Goal: Contribute content: Contribute content

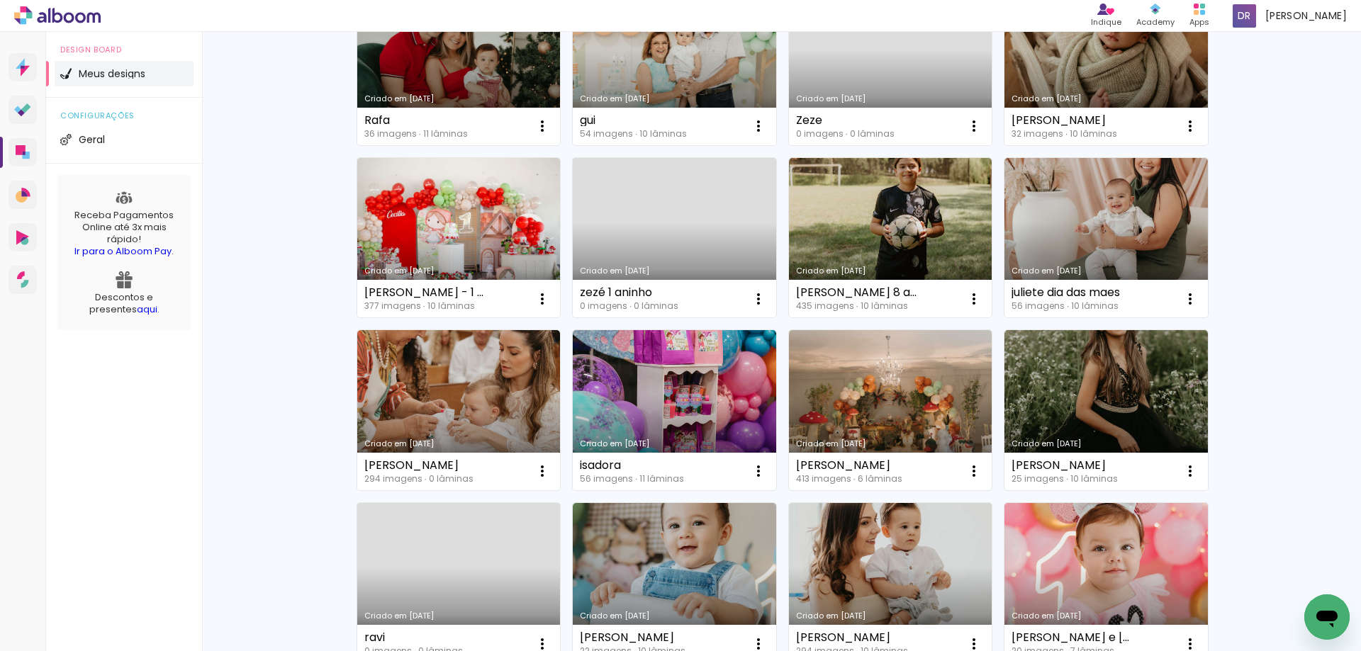
scroll to position [213, 0]
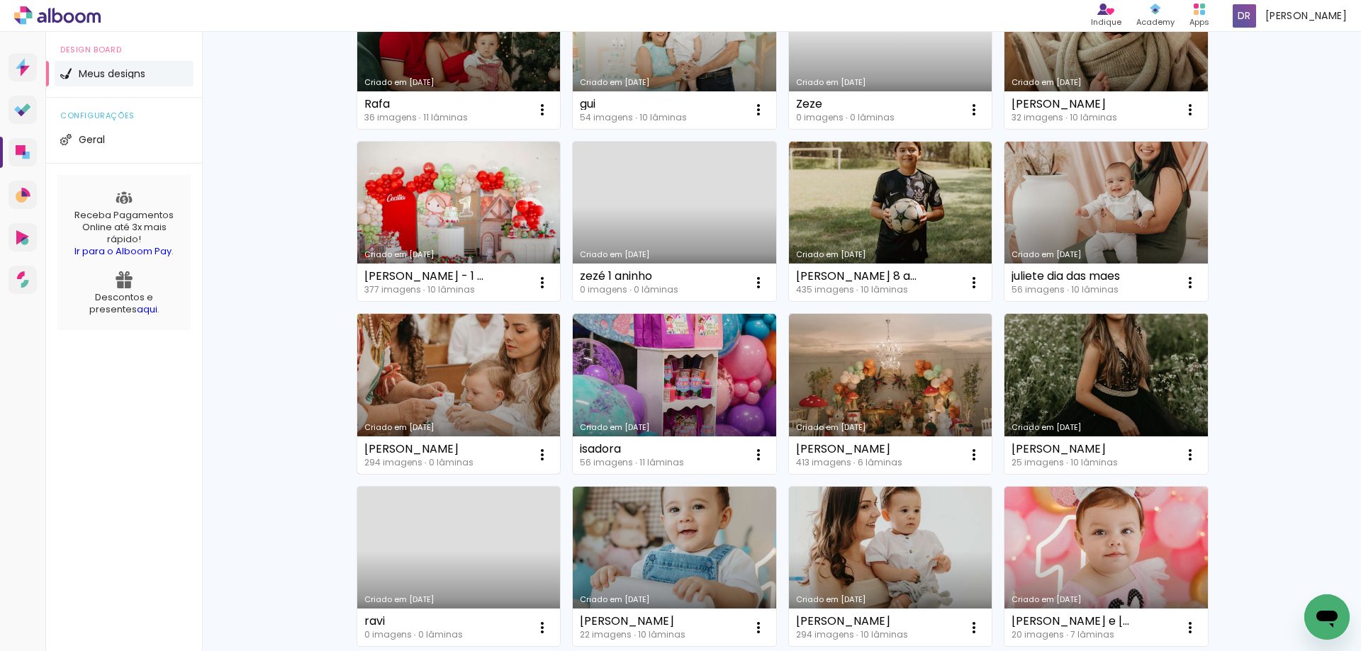
click at [496, 372] on link "Criado em [DATE]" at bounding box center [458, 394] width 203 height 160
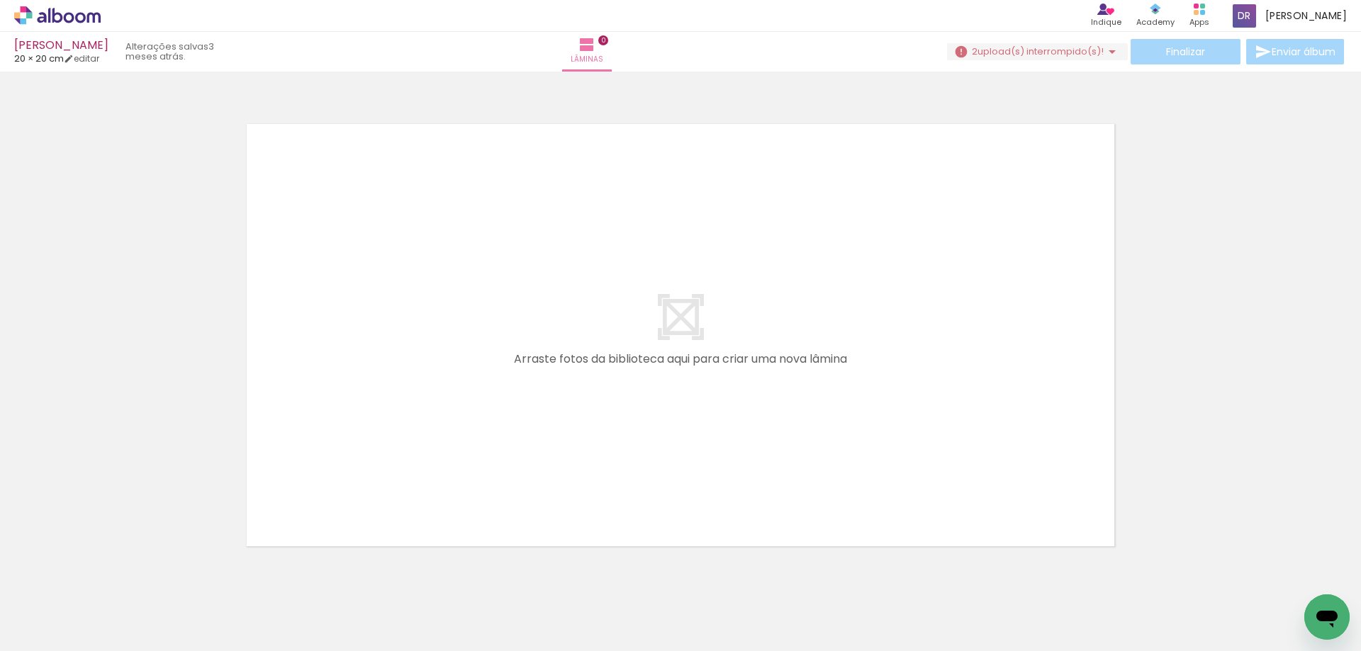
scroll to position [0, 11481]
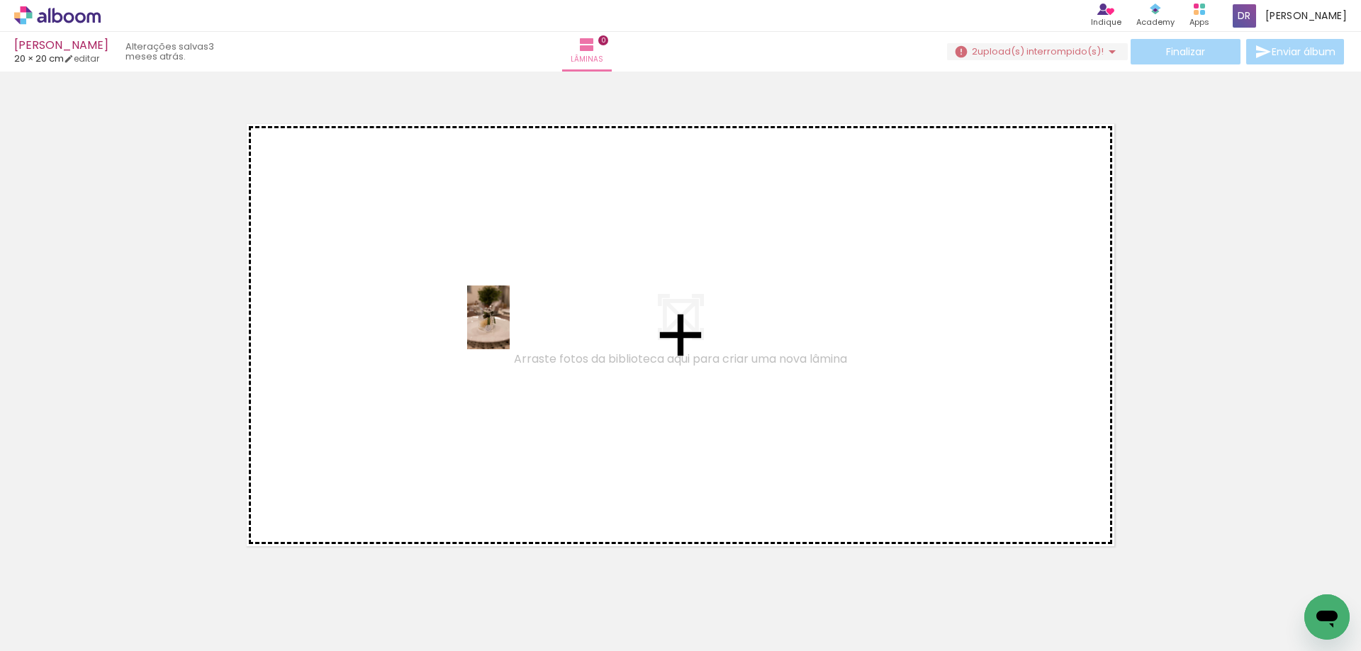
drag, startPoint x: 565, startPoint y: 607, endPoint x: 510, endPoint y: 328, distance: 284.7
click at [510, 328] on quentale-workspace at bounding box center [680, 325] width 1361 height 651
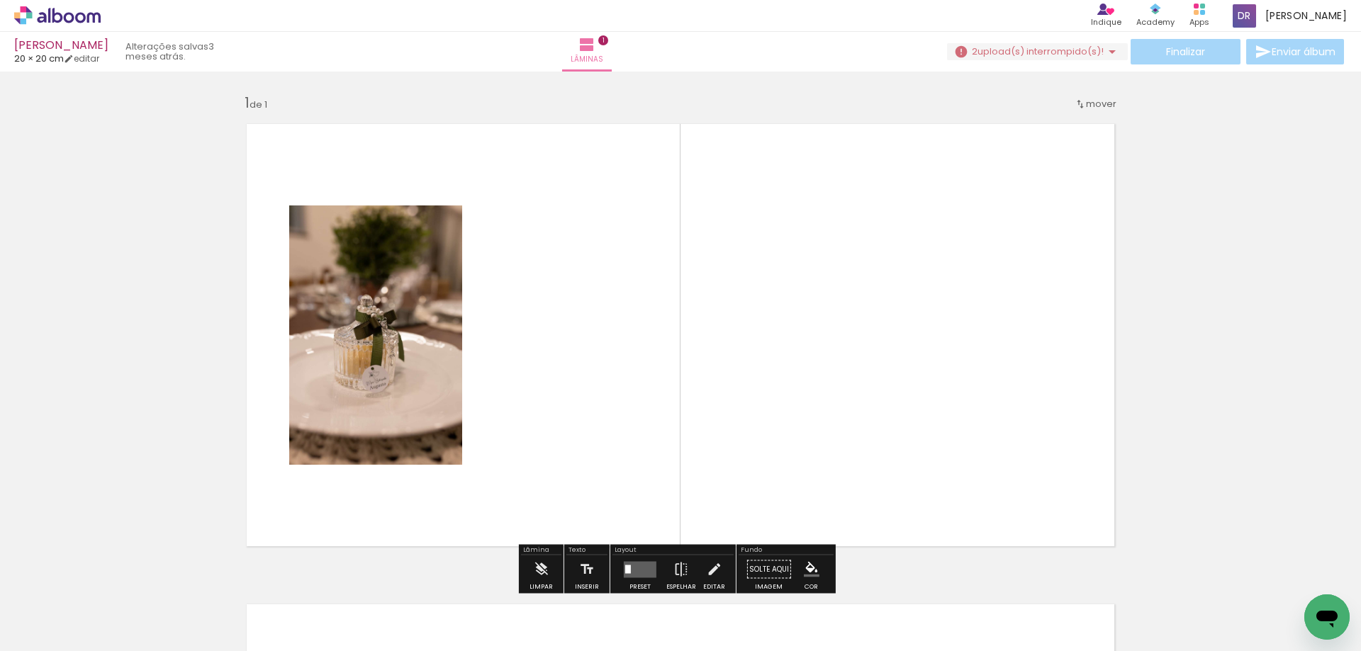
scroll to position [18, 0]
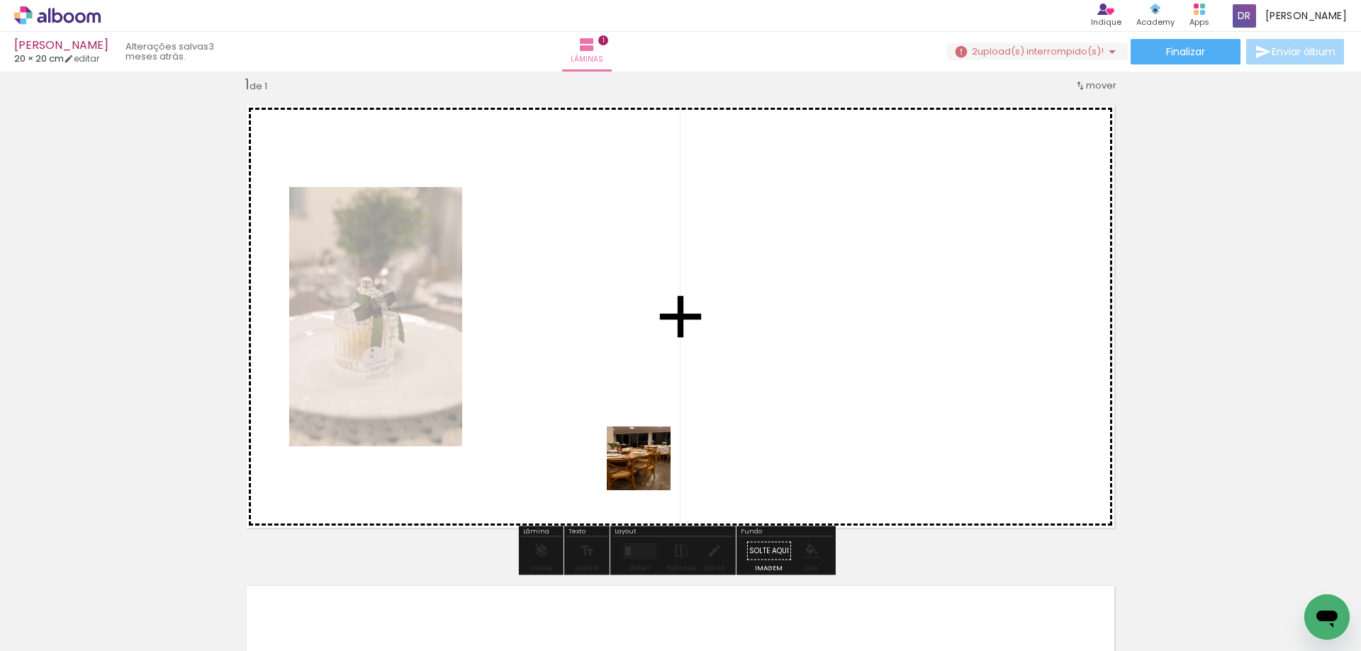
drag, startPoint x: 742, startPoint y: 602, endPoint x: 597, endPoint y: 418, distance: 233.7
click at [597, 418] on quentale-workspace at bounding box center [680, 325] width 1361 height 651
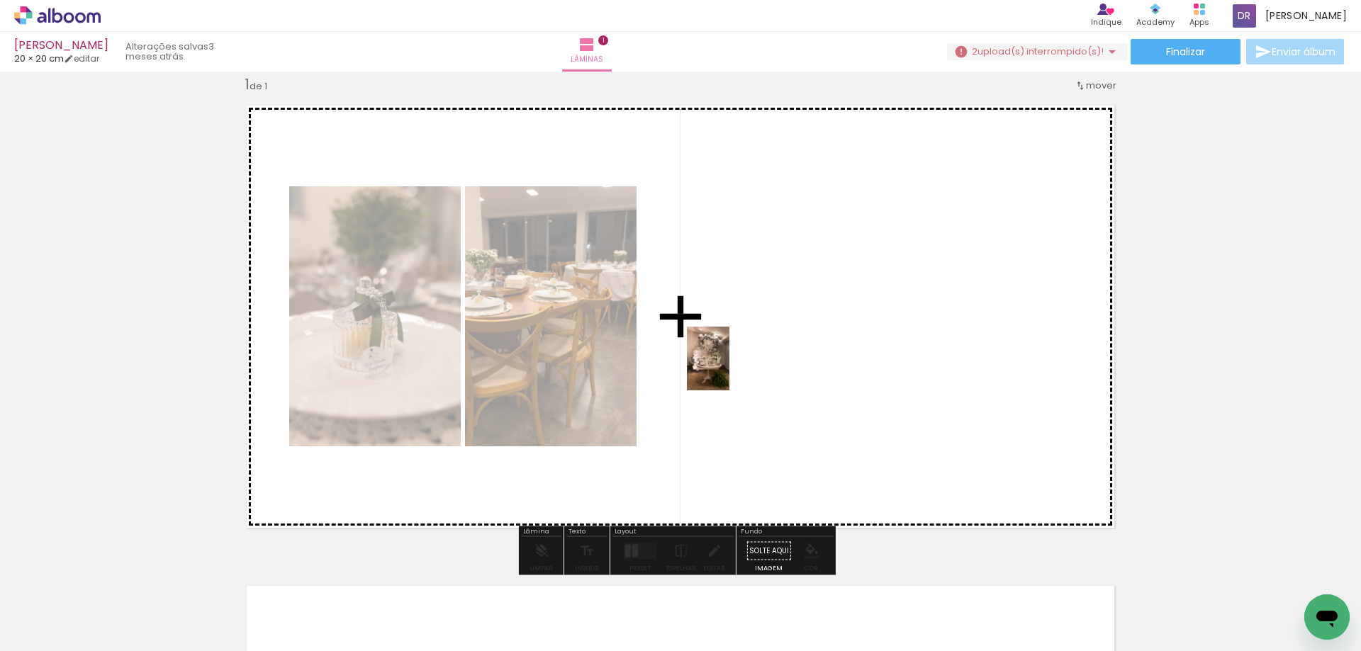
drag, startPoint x: 812, startPoint y: 608, endPoint x: 729, endPoint y: 369, distance: 253.7
click at [729, 369] on quentale-workspace at bounding box center [680, 325] width 1361 height 651
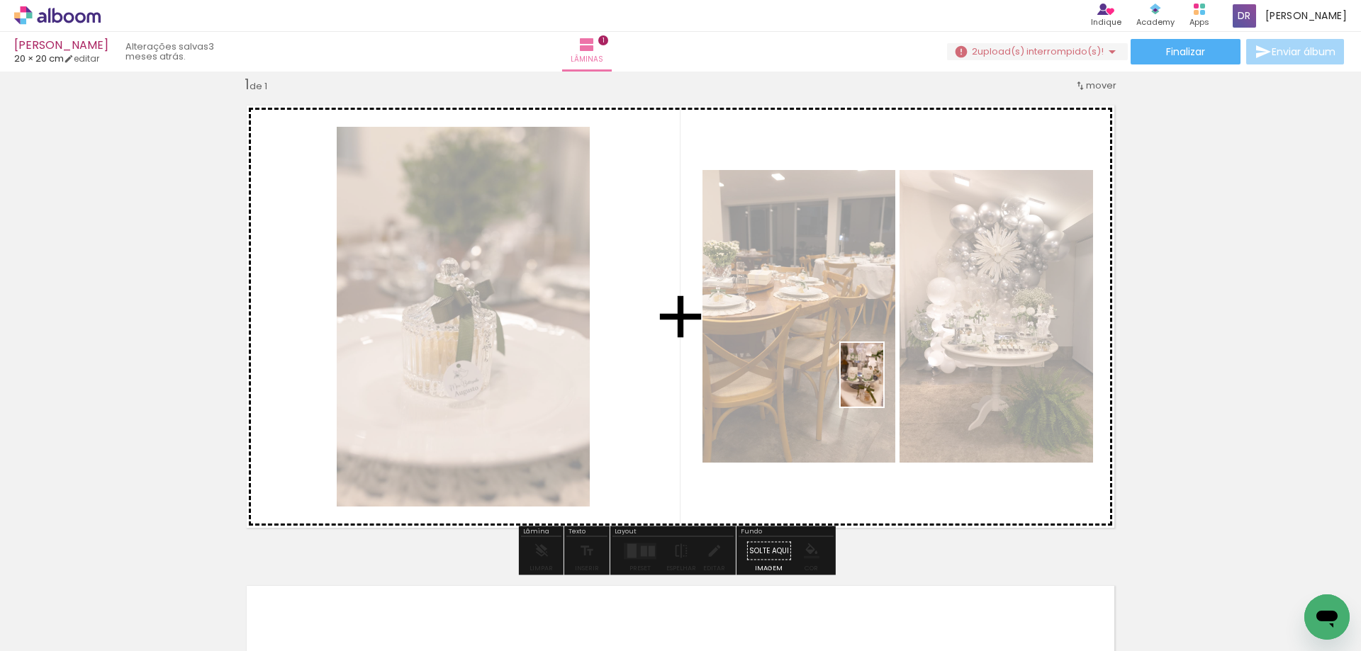
drag, startPoint x: 895, startPoint y: 608, endPoint x: 882, endPoint y: 385, distance: 223.6
click at [882, 385] on quentale-workspace at bounding box center [680, 325] width 1361 height 651
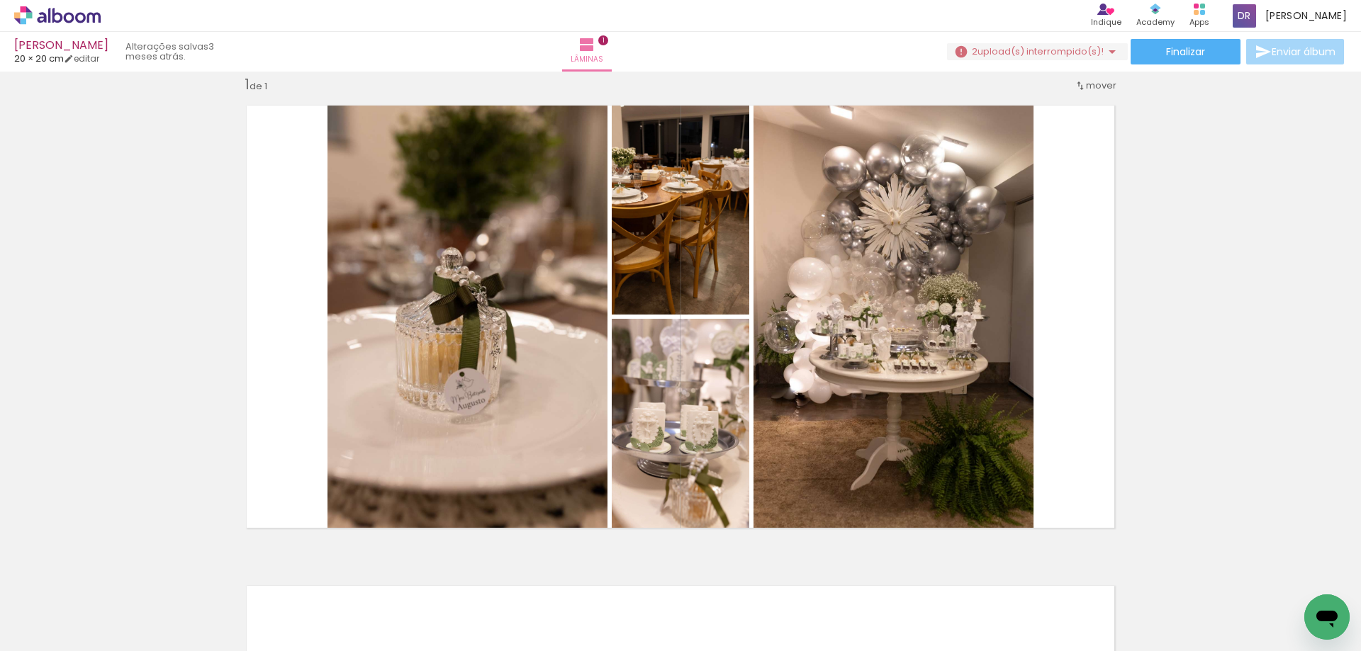
scroll to position [0, 12214]
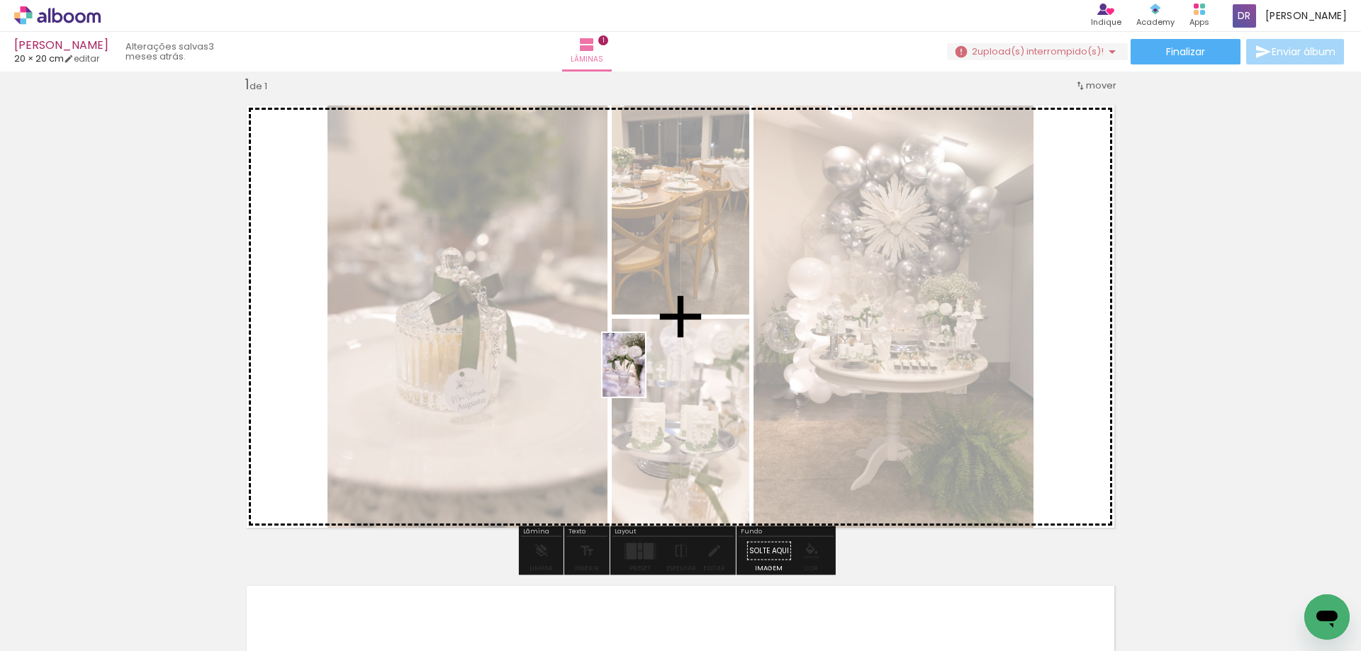
drag, startPoint x: 781, startPoint y: 609, endPoint x: 643, endPoint y: 371, distance: 275.3
click at [643, 371] on quentale-workspace at bounding box center [680, 325] width 1361 height 651
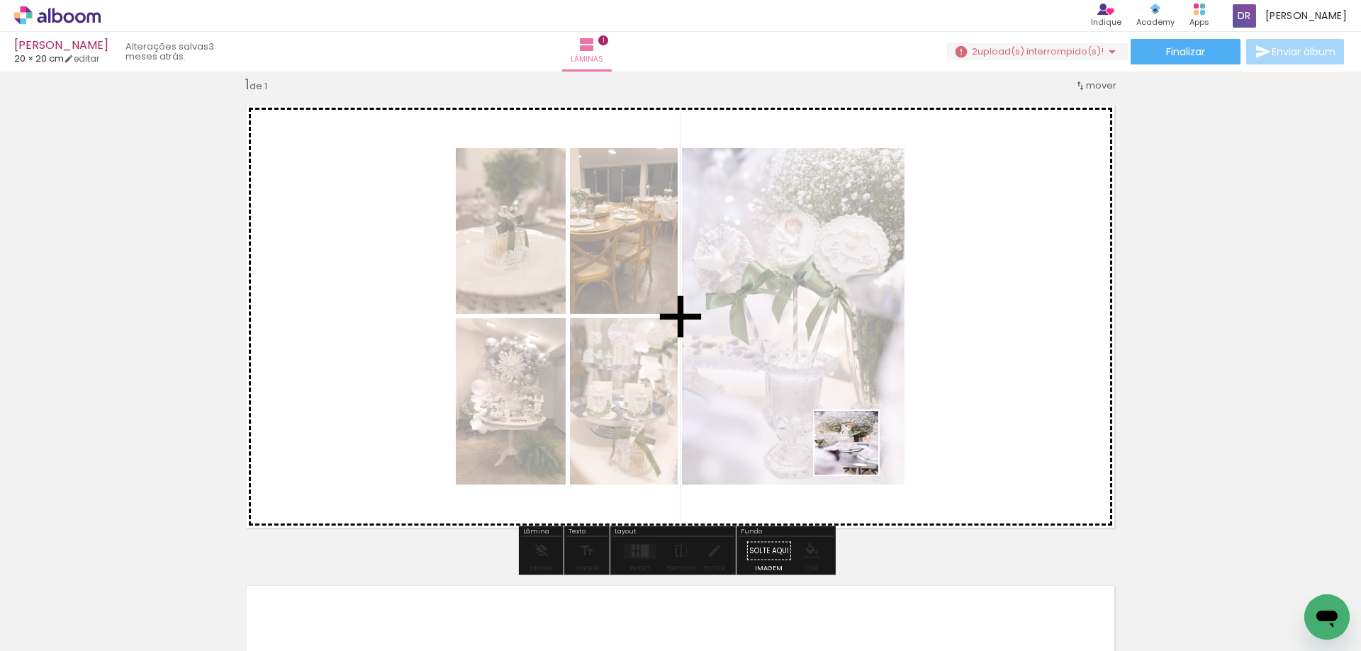
drag, startPoint x: 885, startPoint y: 605, endPoint x: 833, endPoint y: 391, distance: 219.7
click at [833, 391] on quentale-workspace at bounding box center [680, 325] width 1361 height 651
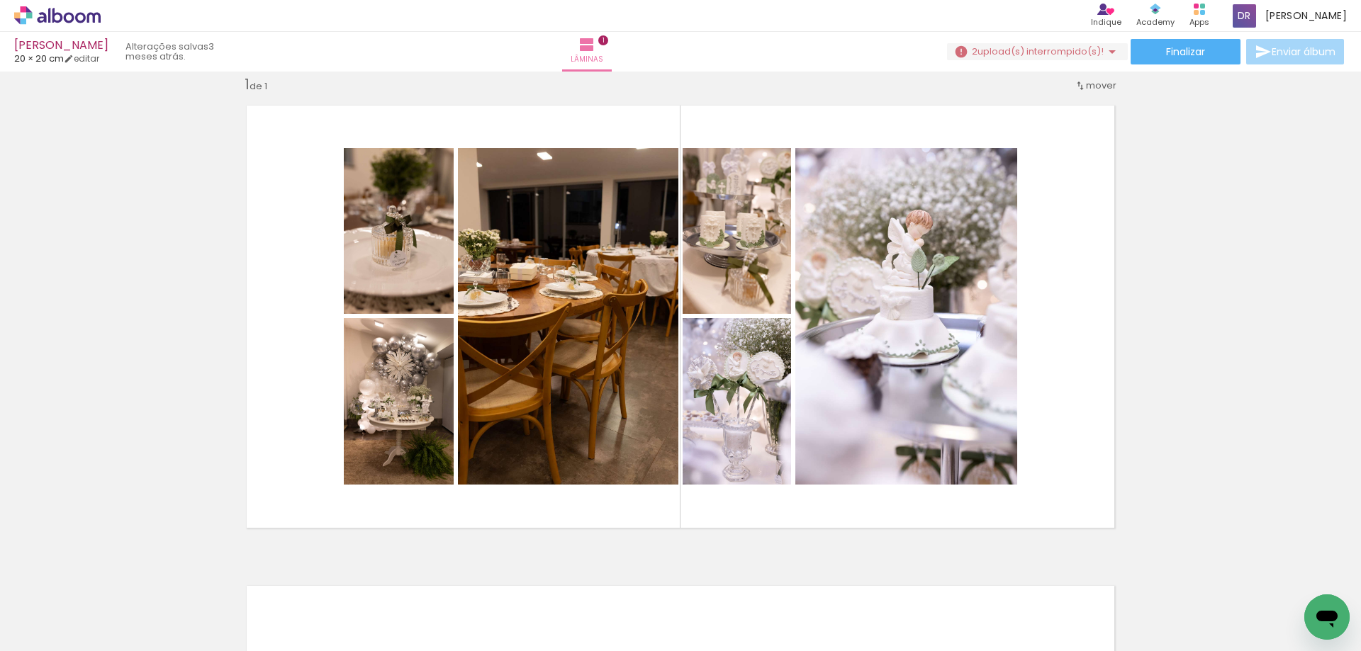
scroll to position [0, 12467]
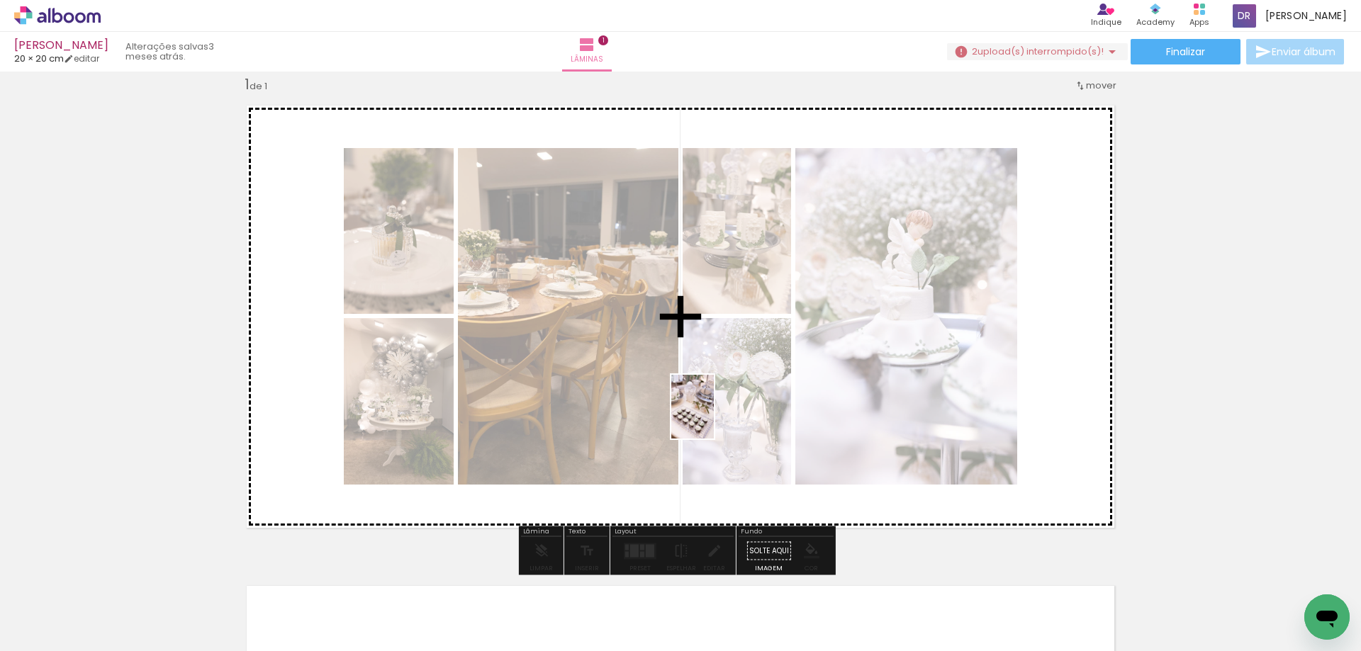
drag, startPoint x: 704, startPoint y: 602, endPoint x: 715, endPoint y: 410, distance: 192.4
click at [715, 410] on quentale-workspace at bounding box center [680, 325] width 1361 height 651
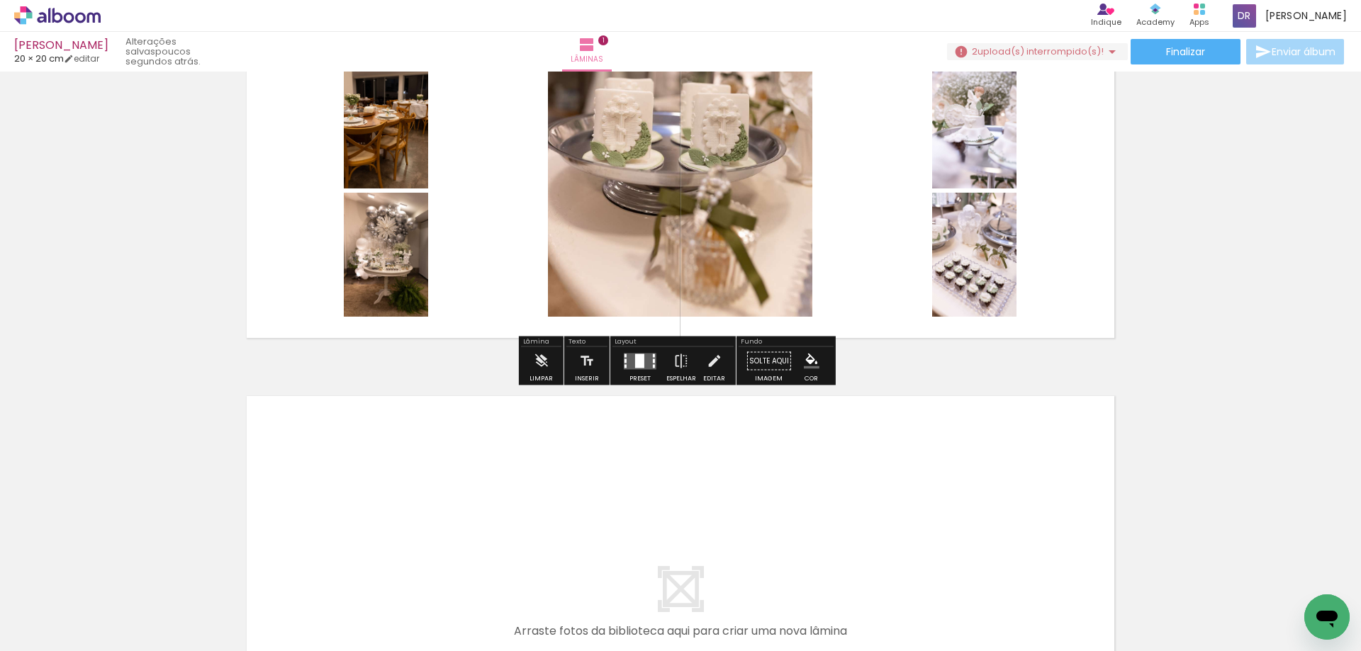
scroll to position [231, 0]
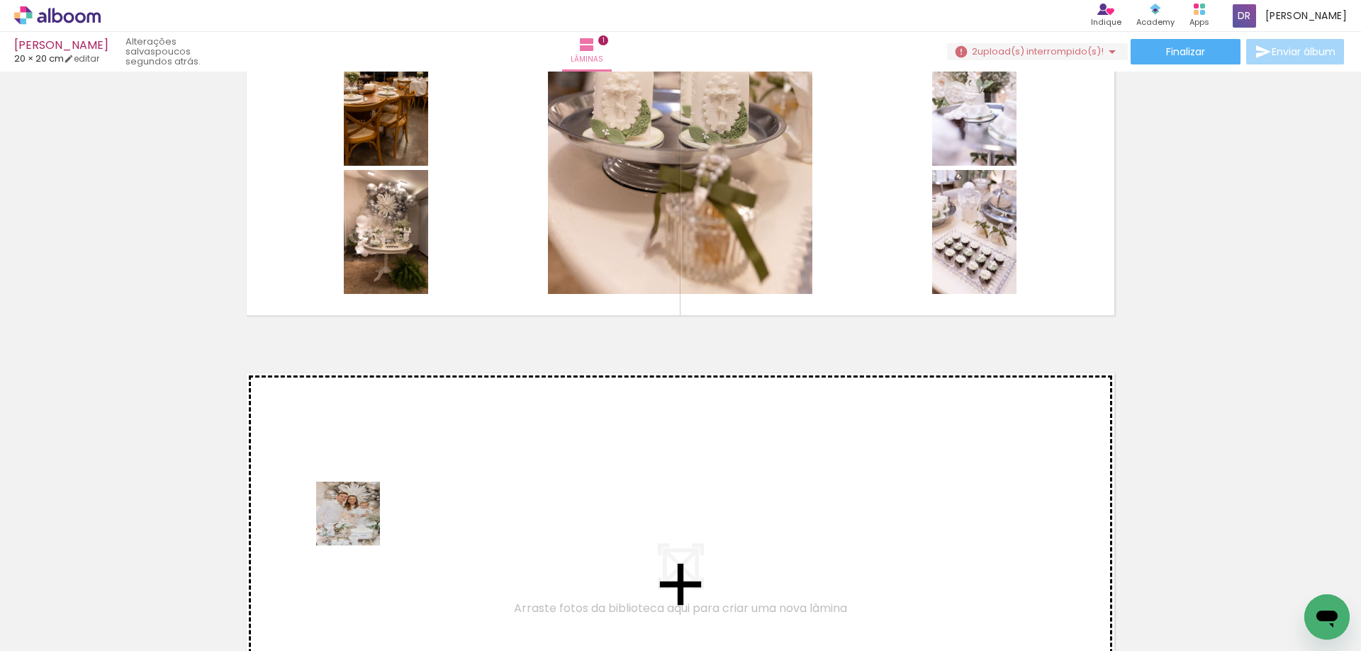
drag, startPoint x: 276, startPoint y: 612, endPoint x: 400, endPoint y: 477, distance: 183.6
click at [400, 477] on quentale-workspace at bounding box center [680, 325] width 1361 height 651
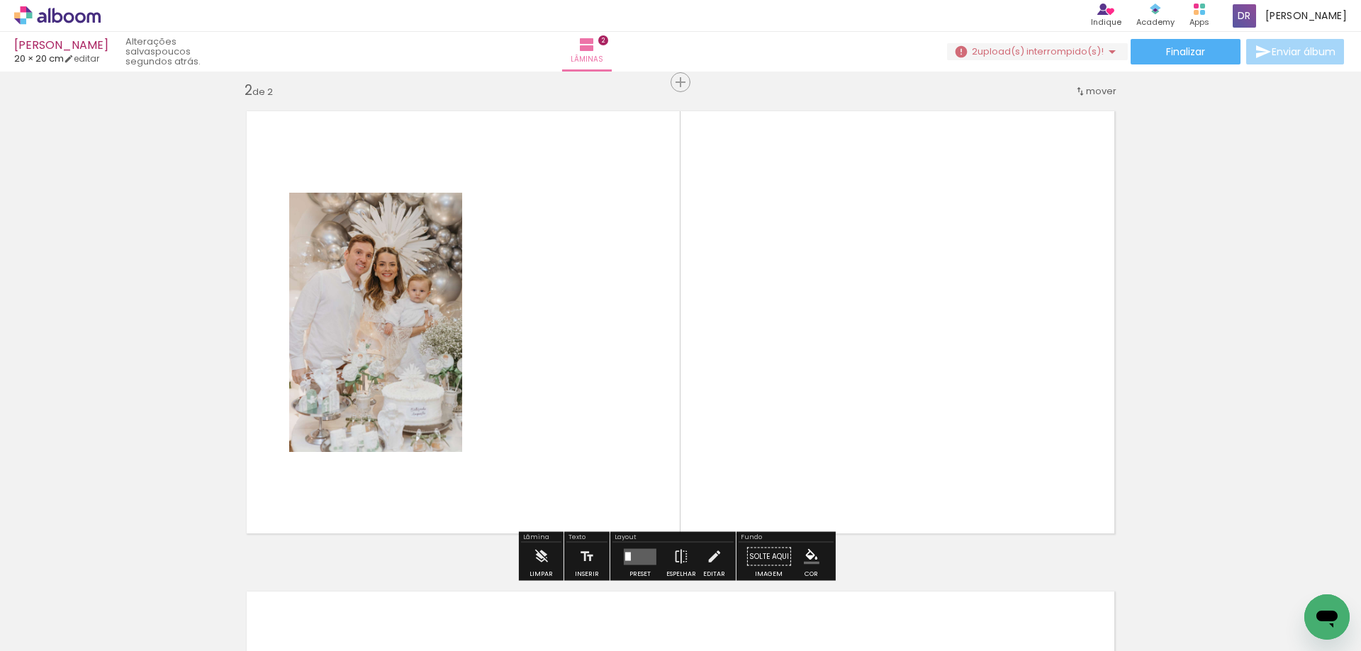
scroll to position [499, 0]
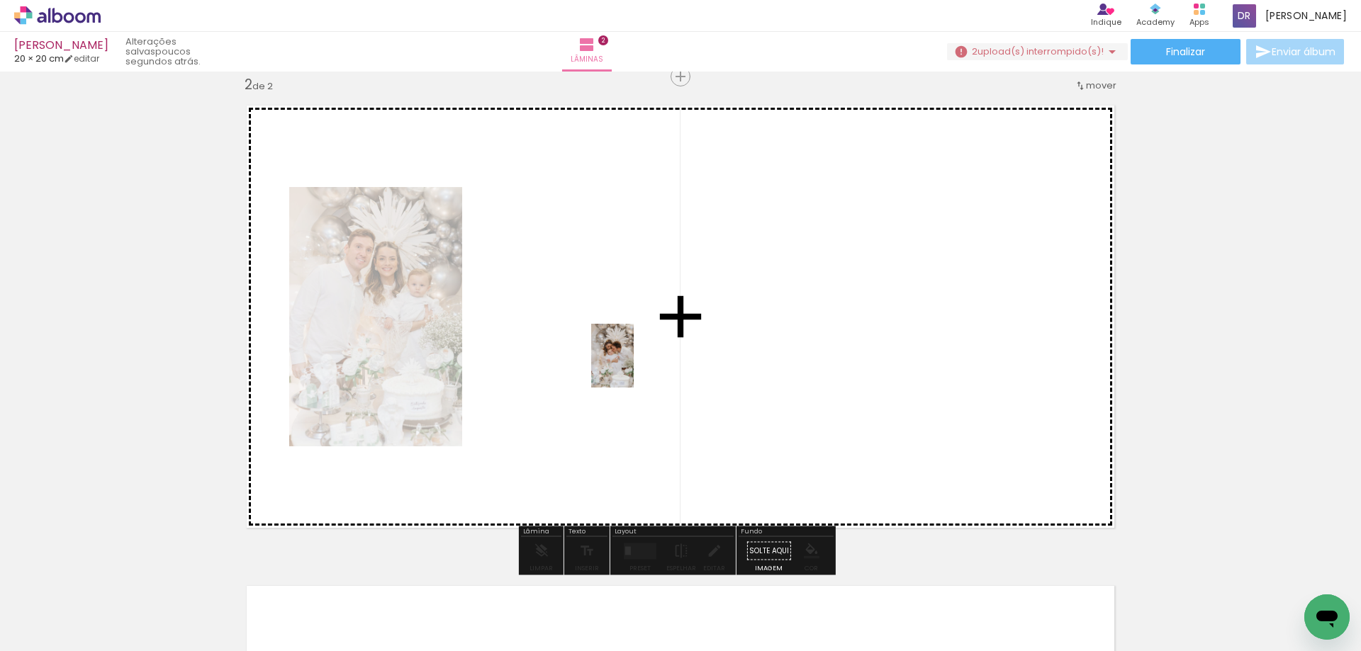
drag, startPoint x: 595, startPoint y: 606, endPoint x: 634, endPoint y: 361, distance: 247.6
click at [634, 361] on quentale-workspace at bounding box center [680, 325] width 1361 height 651
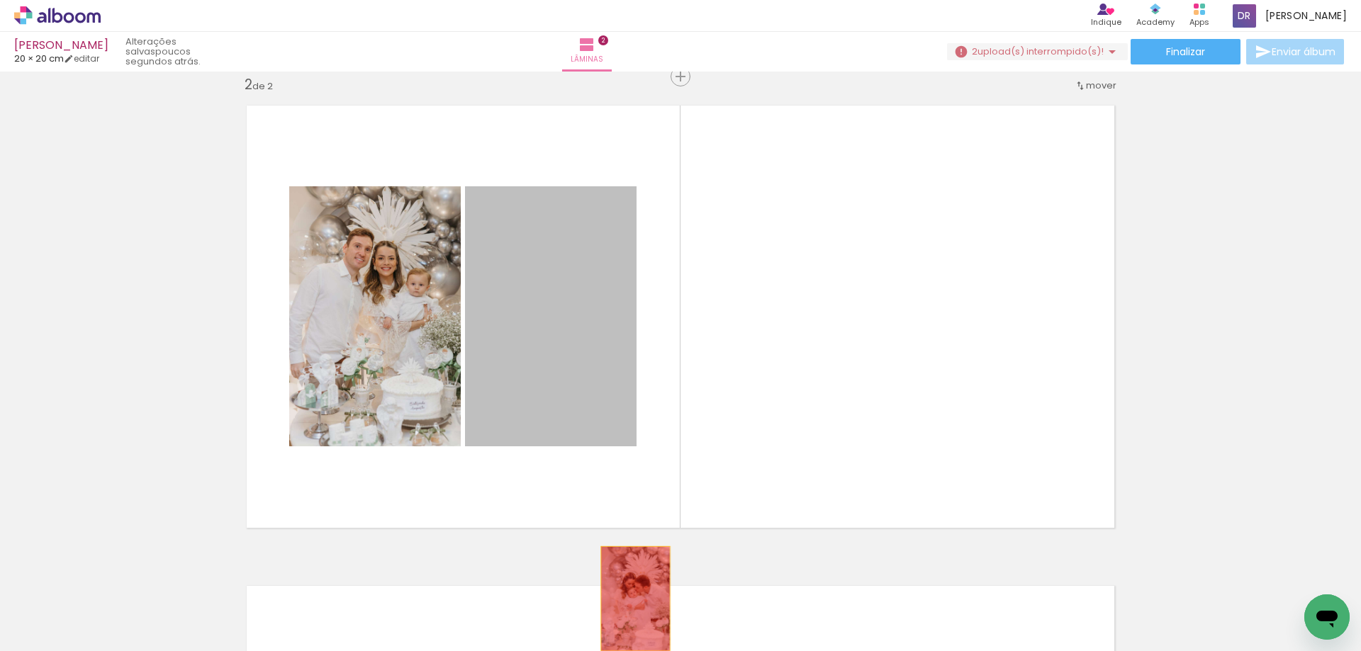
drag, startPoint x: 551, startPoint y: 320, endPoint x: 632, endPoint y: 605, distance: 296.3
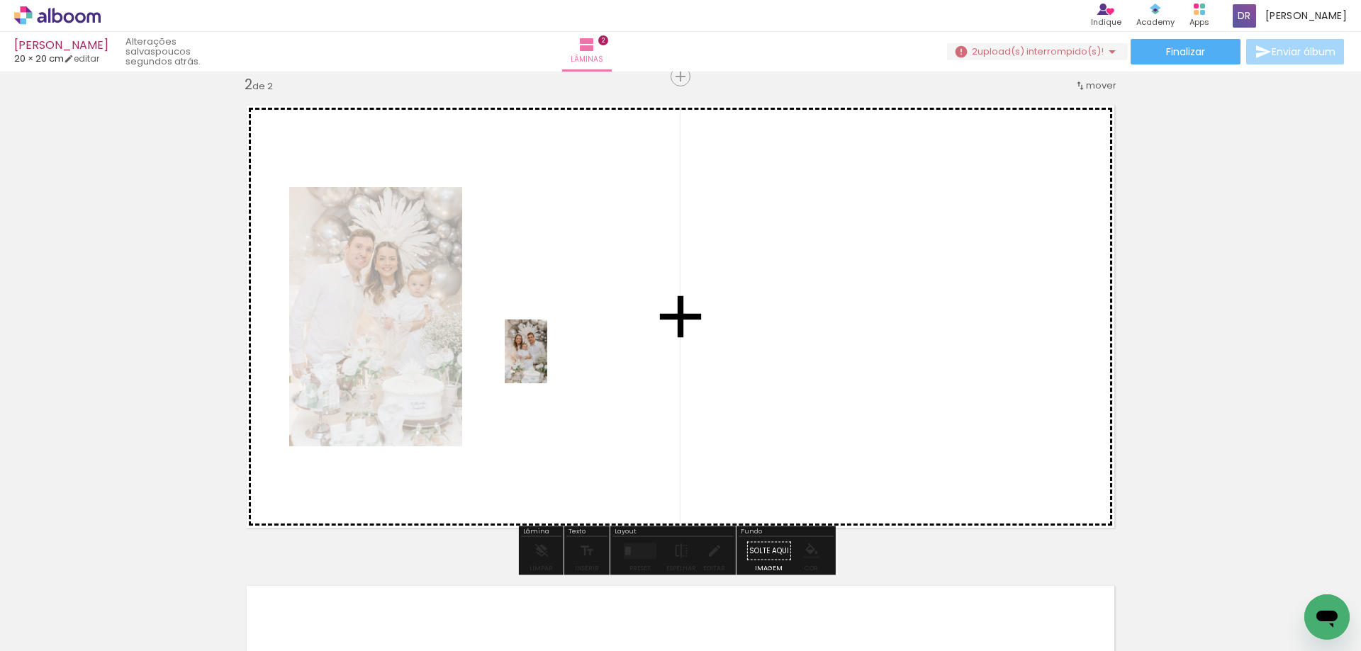
drag, startPoint x: 447, startPoint y: 611, endPoint x: 551, endPoint y: 352, distance: 279.5
click at [551, 352] on quentale-workspace at bounding box center [680, 325] width 1361 height 651
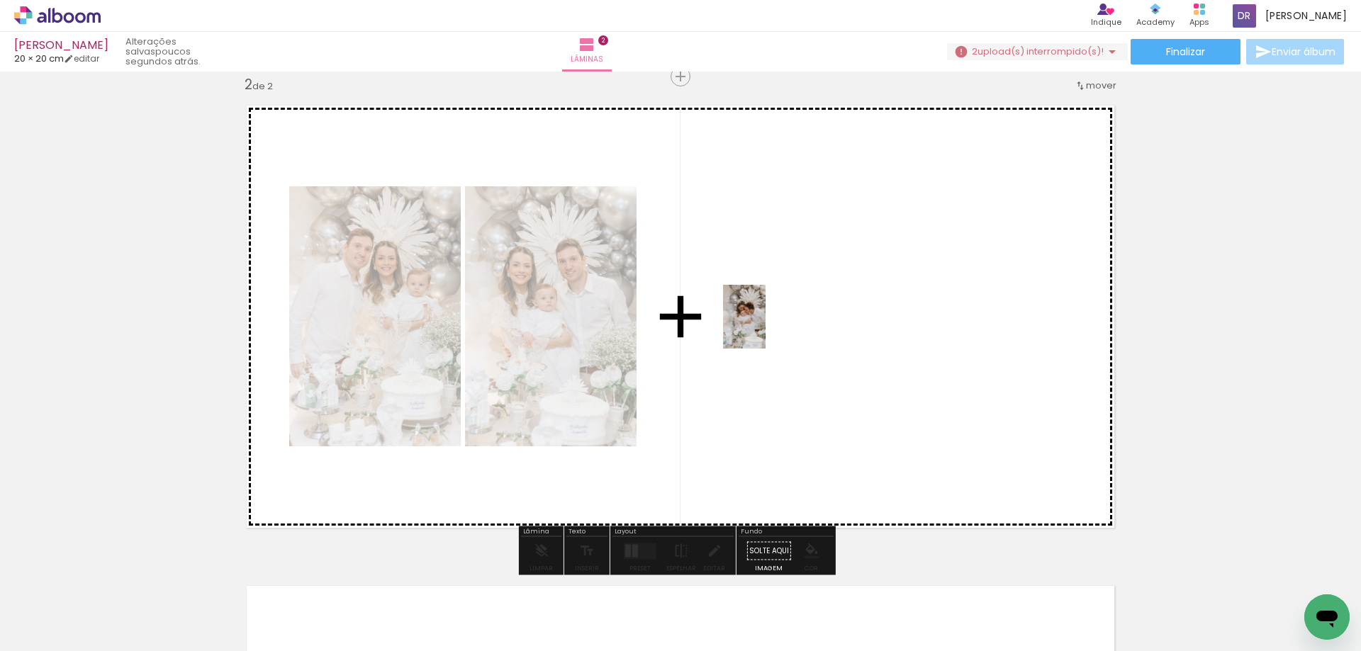
drag, startPoint x: 760, startPoint y: 599, endPoint x: 765, endPoint y: 327, distance: 271.5
click at [765, 327] on quentale-workspace at bounding box center [680, 325] width 1361 height 651
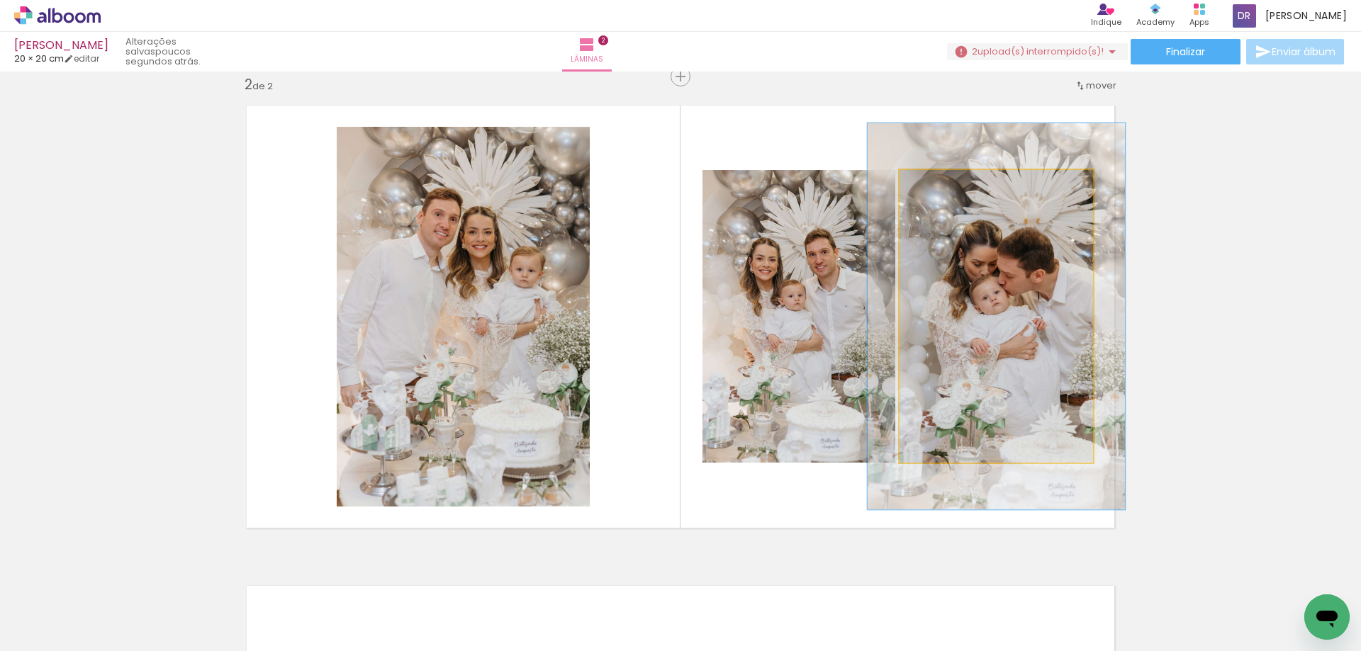
drag, startPoint x: 931, startPoint y: 182, endPoint x: 947, endPoint y: 184, distance: 16.4
type paper-slider "132"
click at [947, 184] on div at bounding box center [949, 185] width 13 height 13
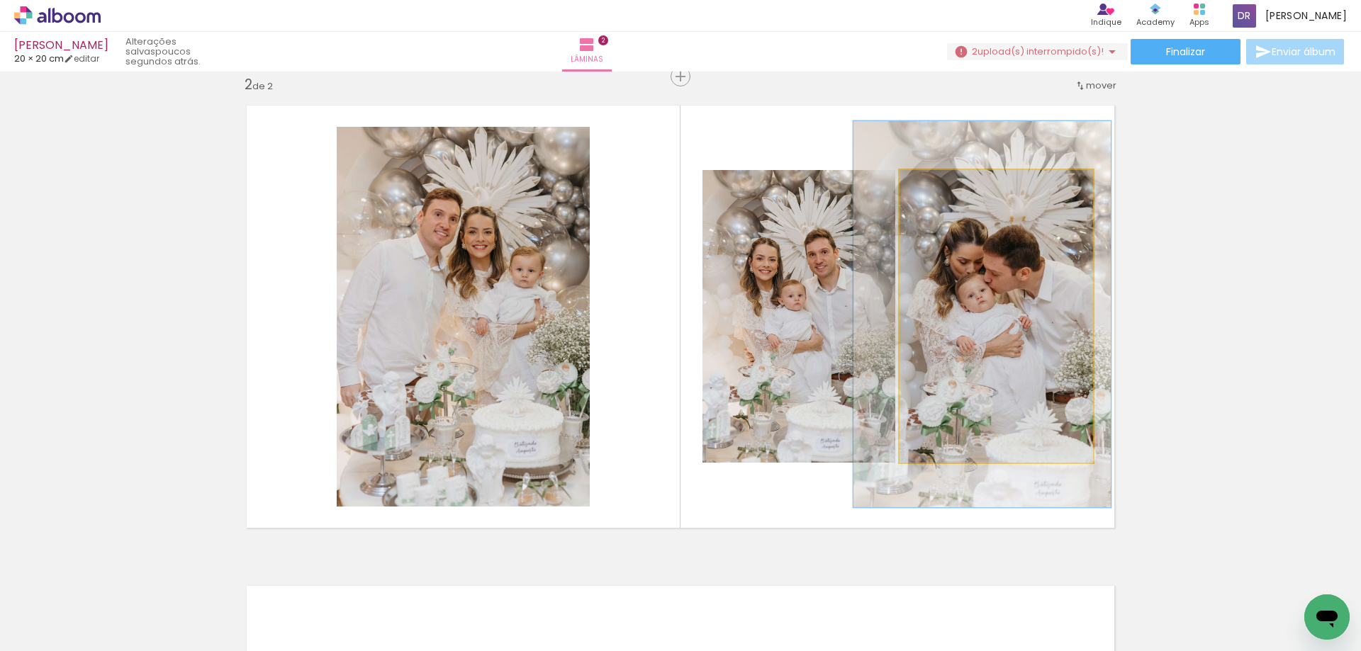
drag, startPoint x: 994, startPoint y: 328, endPoint x: 986, endPoint y: 326, distance: 8.8
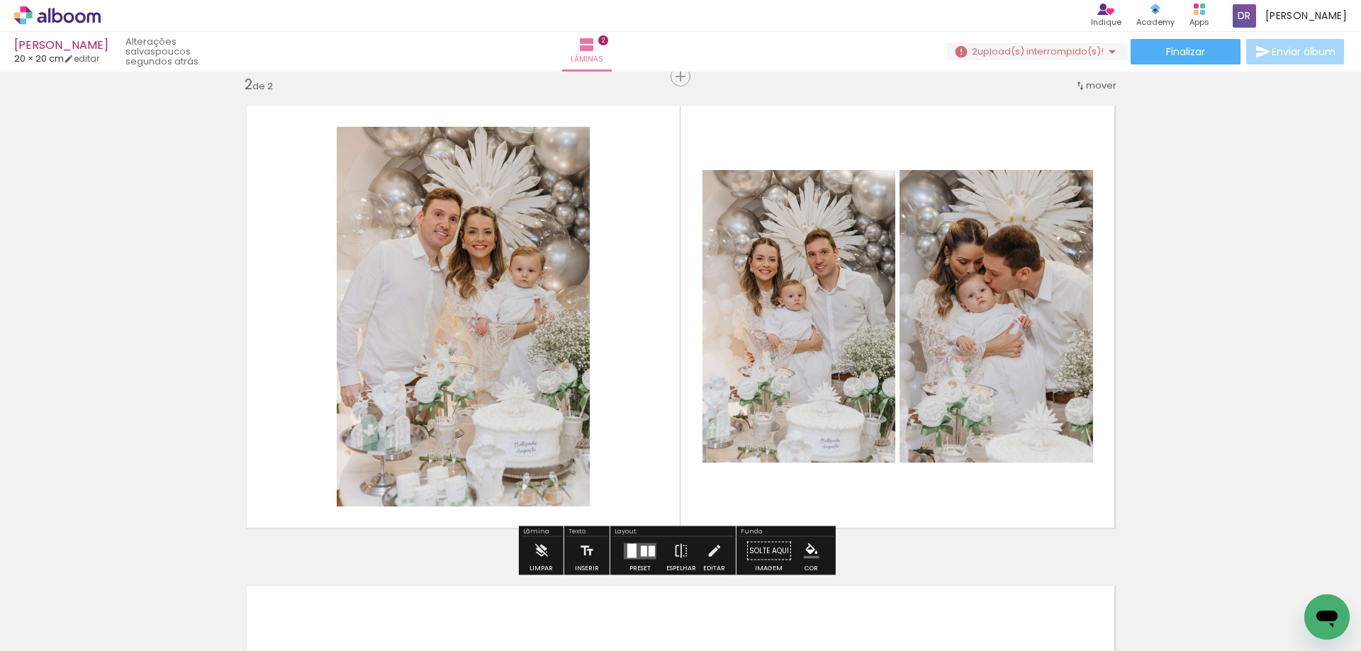
click at [1216, 319] on div "Inserir lâmina 1 de 2 Inserir lâmina 2 de 2" at bounding box center [680, 299] width 1361 height 1442
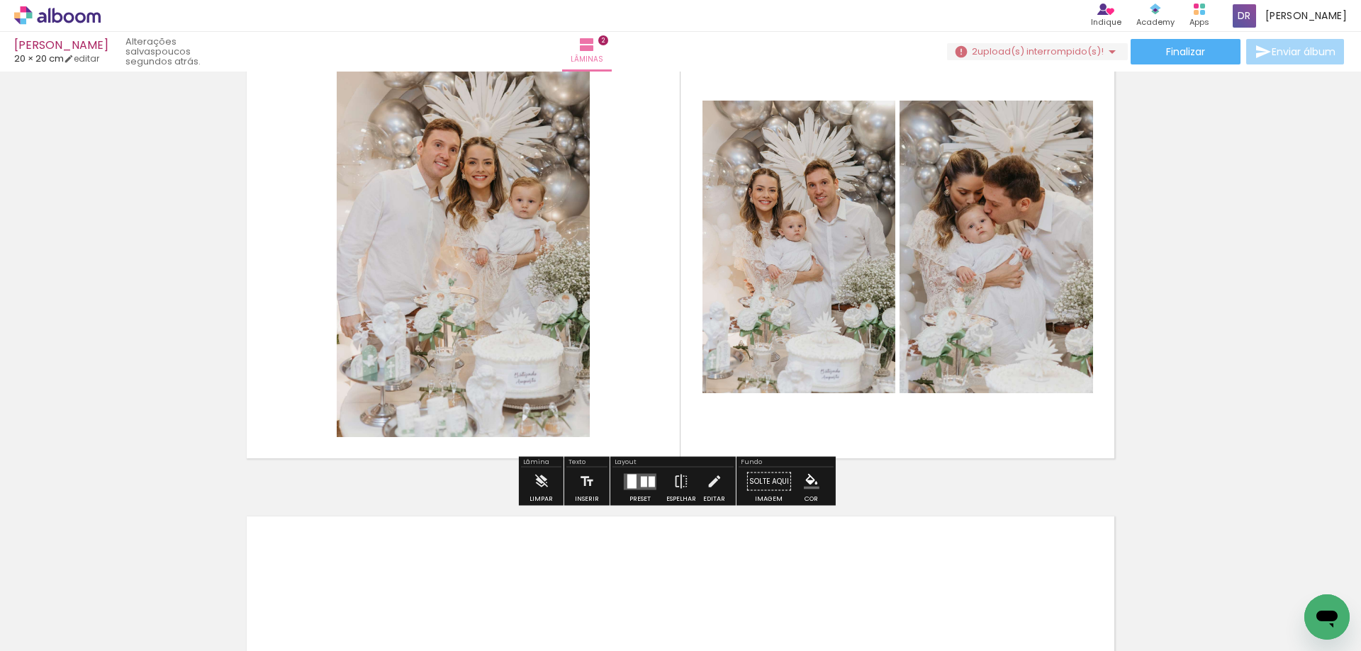
scroll to position [570, 0]
click at [641, 482] on div at bounding box center [644, 480] width 6 height 11
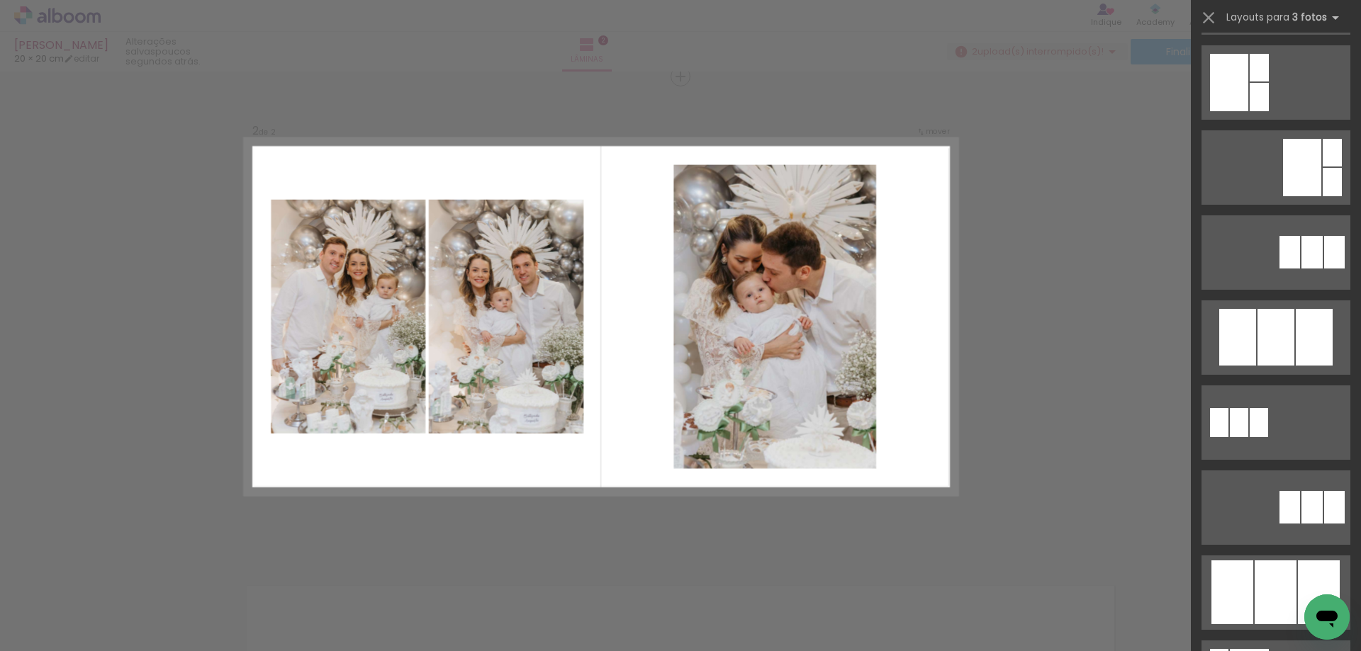
scroll to position [638, 0]
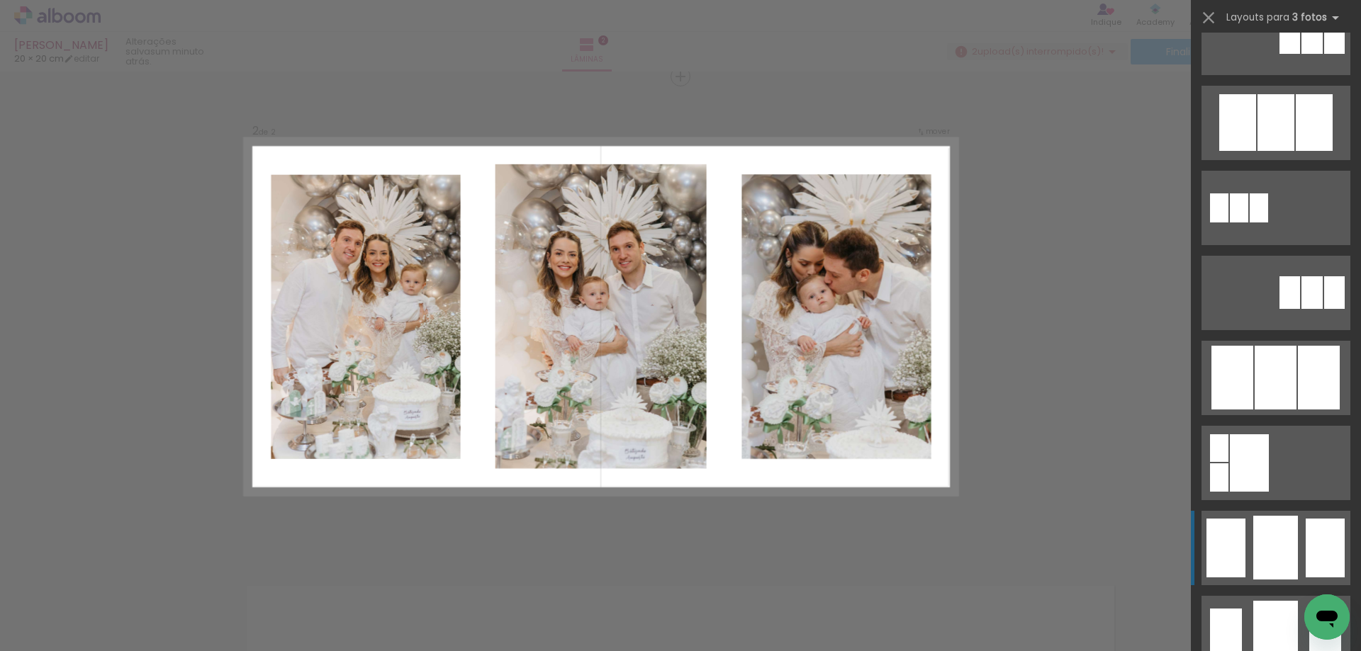
click at [1263, 151] on div at bounding box center [1275, 122] width 37 height 57
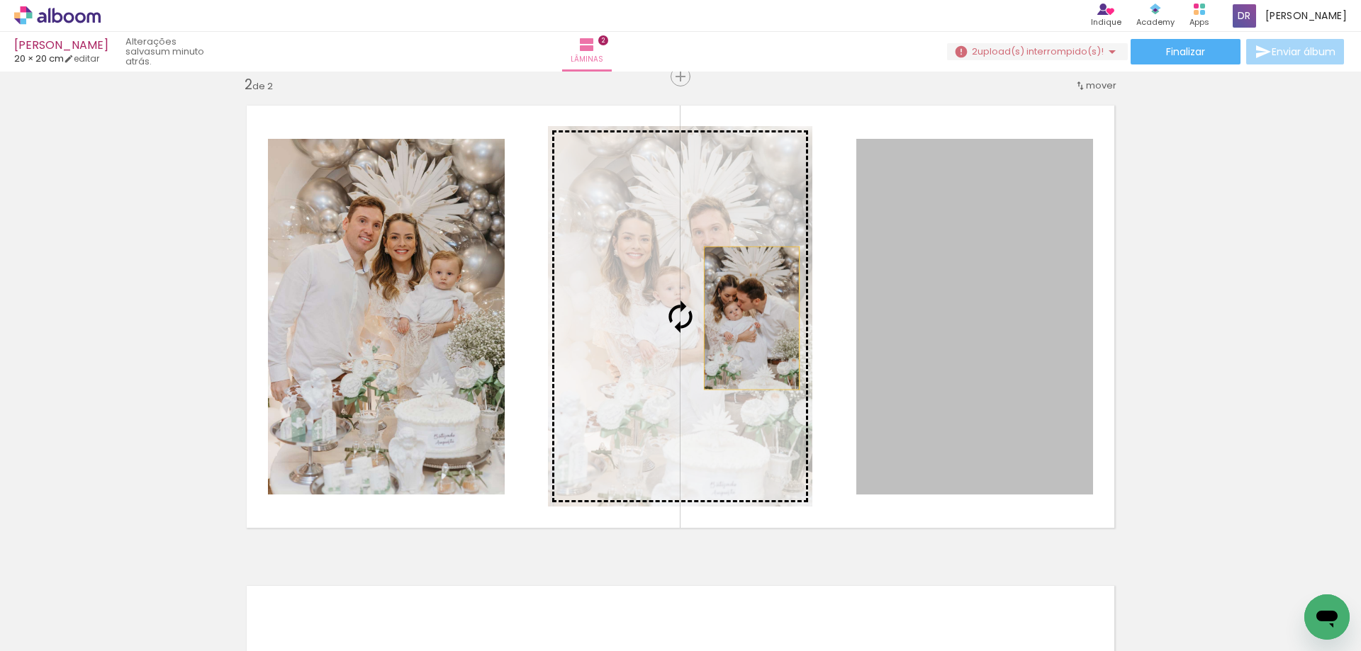
drag, startPoint x: 962, startPoint y: 312, endPoint x: 727, endPoint y: 315, distance: 234.6
click at [0, 0] on slot at bounding box center [0, 0] width 0 height 0
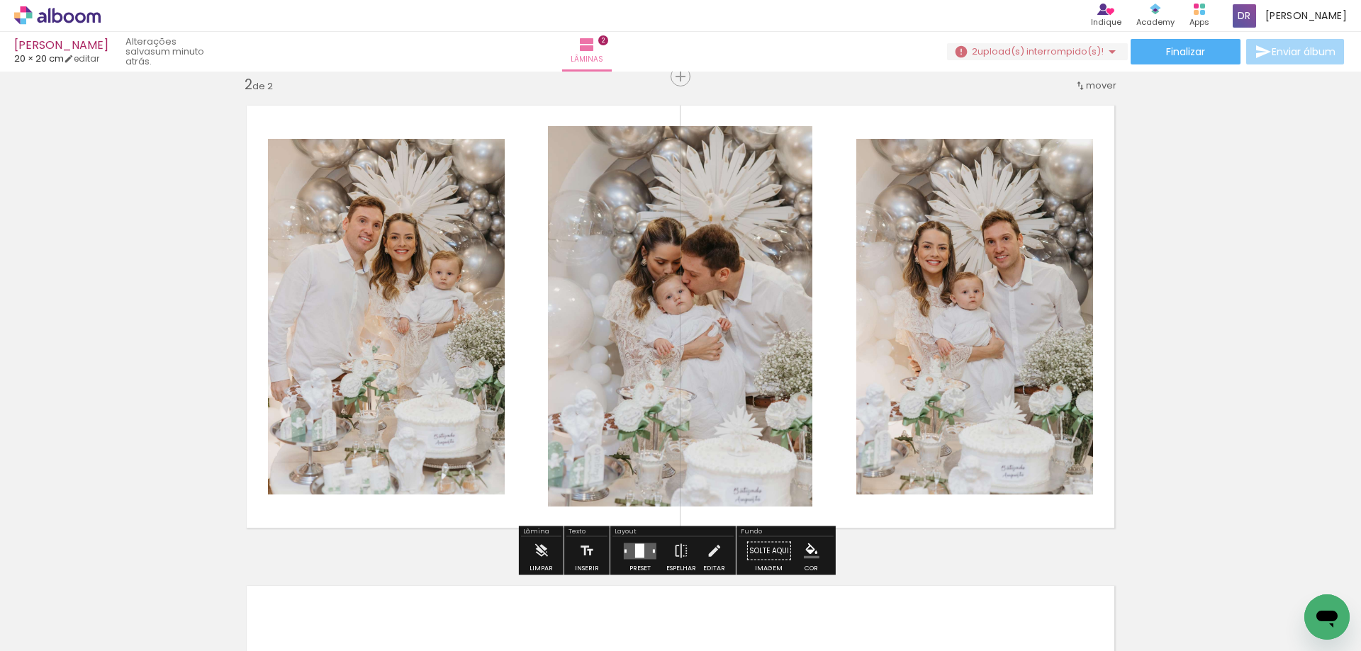
click at [1259, 330] on div "Inserir lâmina 1 de 2 Inserir lâmina 2 de 2" at bounding box center [680, 299] width 1361 height 1442
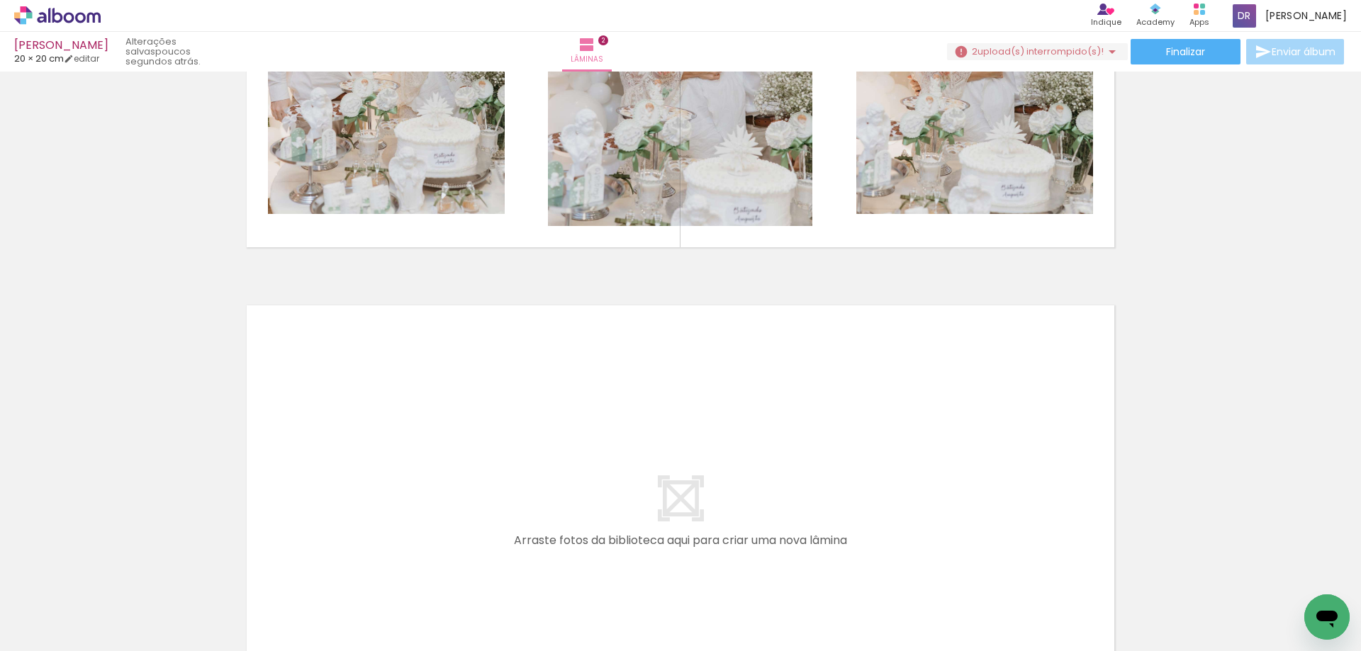
scroll to position [0, 0]
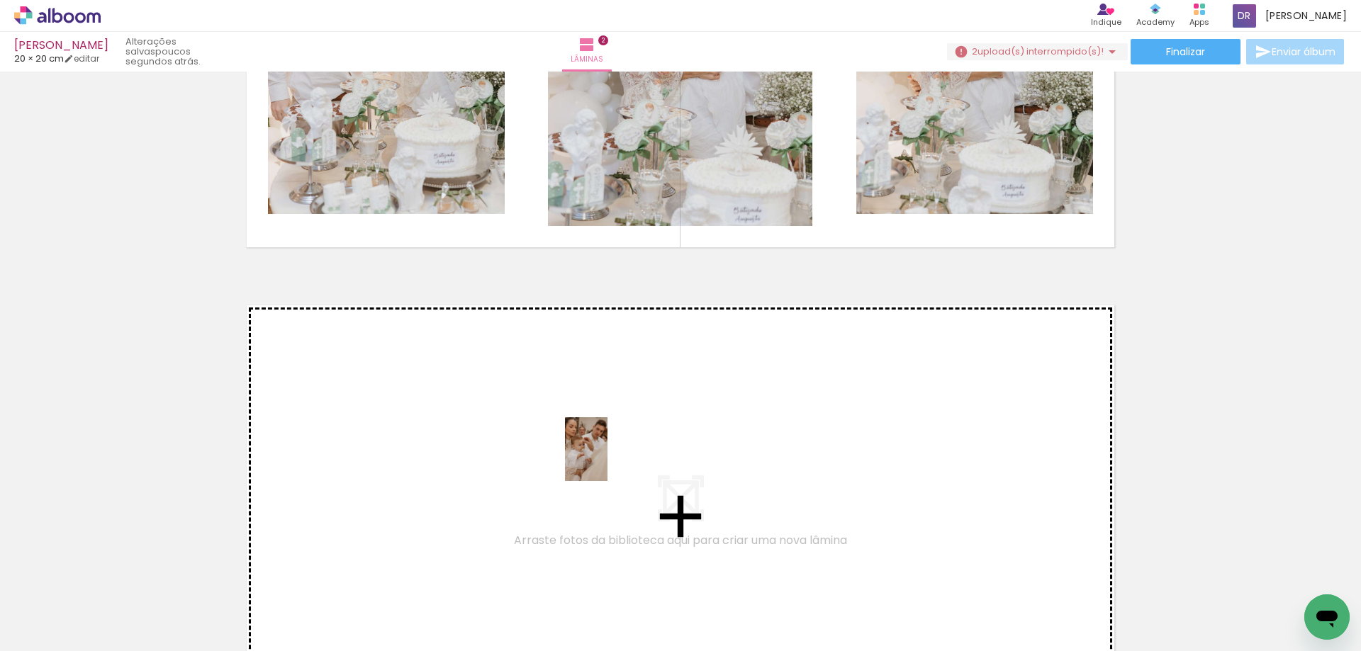
drag, startPoint x: 860, startPoint y: 607, endPoint x: 601, endPoint y: 459, distance: 298.7
click at [601, 459] on quentale-workspace at bounding box center [680, 325] width 1361 height 651
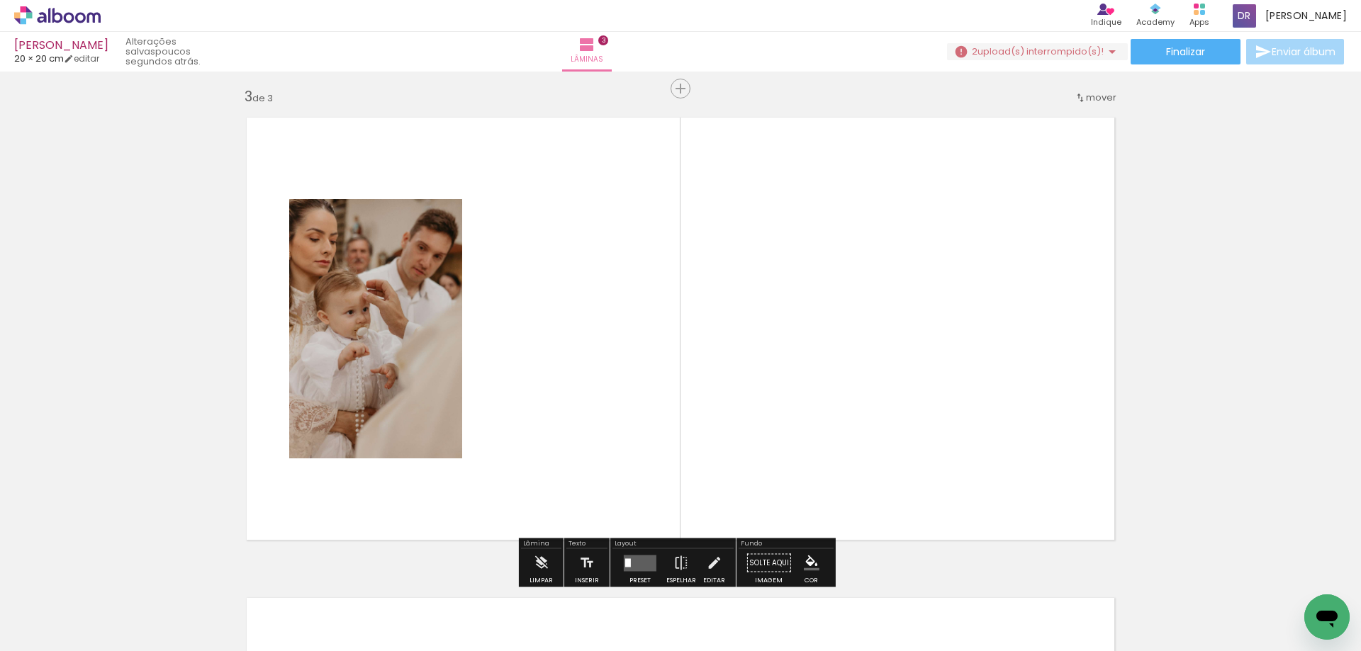
scroll to position [979, 0]
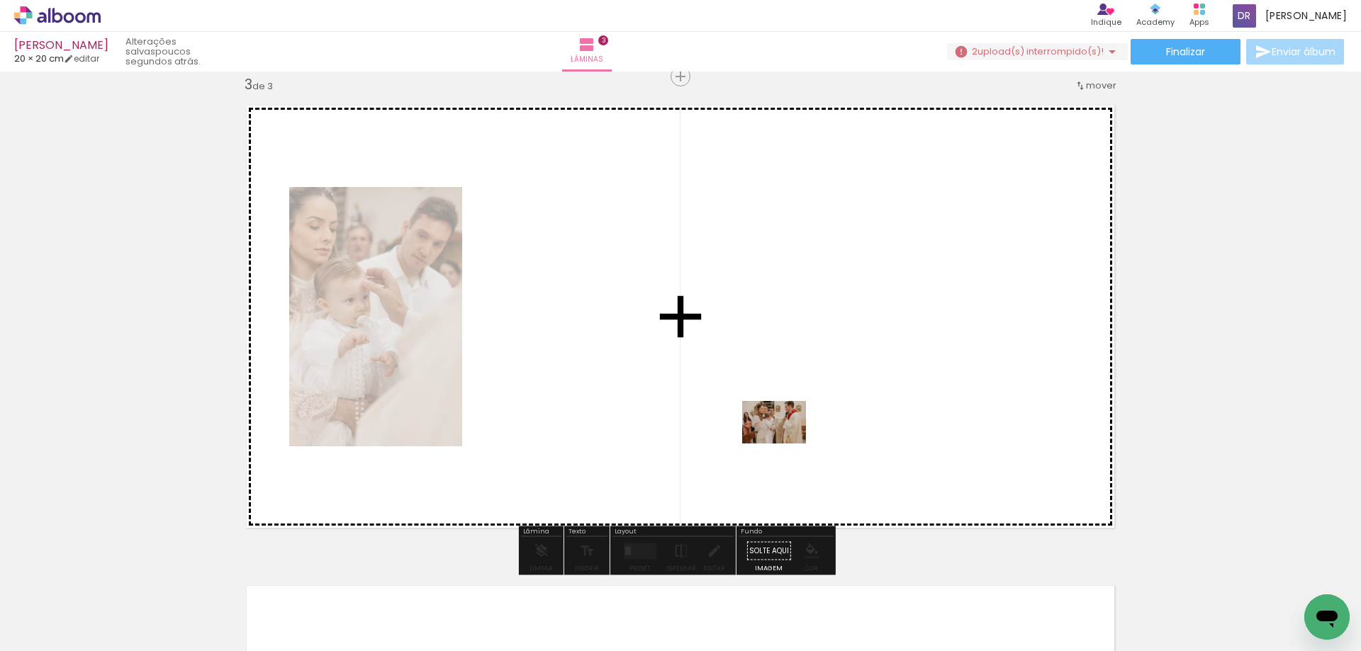
drag, startPoint x: 1113, startPoint y: 612, endPoint x: 709, endPoint y: 438, distance: 439.3
click at [709, 438] on quentale-workspace at bounding box center [680, 325] width 1361 height 651
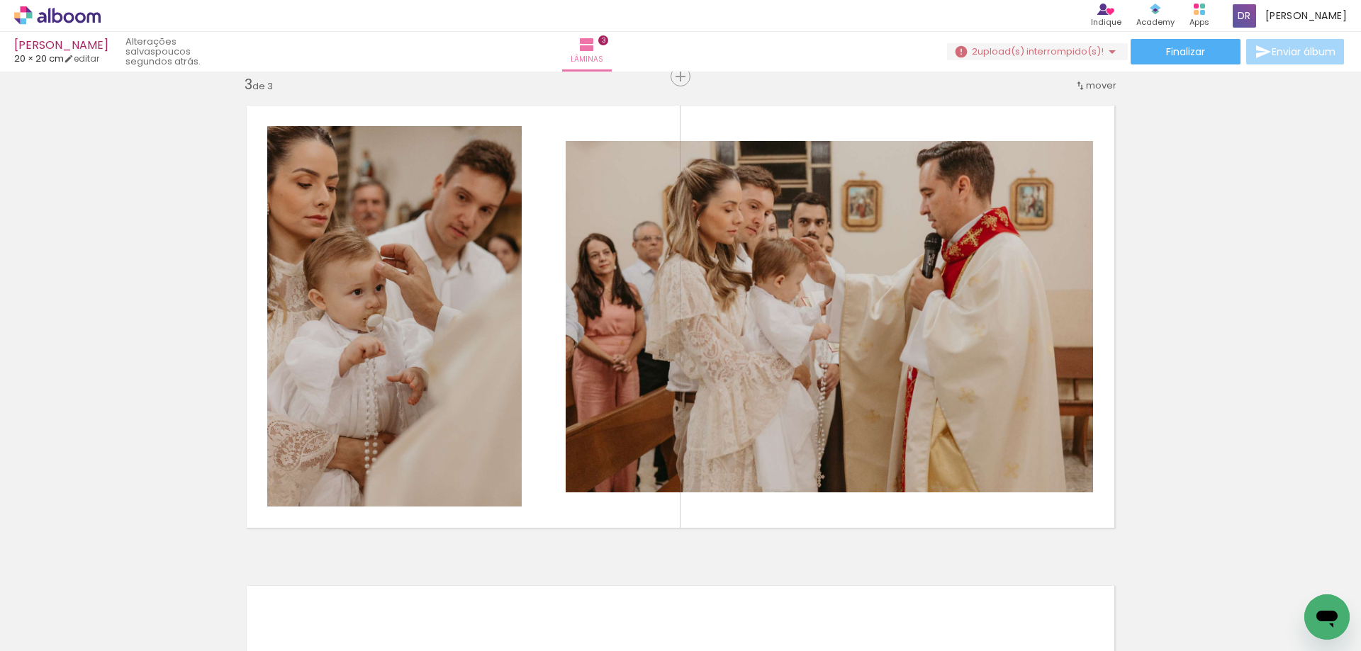
scroll to position [0, 799]
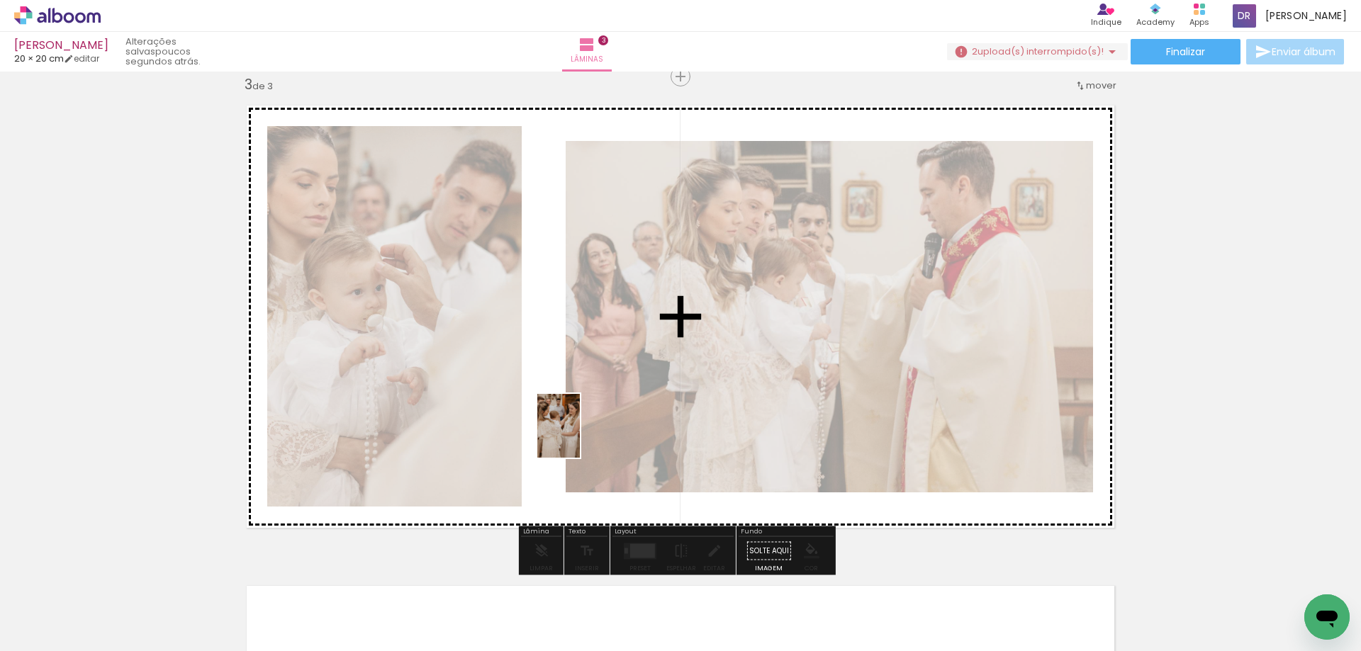
drag, startPoint x: 470, startPoint y: 612, endPoint x: 590, endPoint y: 417, distance: 229.4
click at [590, 417] on quentale-workspace at bounding box center [680, 325] width 1361 height 651
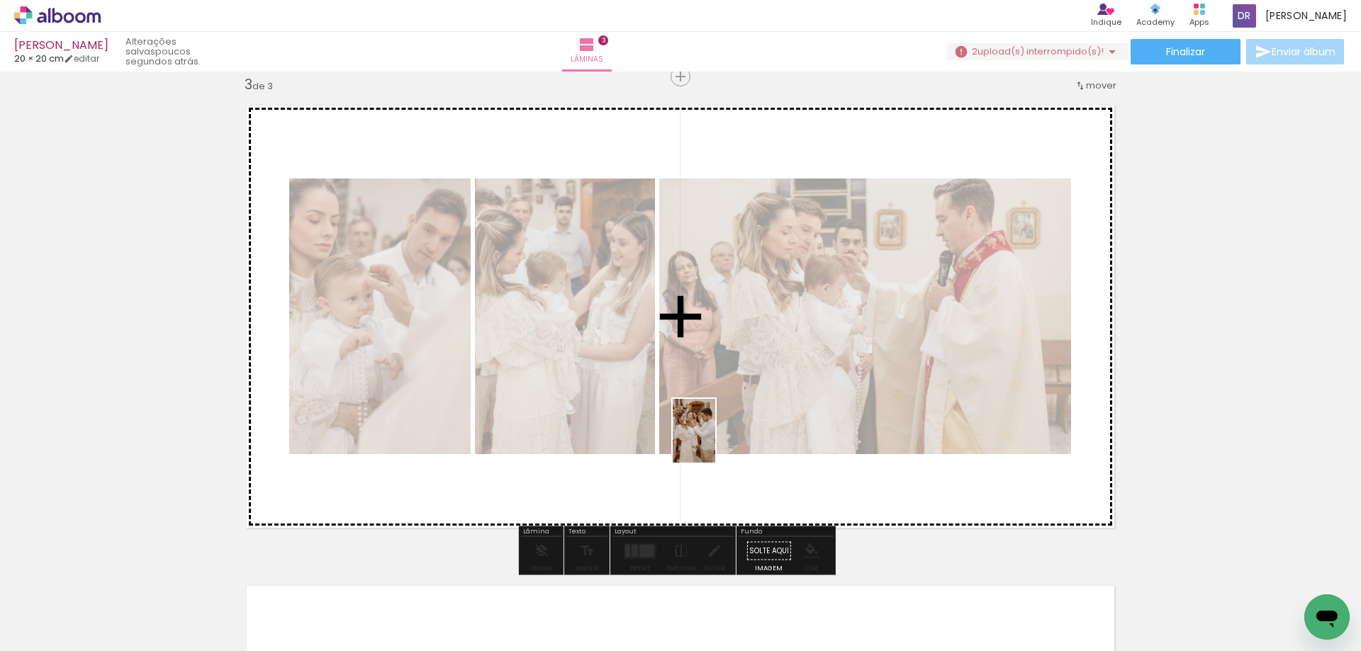
drag, startPoint x: 528, startPoint y: 607, endPoint x: 736, endPoint y: 418, distance: 281.5
click at [736, 418] on quentale-workspace at bounding box center [680, 325] width 1361 height 651
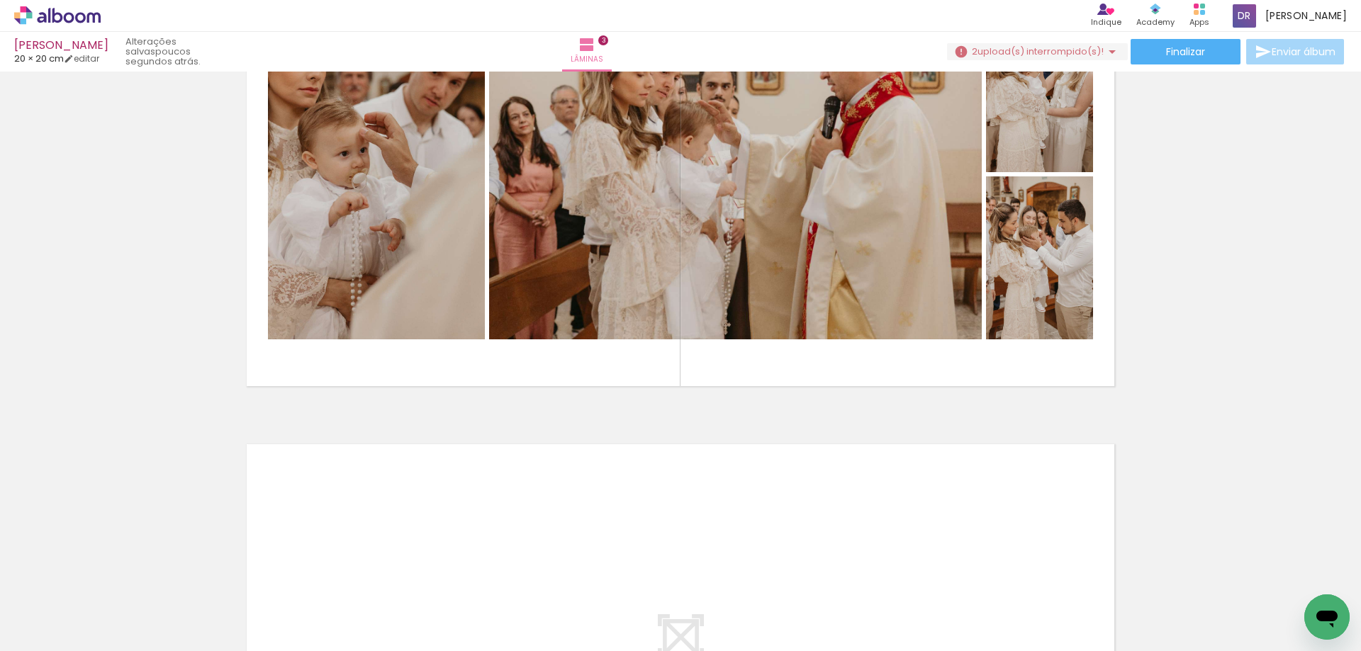
scroll to position [0, 3610]
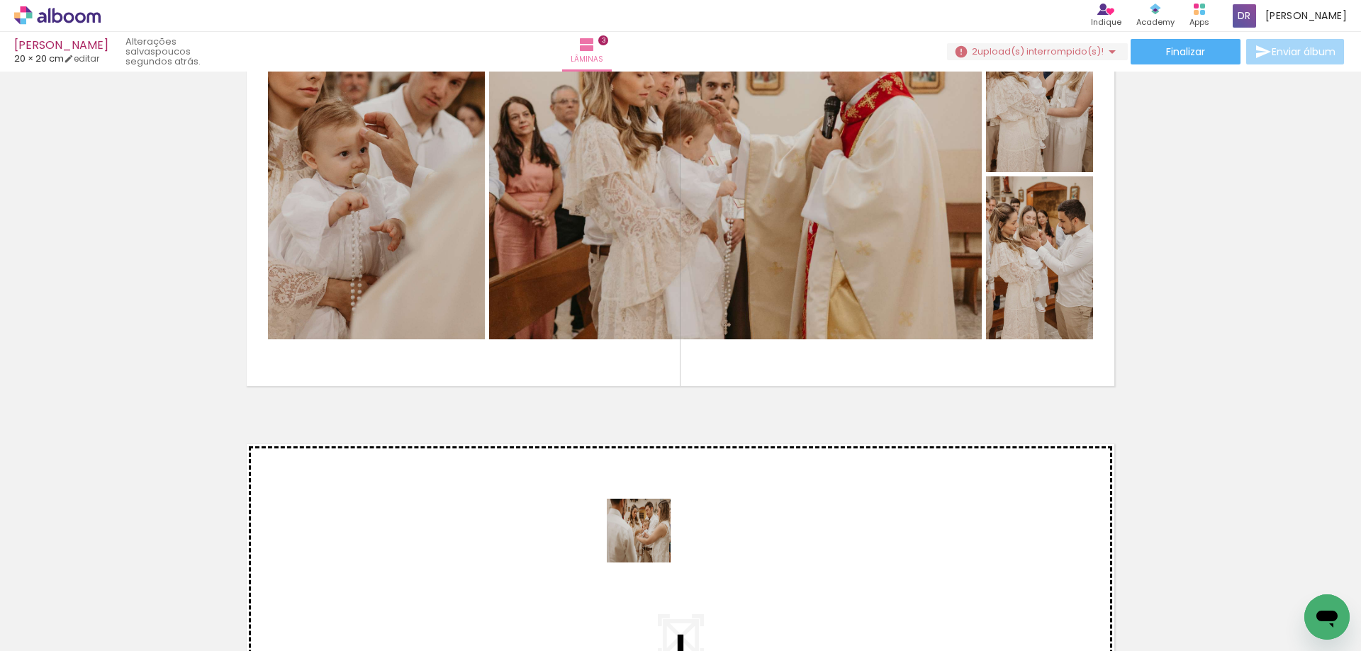
drag, startPoint x: 590, startPoint y: 608, endPoint x: 698, endPoint y: 503, distance: 150.4
click at [698, 503] on quentale-workspace at bounding box center [680, 325] width 1361 height 651
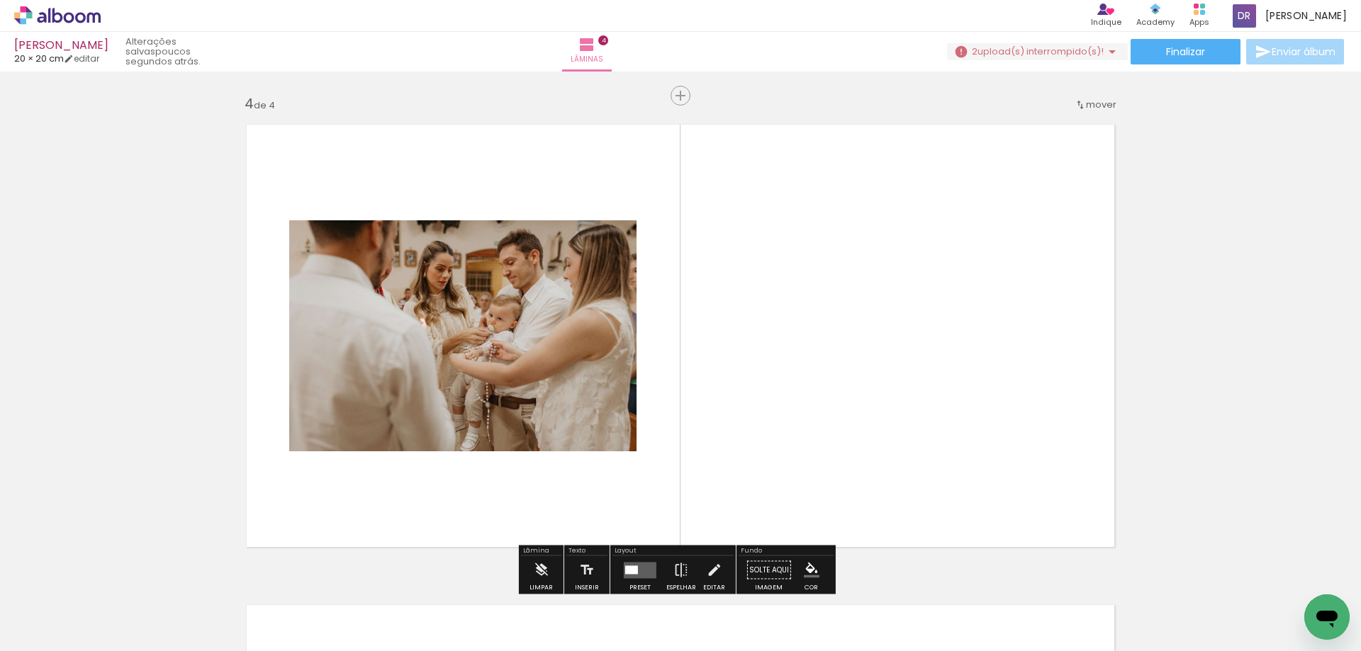
scroll to position [1460, 0]
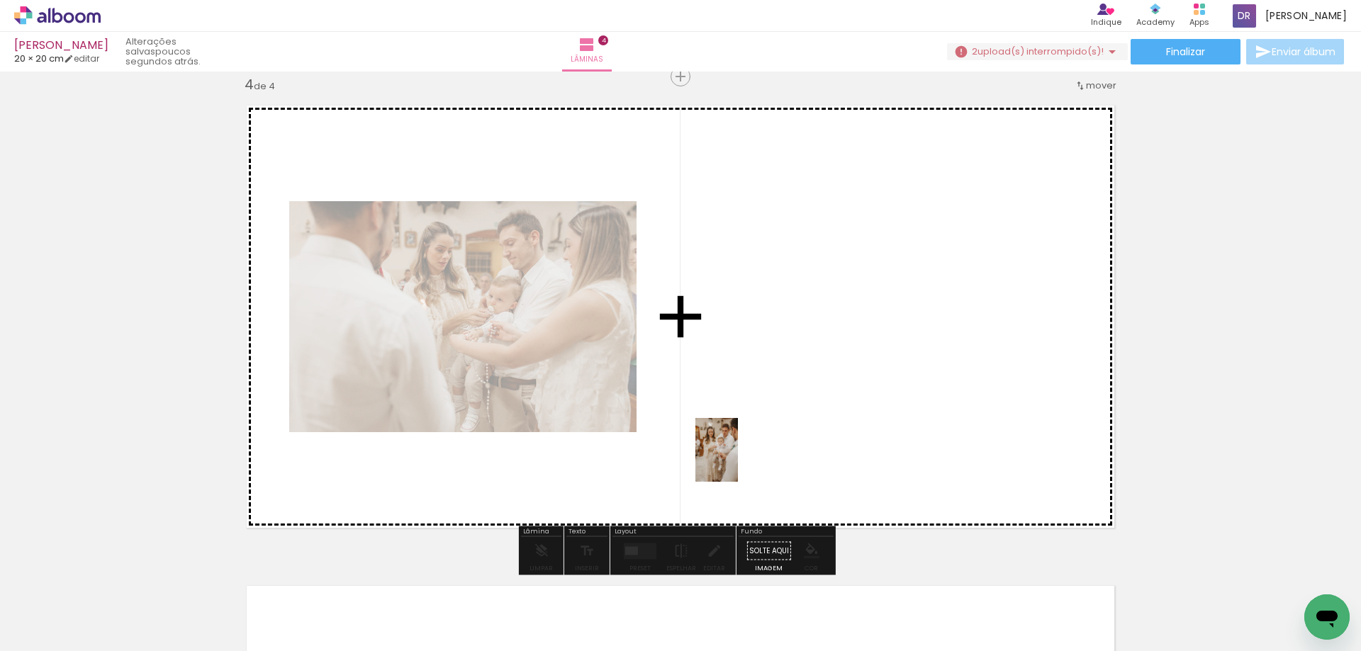
drag, startPoint x: 738, startPoint y: 609, endPoint x: 734, endPoint y: 444, distance: 164.5
click at [734, 444] on quentale-workspace at bounding box center [680, 325] width 1361 height 651
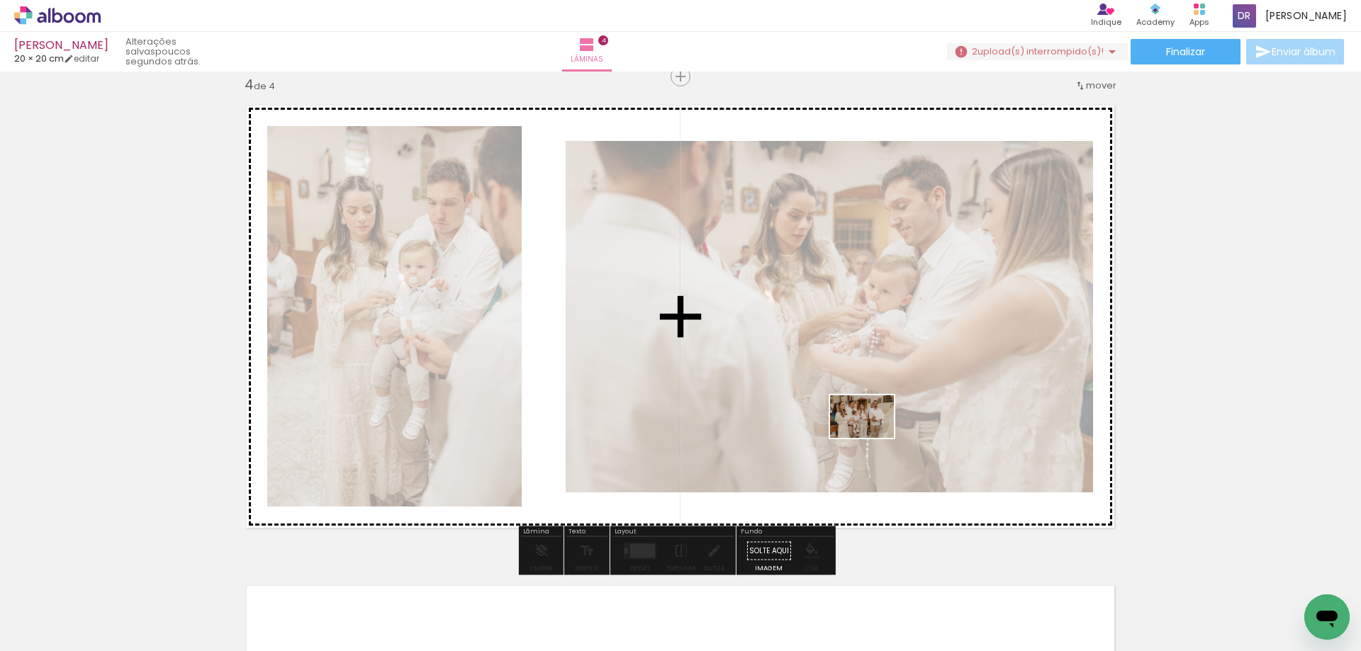
drag, startPoint x: 1063, startPoint y: 619, endPoint x: 872, endPoint y: 437, distance: 264.2
click at [872, 437] on quentale-workspace at bounding box center [680, 325] width 1361 height 651
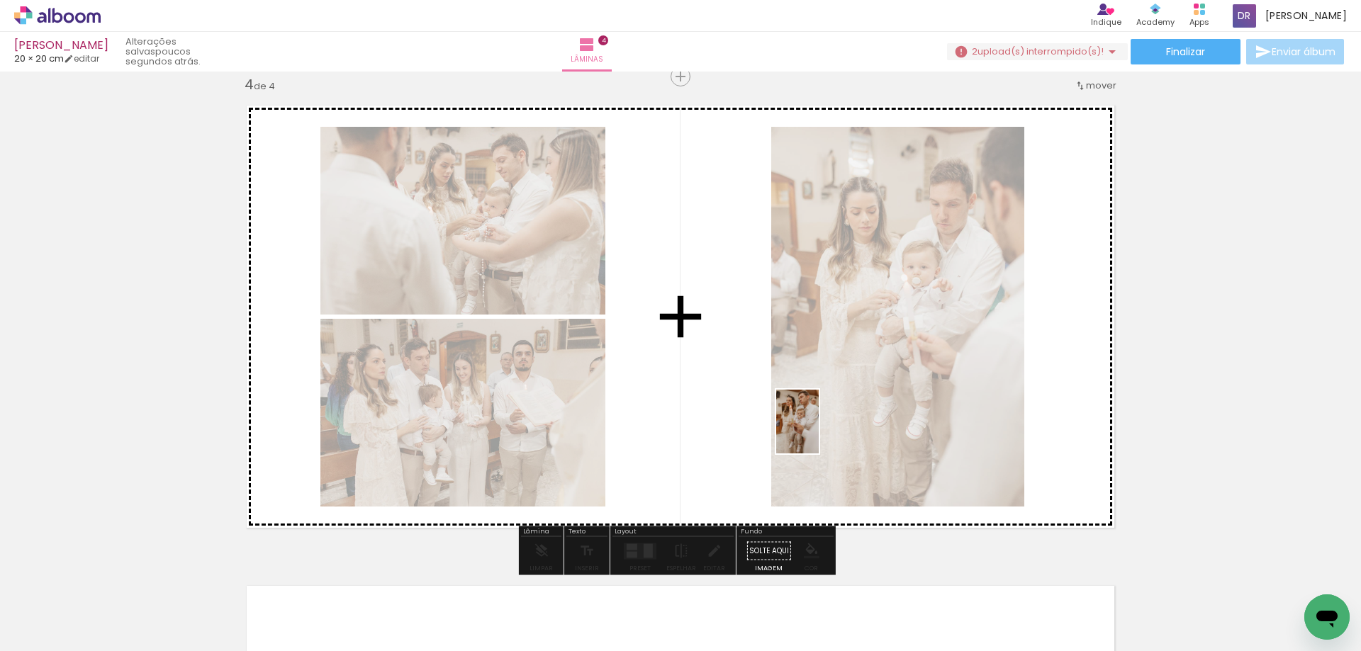
drag, startPoint x: 826, startPoint y: 615, endPoint x: 819, endPoint y: 432, distance: 183.0
click at [819, 432] on quentale-workspace at bounding box center [680, 325] width 1361 height 651
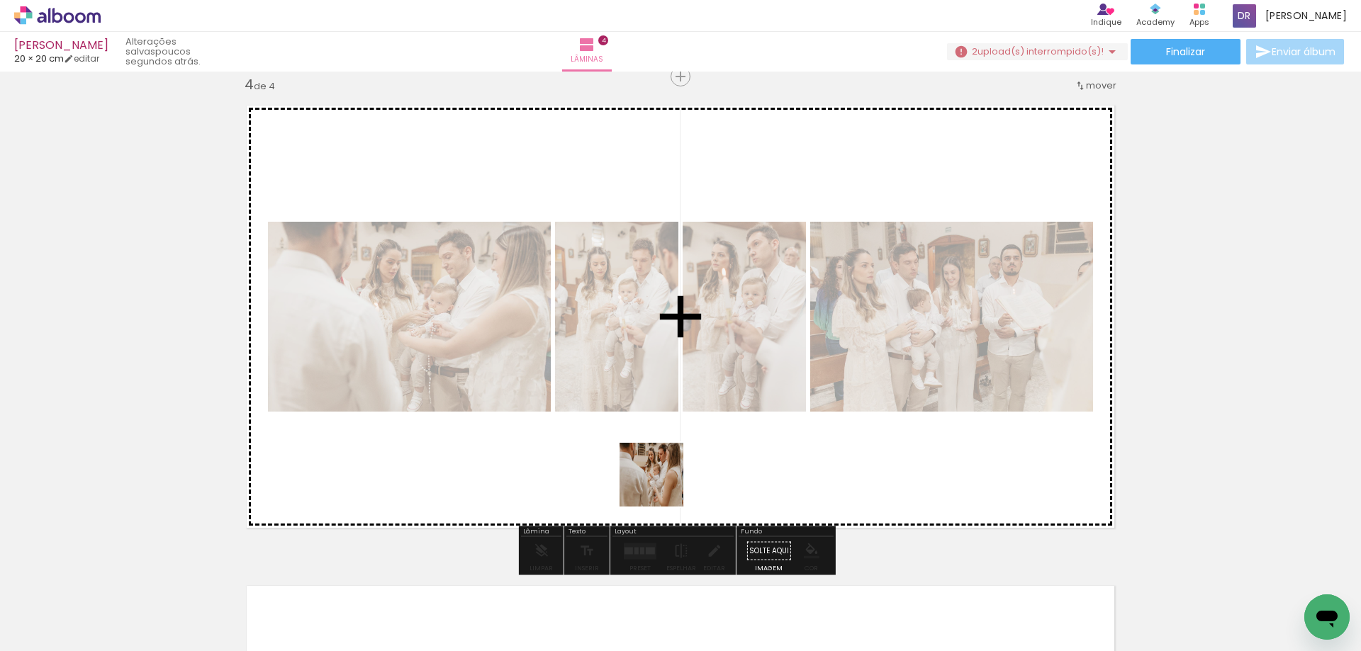
drag, startPoint x: 655, startPoint y: 614, endPoint x: 664, endPoint y: 420, distance: 193.7
click at [664, 420] on quentale-workspace at bounding box center [680, 325] width 1361 height 651
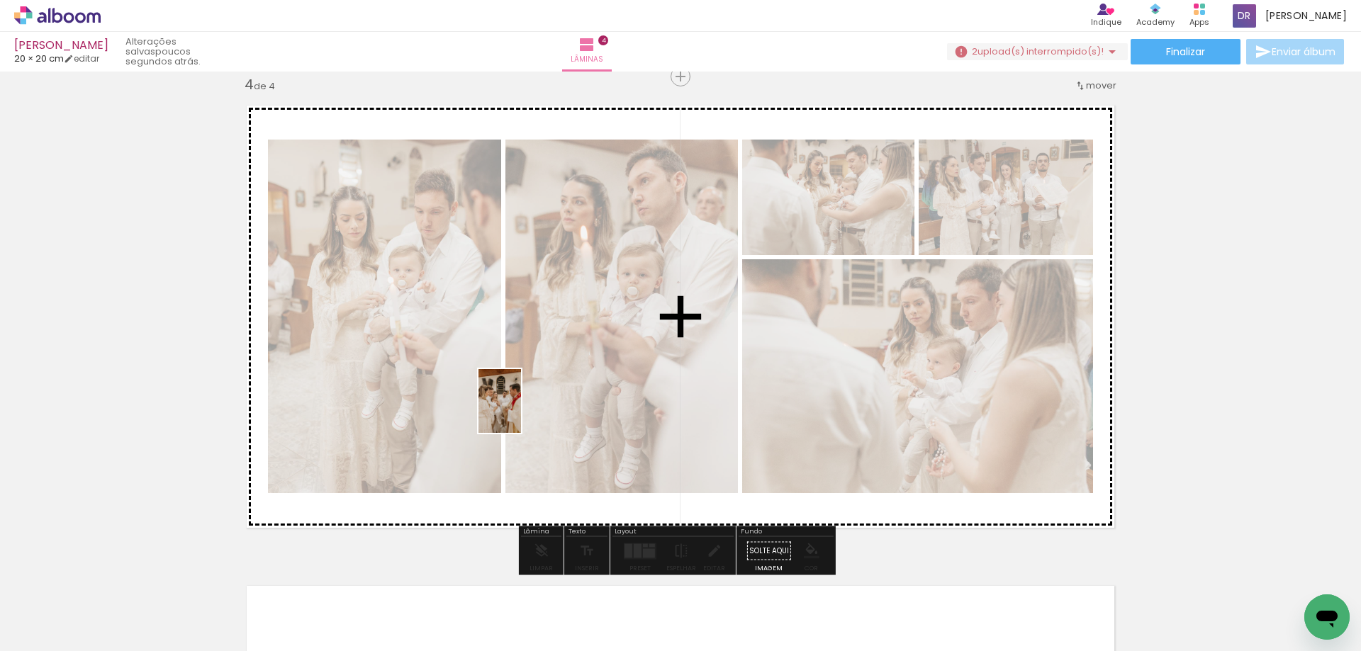
drag, startPoint x: 119, startPoint y: 612, endPoint x: 528, endPoint y: 406, distance: 457.7
click at [528, 406] on quentale-workspace at bounding box center [680, 325] width 1361 height 651
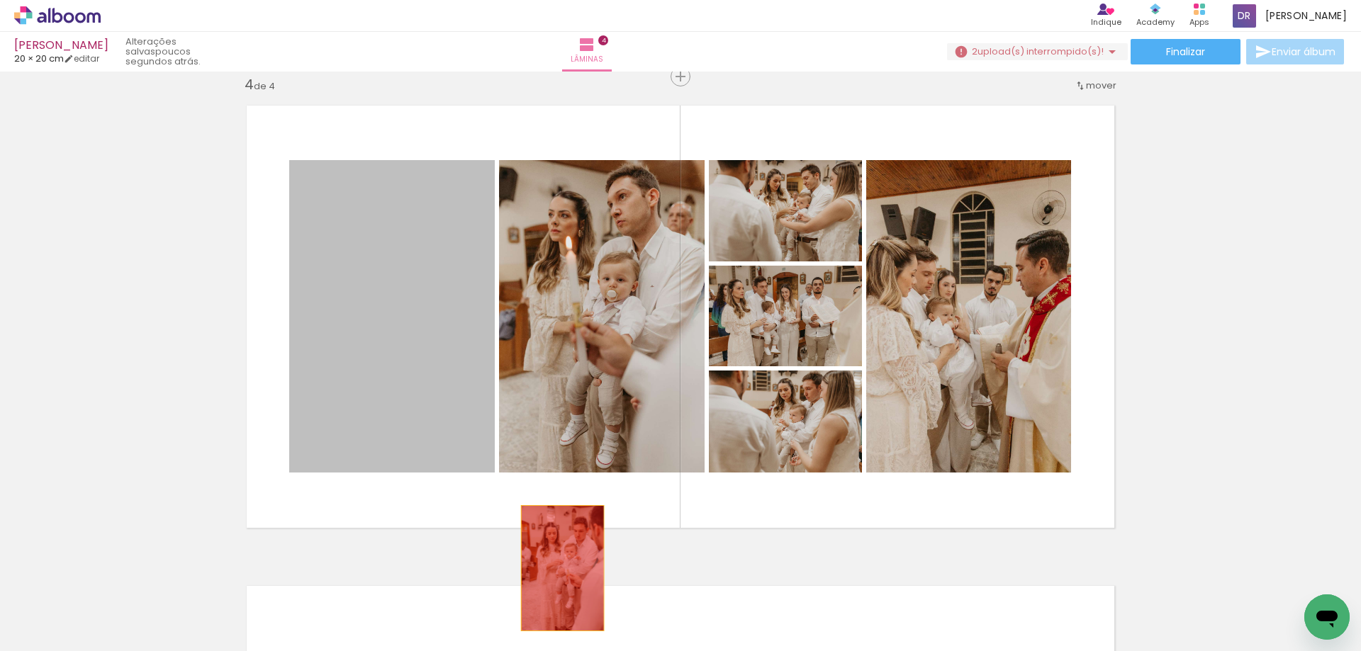
drag, startPoint x: 395, startPoint y: 354, endPoint x: 574, endPoint y: 614, distance: 315.9
click at [574, 614] on quentale-workspace at bounding box center [680, 325] width 1361 height 651
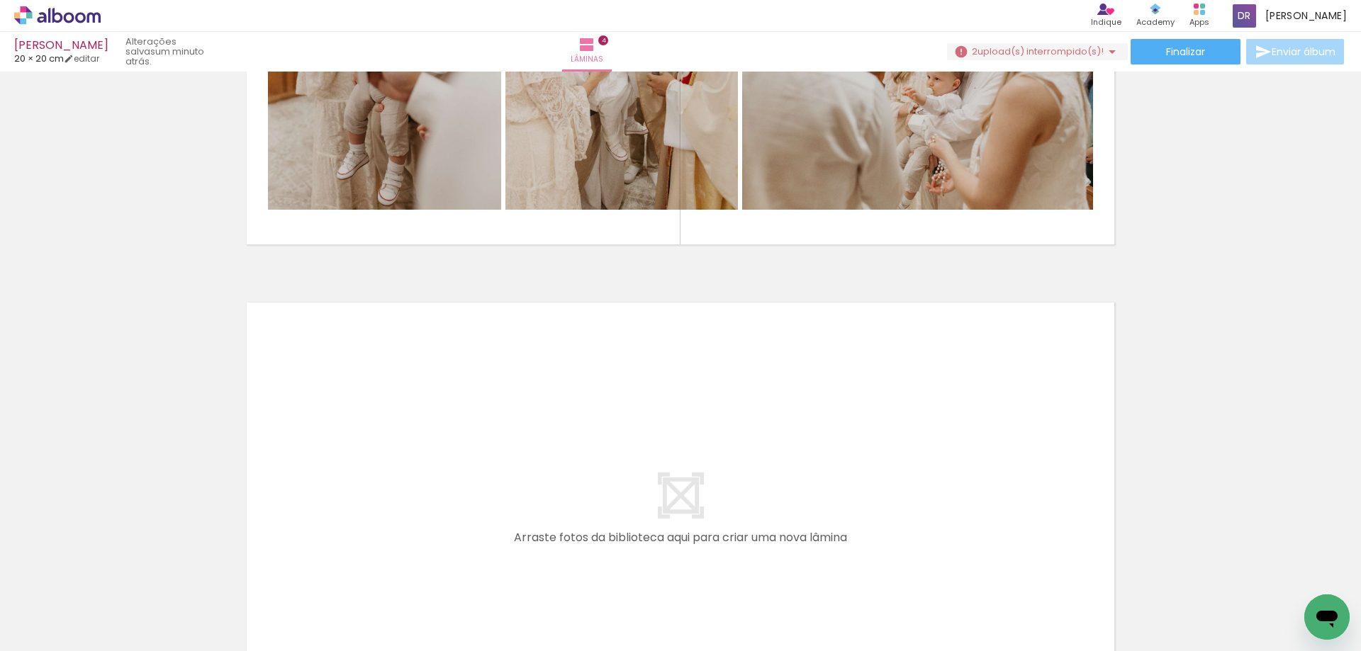
scroll to position [0, 5208]
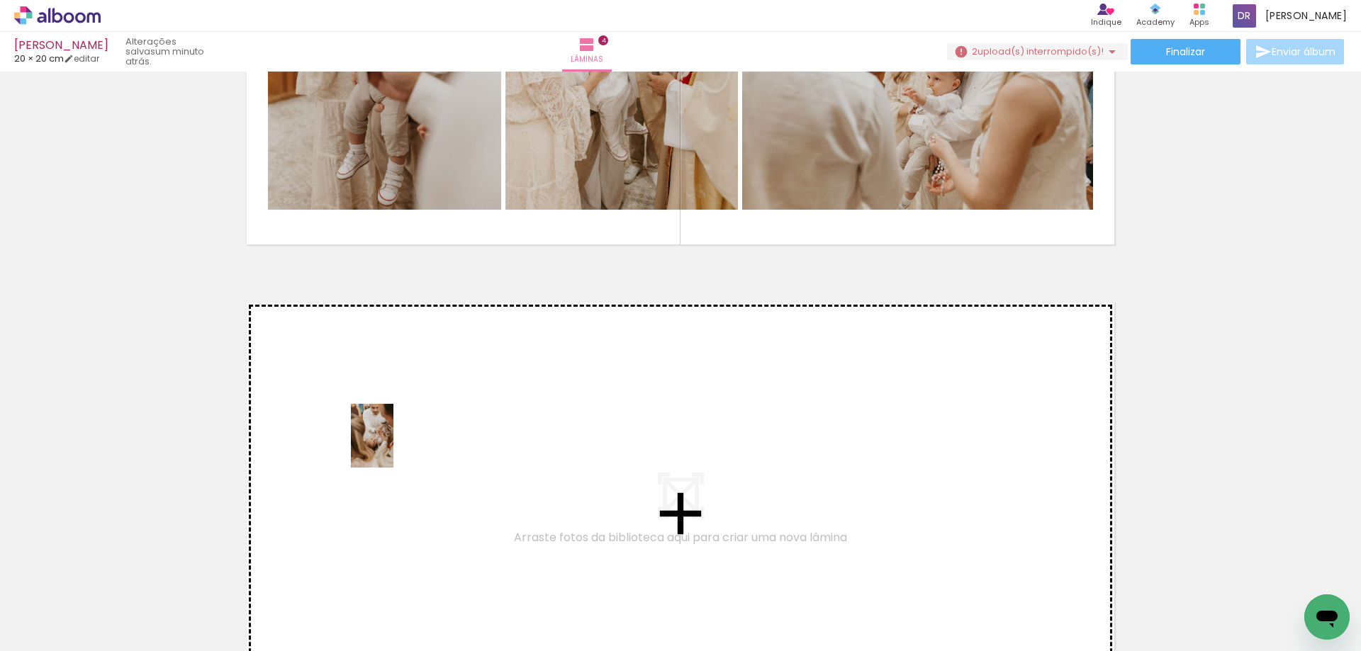
drag, startPoint x: 181, startPoint y: 614, endPoint x: 393, endPoint y: 446, distance: 270.5
click at [393, 446] on quentale-workspace at bounding box center [680, 325] width 1361 height 651
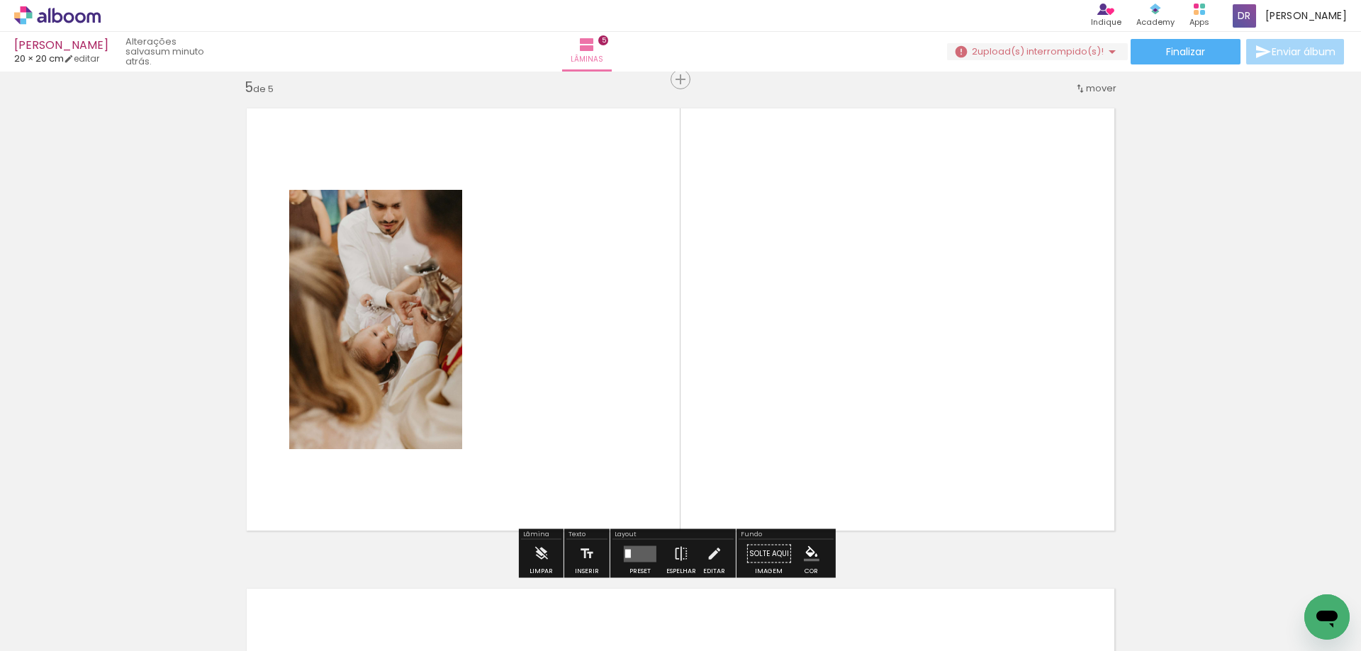
scroll to position [1940, 0]
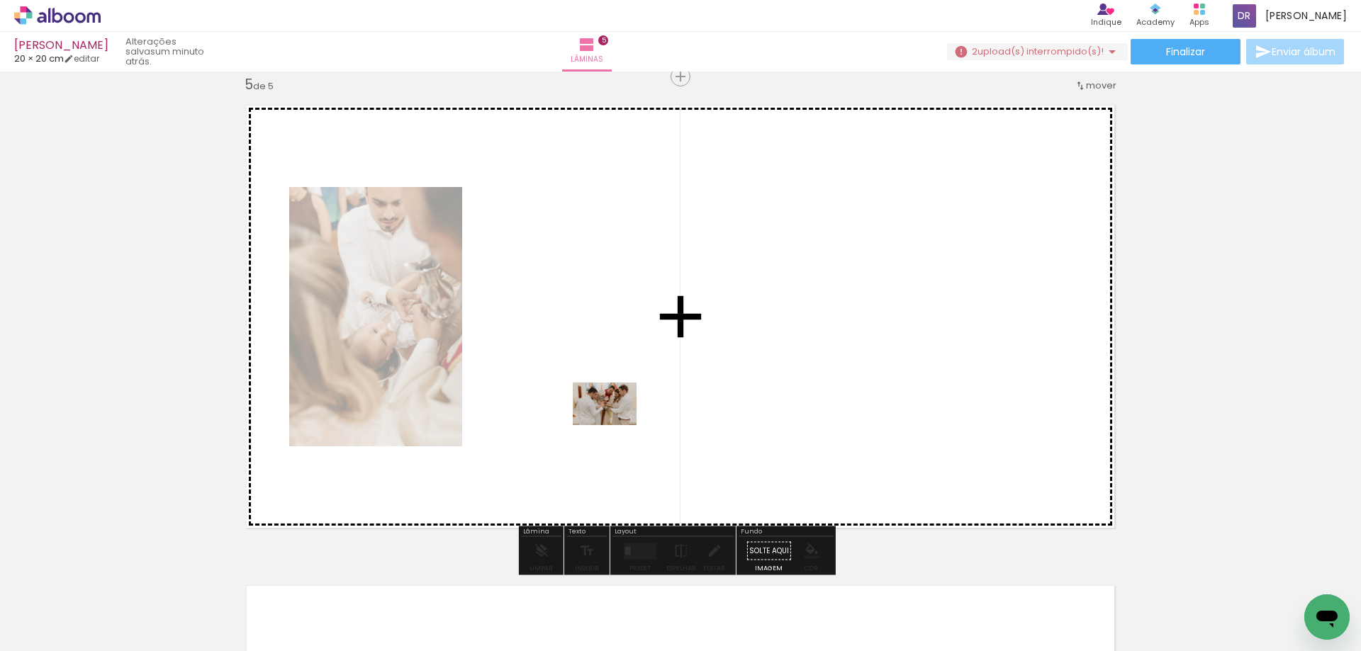
drag, startPoint x: 581, startPoint y: 618, endPoint x: 619, endPoint y: 388, distance: 232.8
click at [619, 388] on quentale-workspace at bounding box center [680, 325] width 1361 height 651
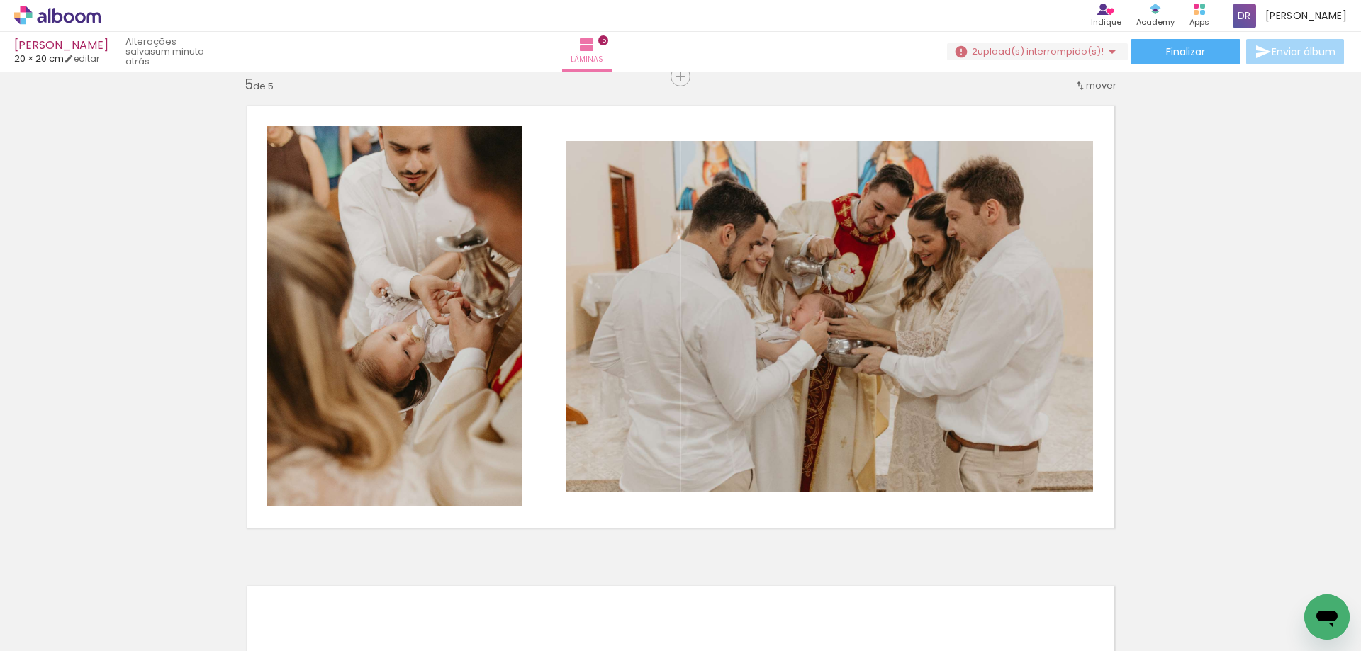
scroll to position [0, 4915]
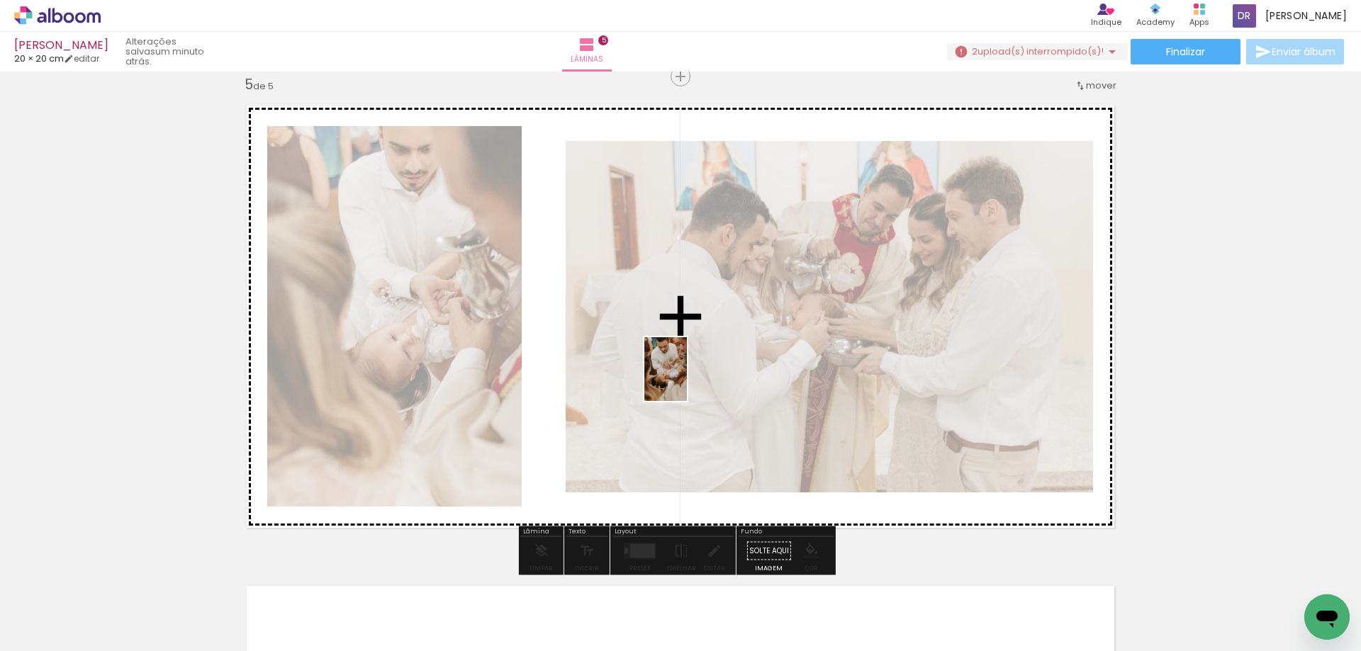
drag, startPoint x: 387, startPoint y: 606, endPoint x: 715, endPoint y: 365, distance: 407.1
click at [715, 365] on quentale-workspace at bounding box center [680, 325] width 1361 height 651
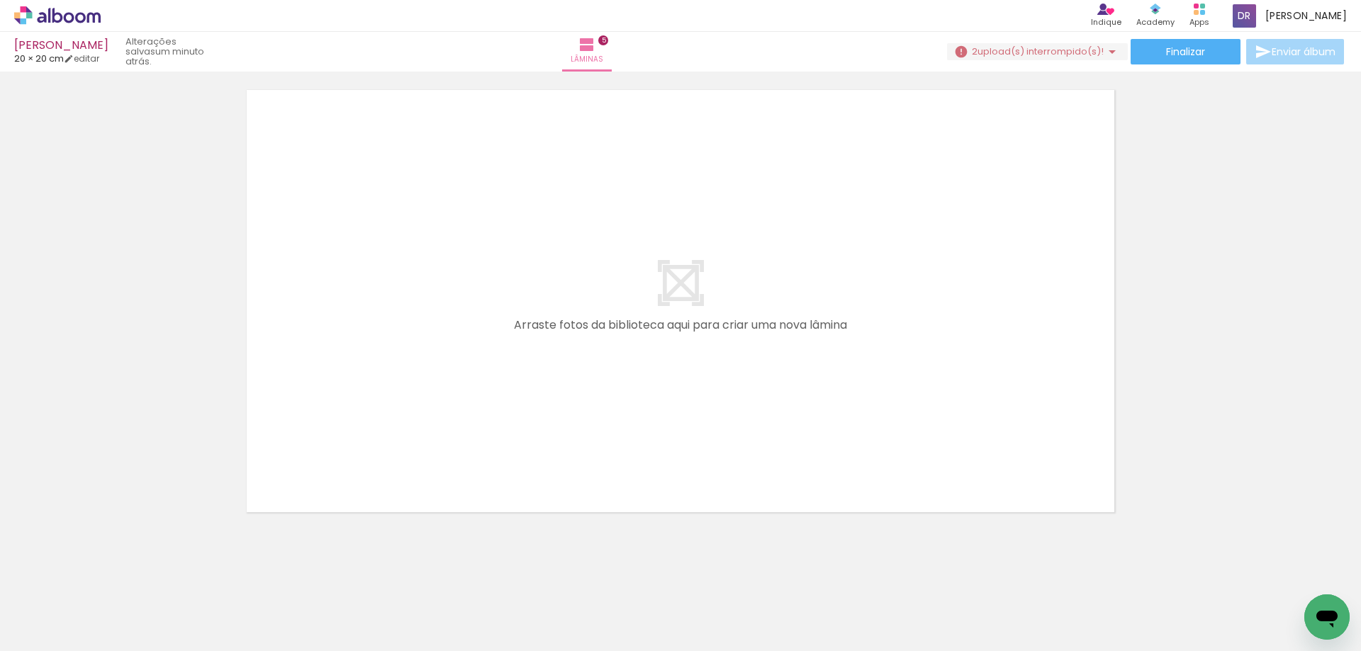
scroll to position [0, 7712]
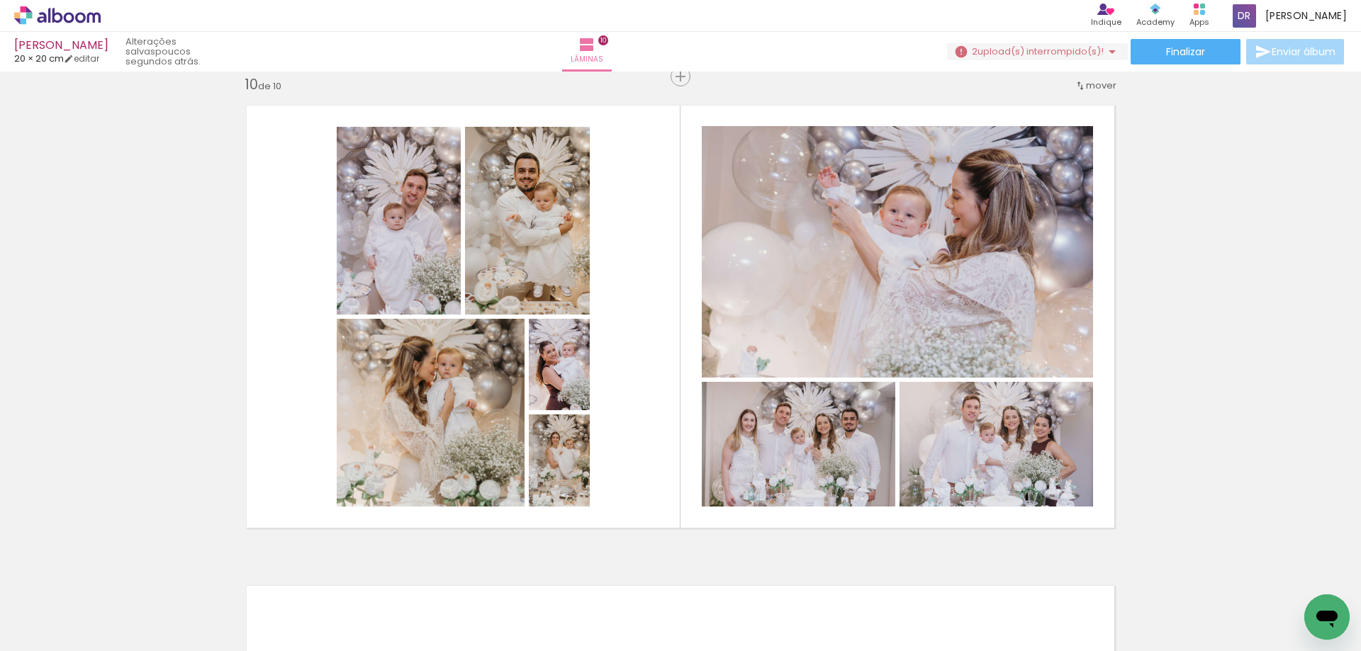
scroll to position [0, 22097]
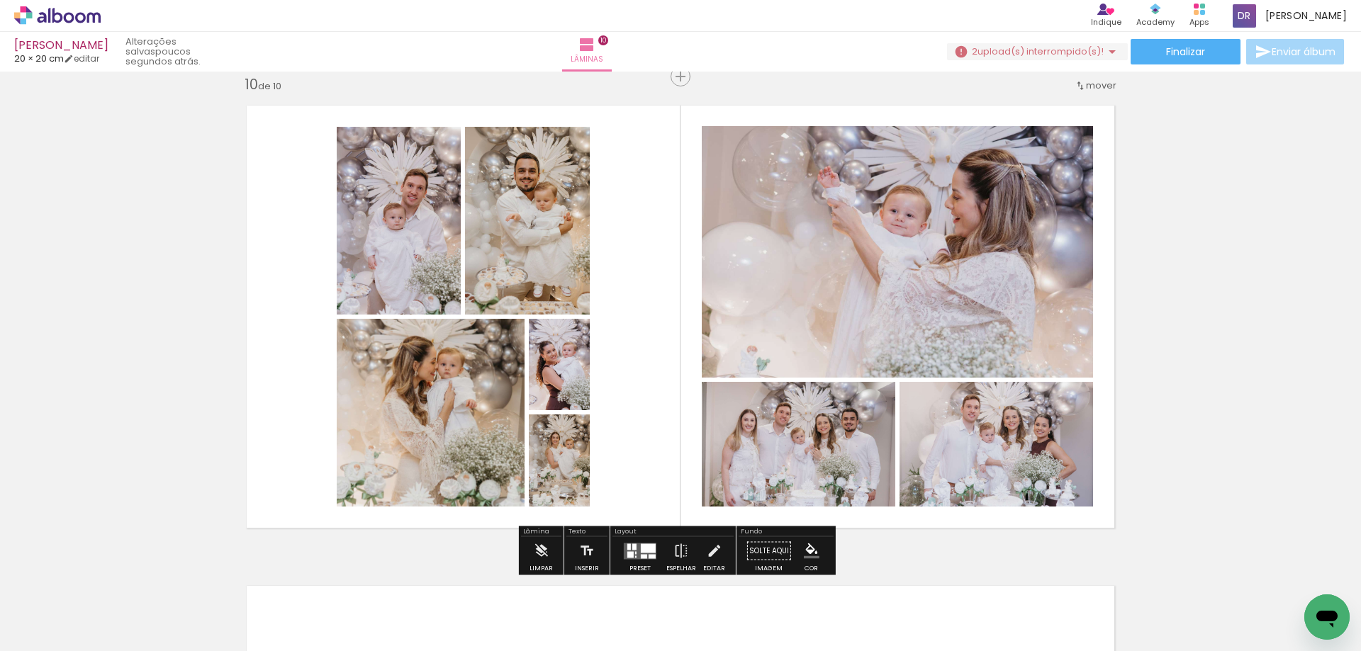
click at [643, 554] on div at bounding box center [644, 556] width 6 height 4
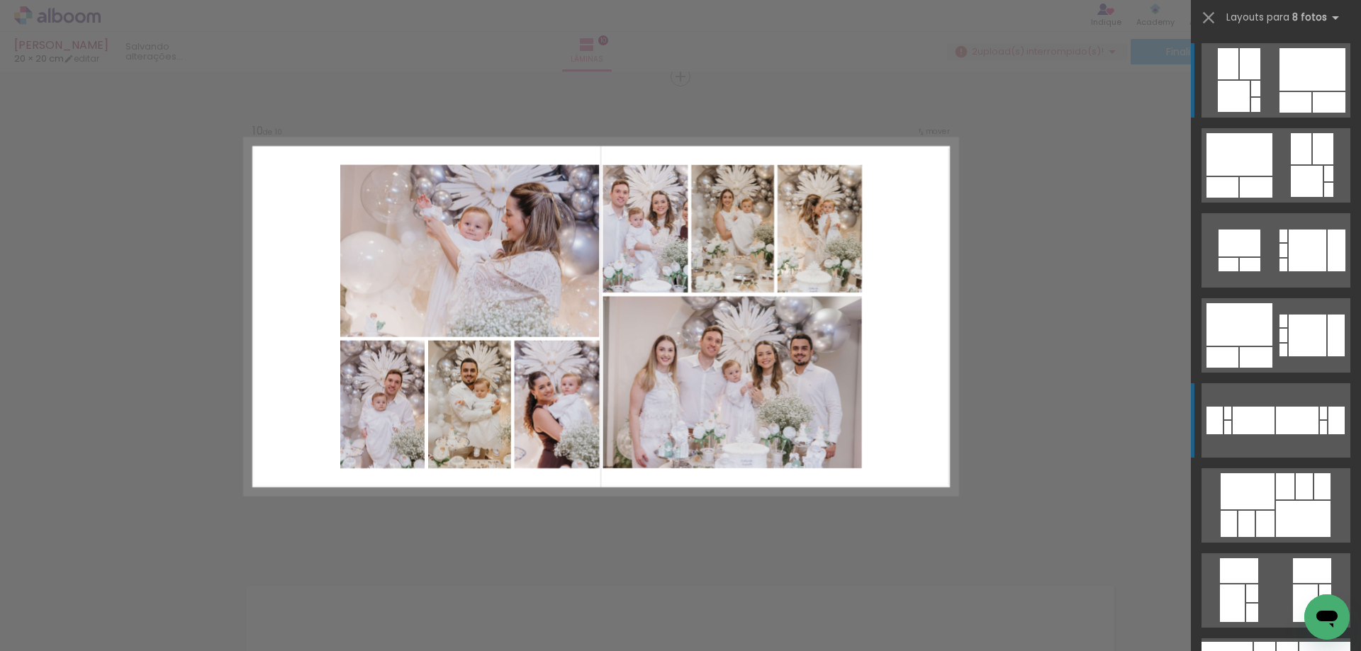
scroll to position [354, 0]
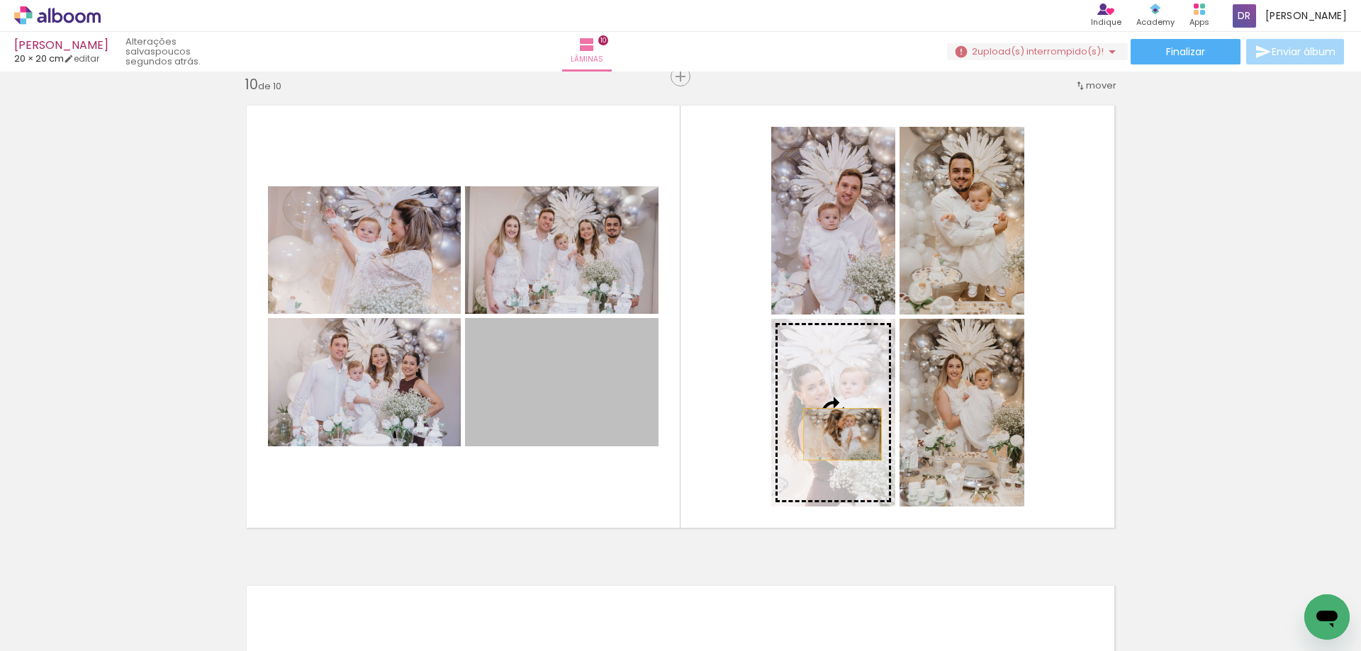
drag, startPoint x: 575, startPoint y: 403, endPoint x: 837, endPoint y: 434, distance: 263.5
click at [0, 0] on slot at bounding box center [0, 0] width 0 height 0
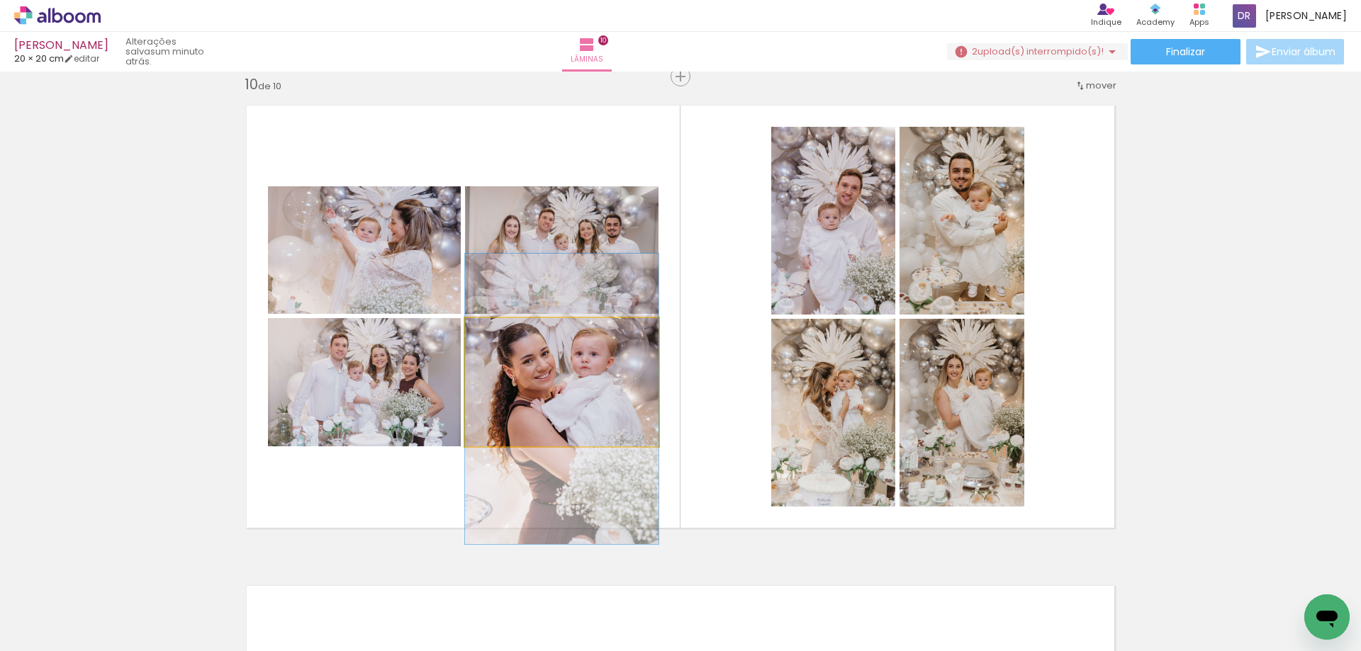
drag, startPoint x: 566, startPoint y: 388, endPoint x: 564, endPoint y: 405, distance: 17.1
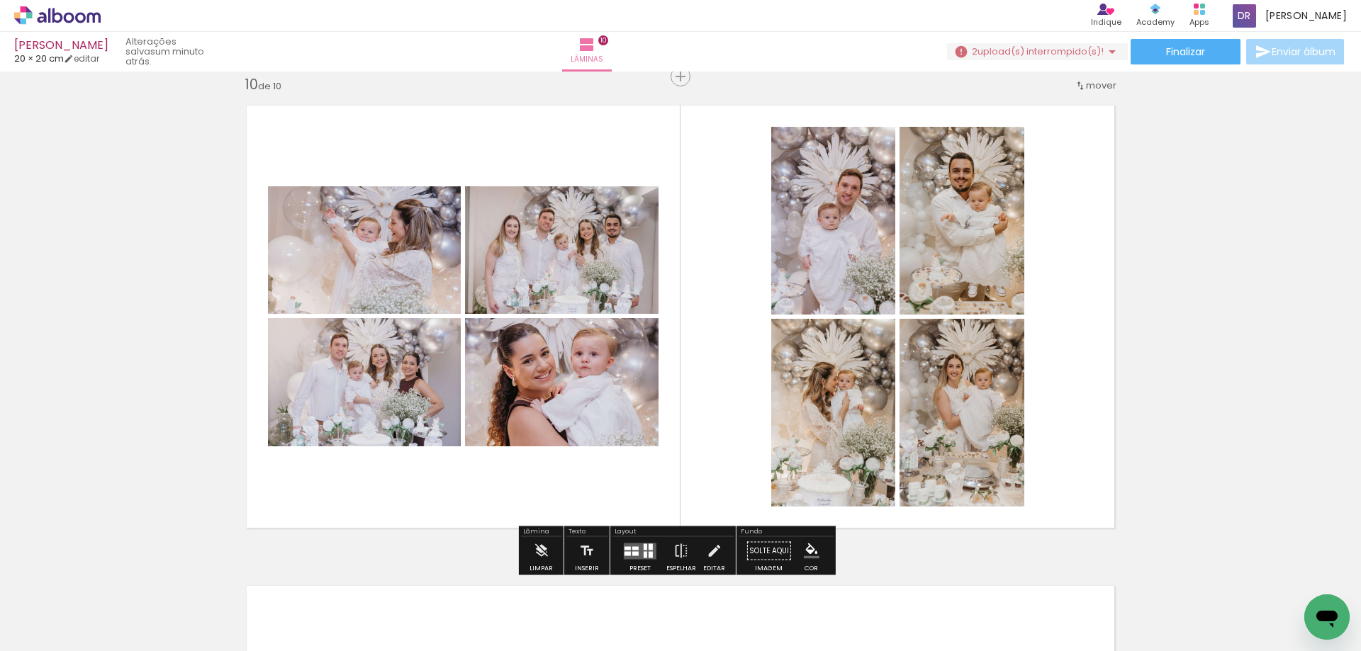
click at [719, 367] on quentale-layouter at bounding box center [680, 316] width 890 height 445
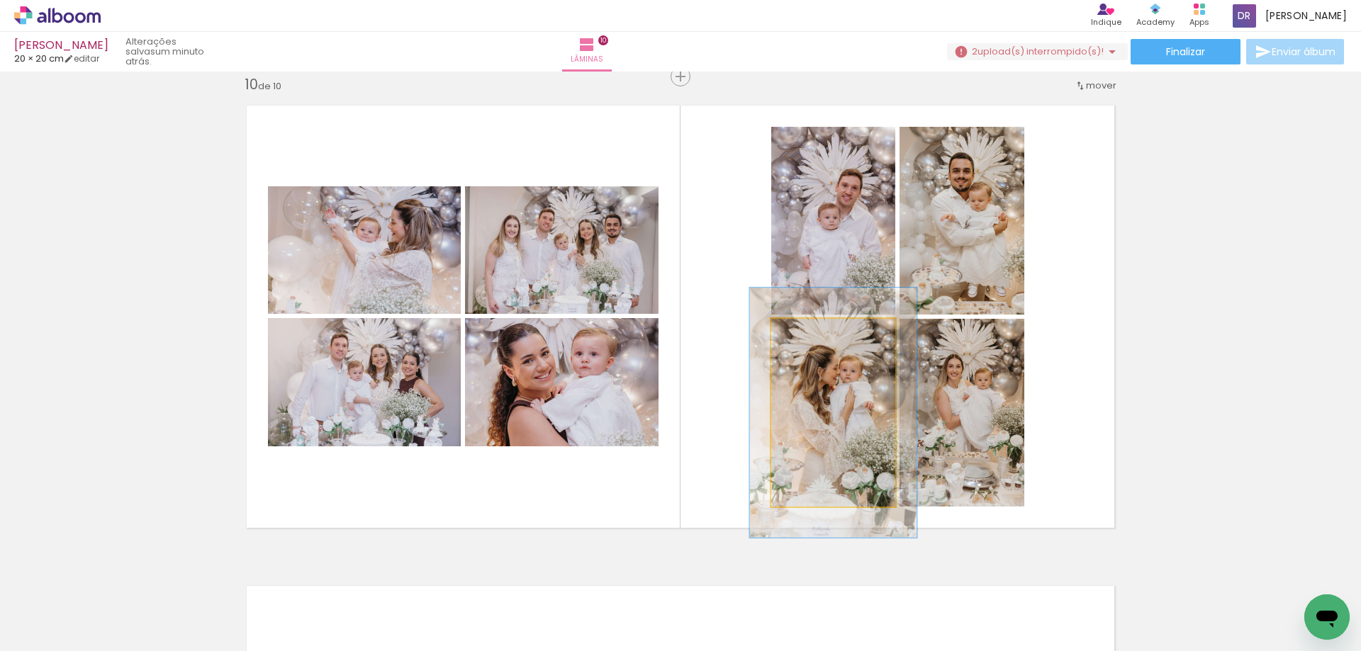
drag, startPoint x: 801, startPoint y: 335, endPoint x: 817, endPoint y: 335, distance: 16.3
type paper-slider "133"
click at [817, 335] on div at bounding box center [820, 333] width 13 height 13
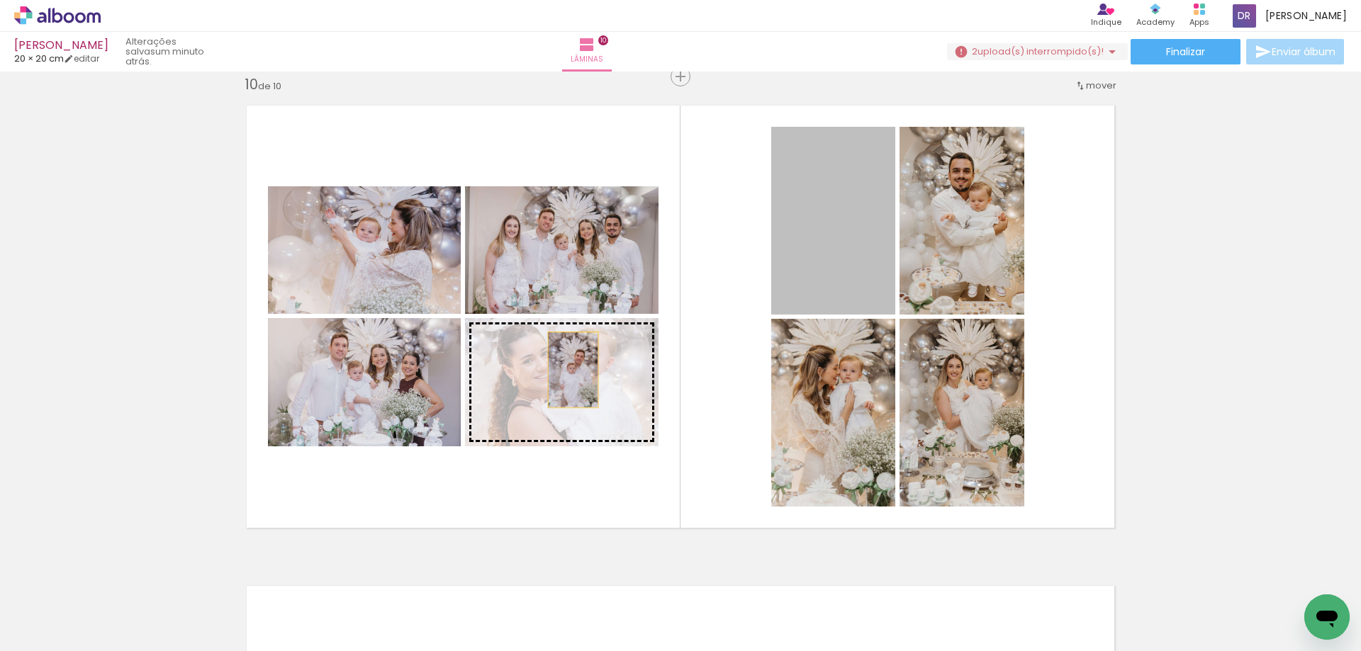
drag, startPoint x: 854, startPoint y: 254, endPoint x: 568, endPoint y: 370, distance: 309.0
click at [0, 0] on slot at bounding box center [0, 0] width 0 height 0
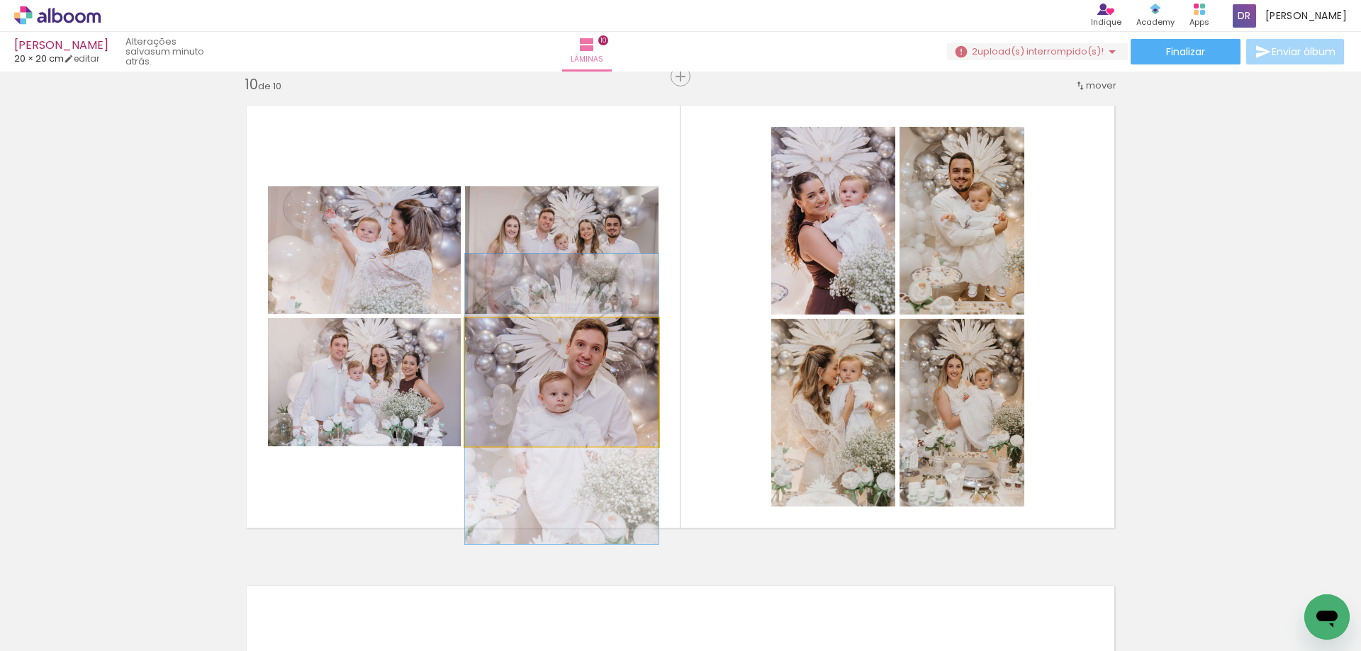
drag, startPoint x: 566, startPoint y: 388, endPoint x: 563, endPoint y: 400, distance: 12.4
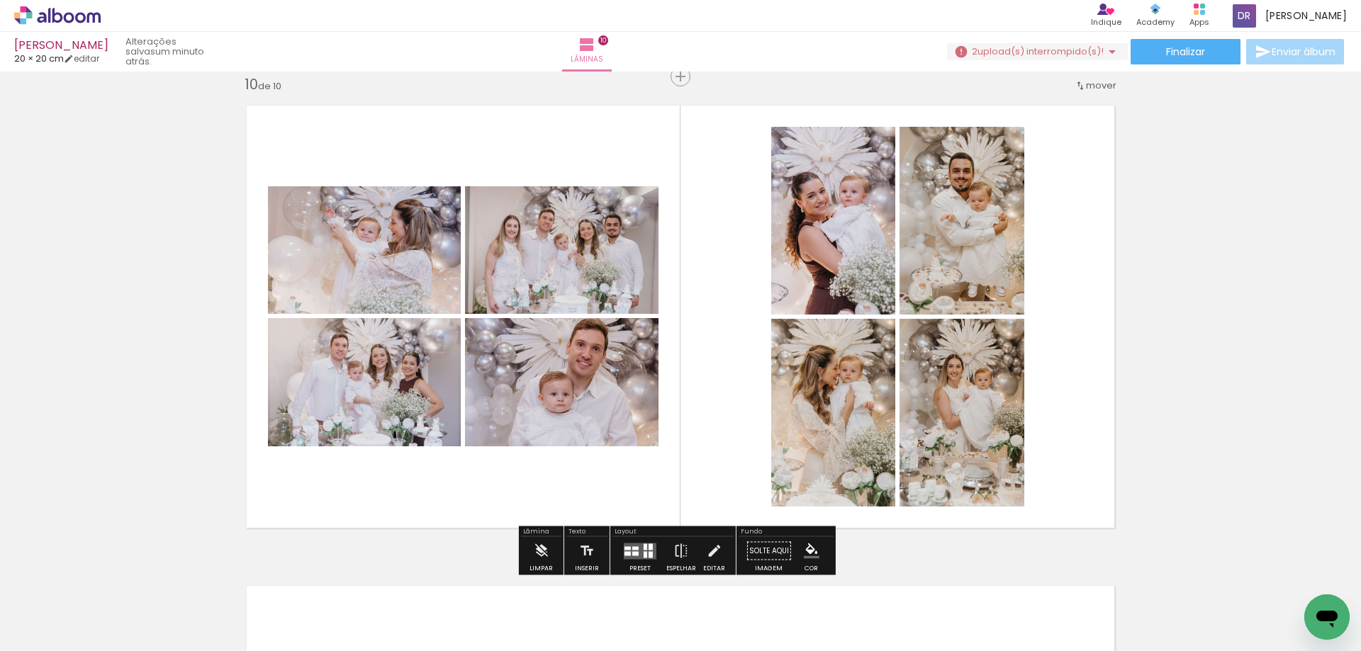
click at [1101, 252] on quentale-layouter at bounding box center [680, 316] width 890 height 445
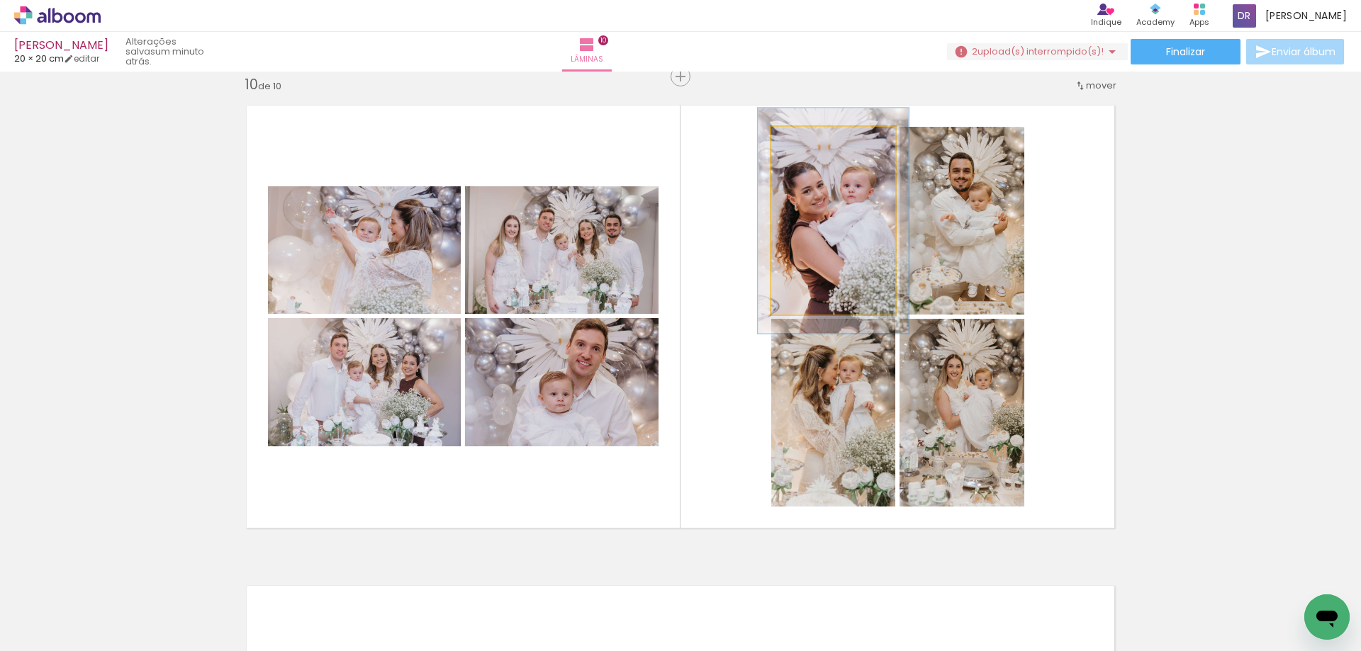
drag, startPoint x: 802, startPoint y: 142, endPoint x: 811, endPoint y: 142, distance: 9.9
type paper-slider "120"
click at [811, 142] on div at bounding box center [814, 141] width 13 height 13
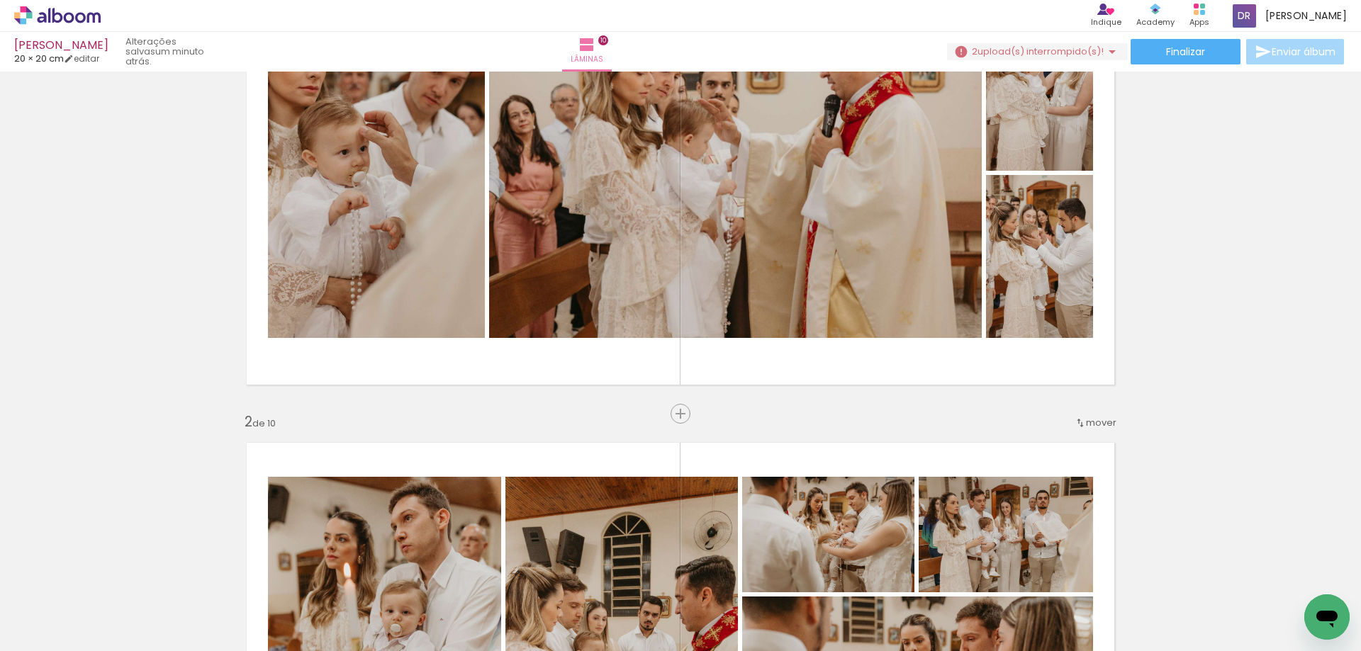
scroll to position [0, 0]
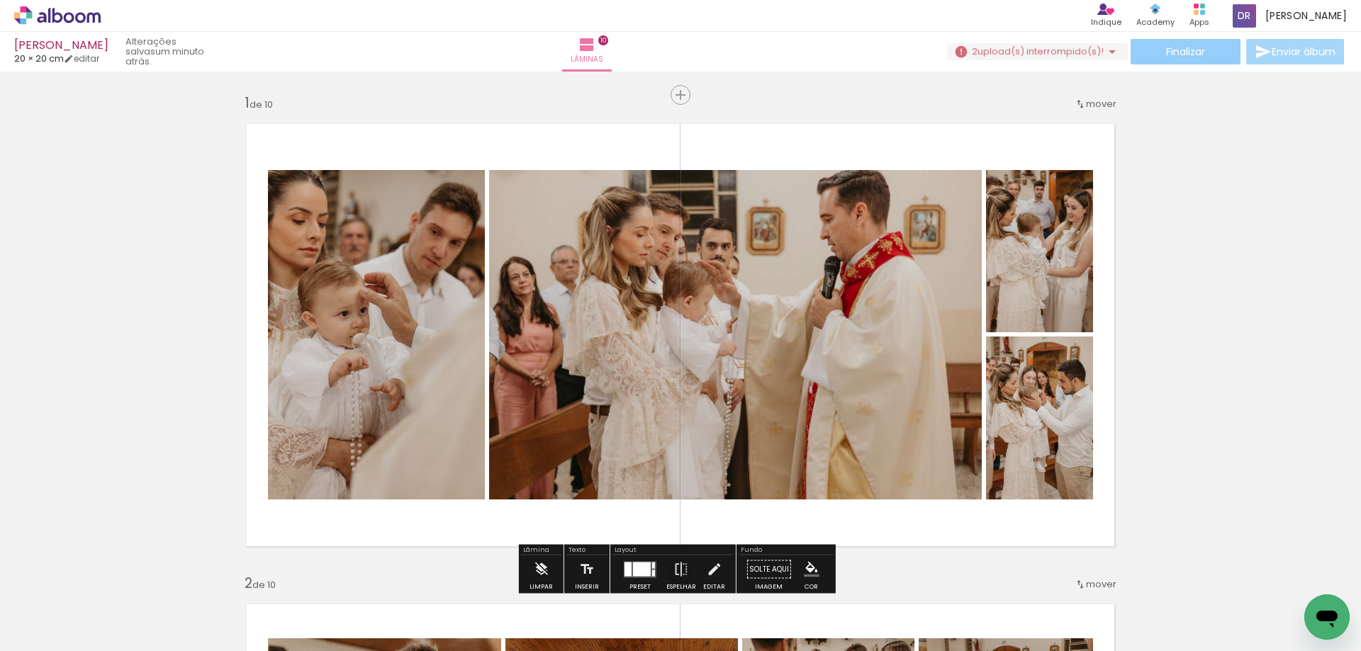
click at [1184, 52] on span "Finalizar" at bounding box center [1185, 52] width 39 height 10
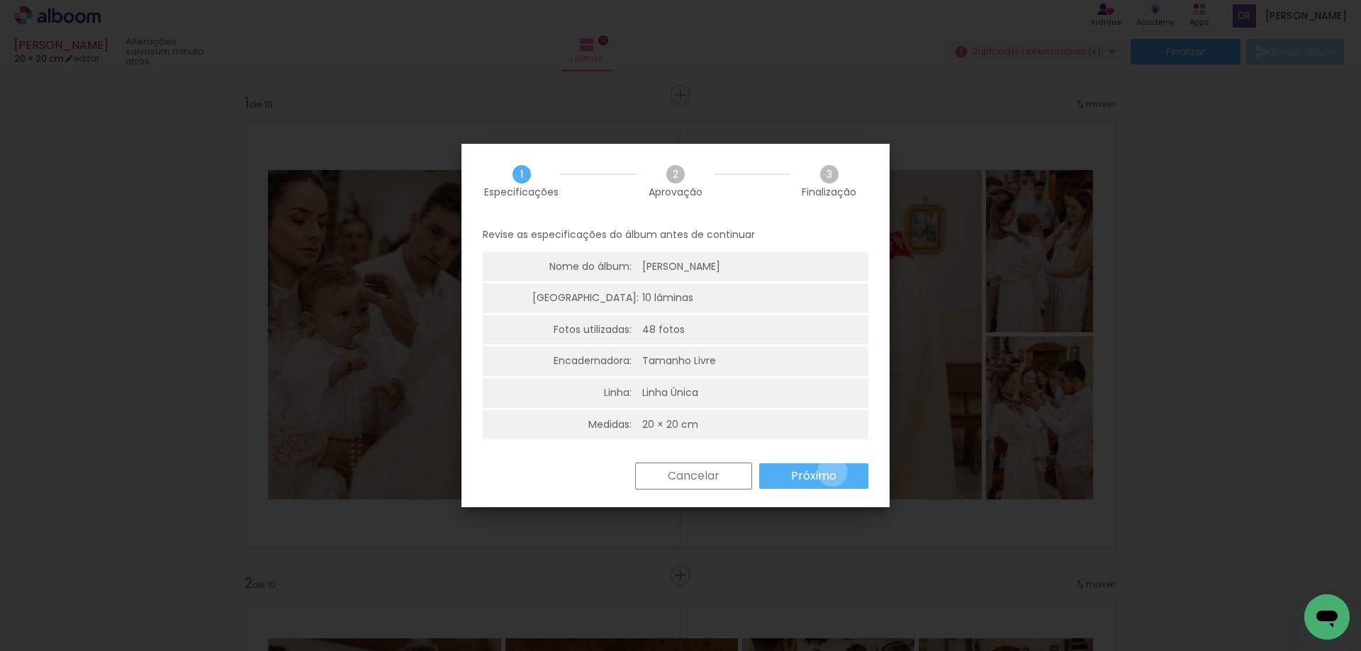
click at [0, 0] on slot "Próximo" at bounding box center [0, 0] width 0 height 0
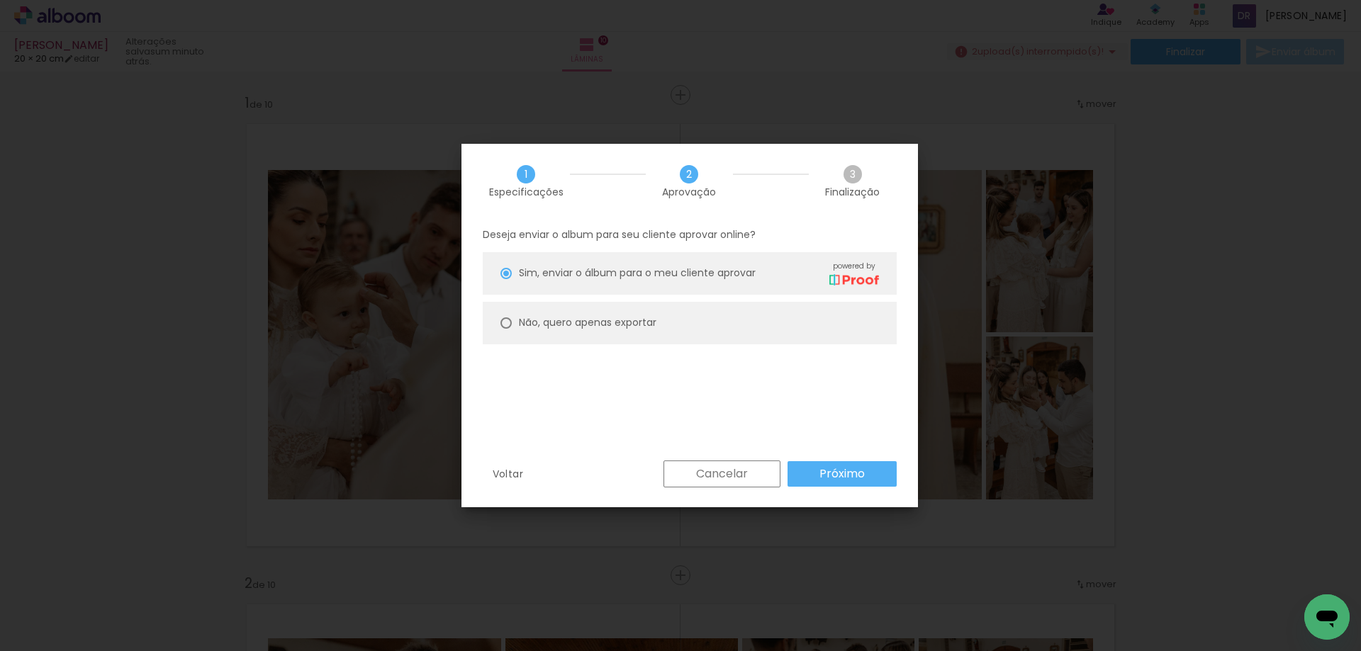
click at [500, 331] on paper-radio-button "Não, quero apenas exportar" at bounding box center [690, 323] width 414 height 43
type paper-radio-button "on"
click at [0, 0] on slot "Próximo" at bounding box center [0, 0] width 0 height 0
type input "Alta, 300 DPI"
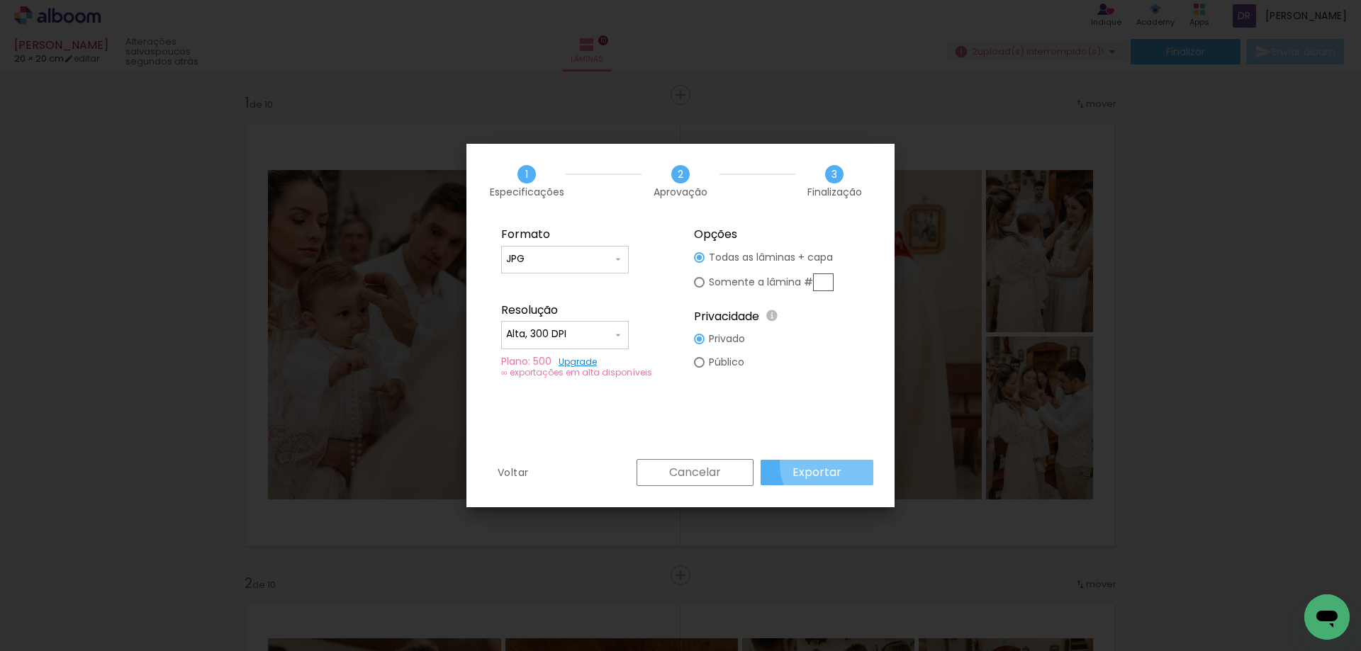
click at [840, 464] on paper-button "Exportar" at bounding box center [816, 473] width 113 height 26
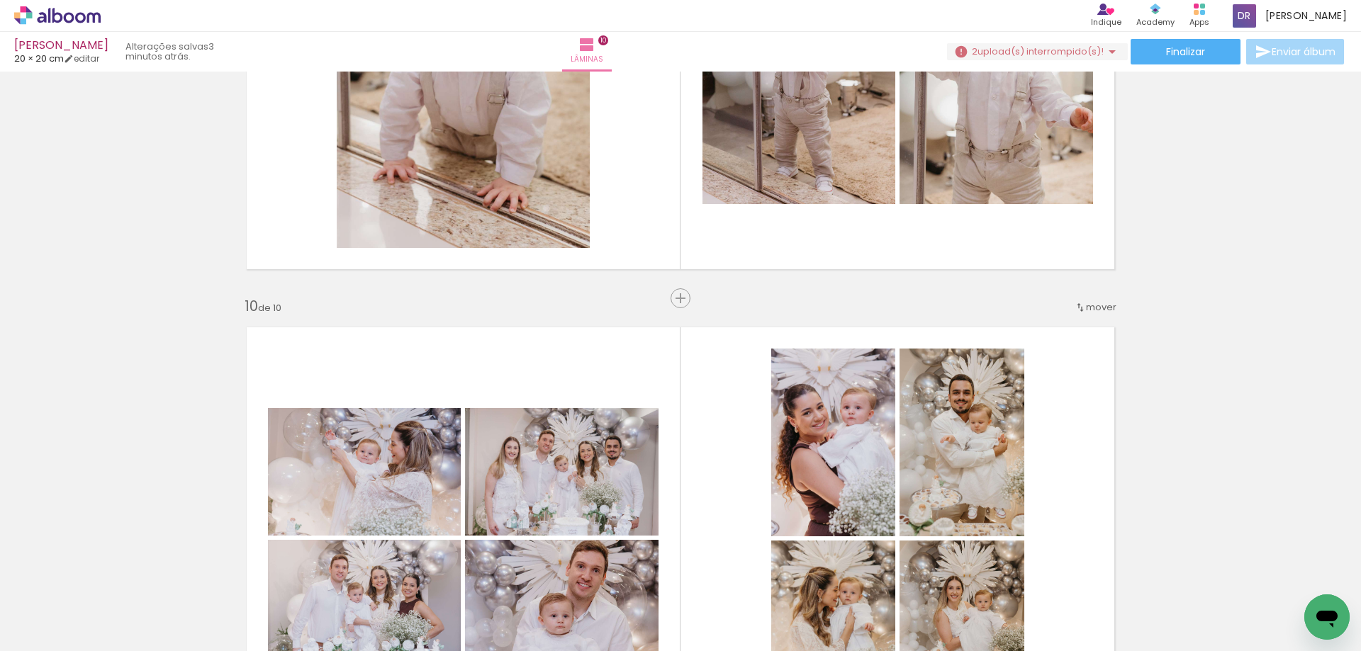
scroll to position [3999, 0]
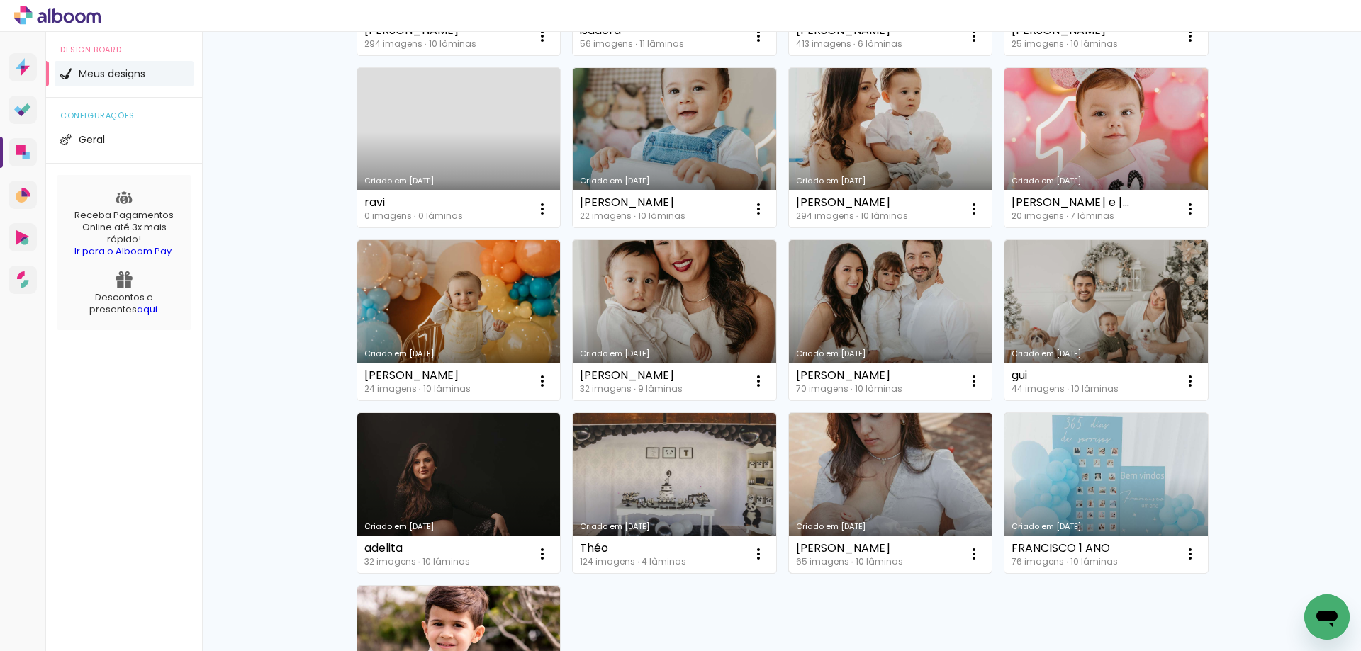
scroll to position [638, 0]
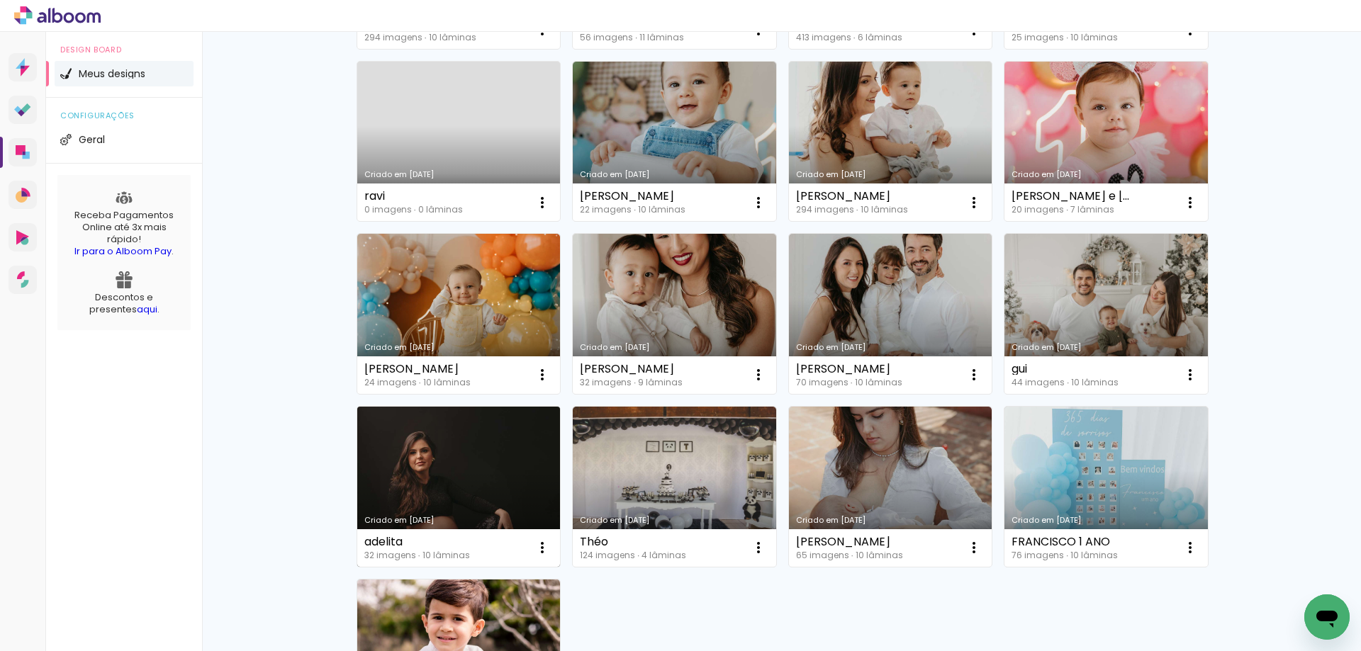
click at [471, 486] on link "Criado em [DATE]" at bounding box center [458, 487] width 203 height 160
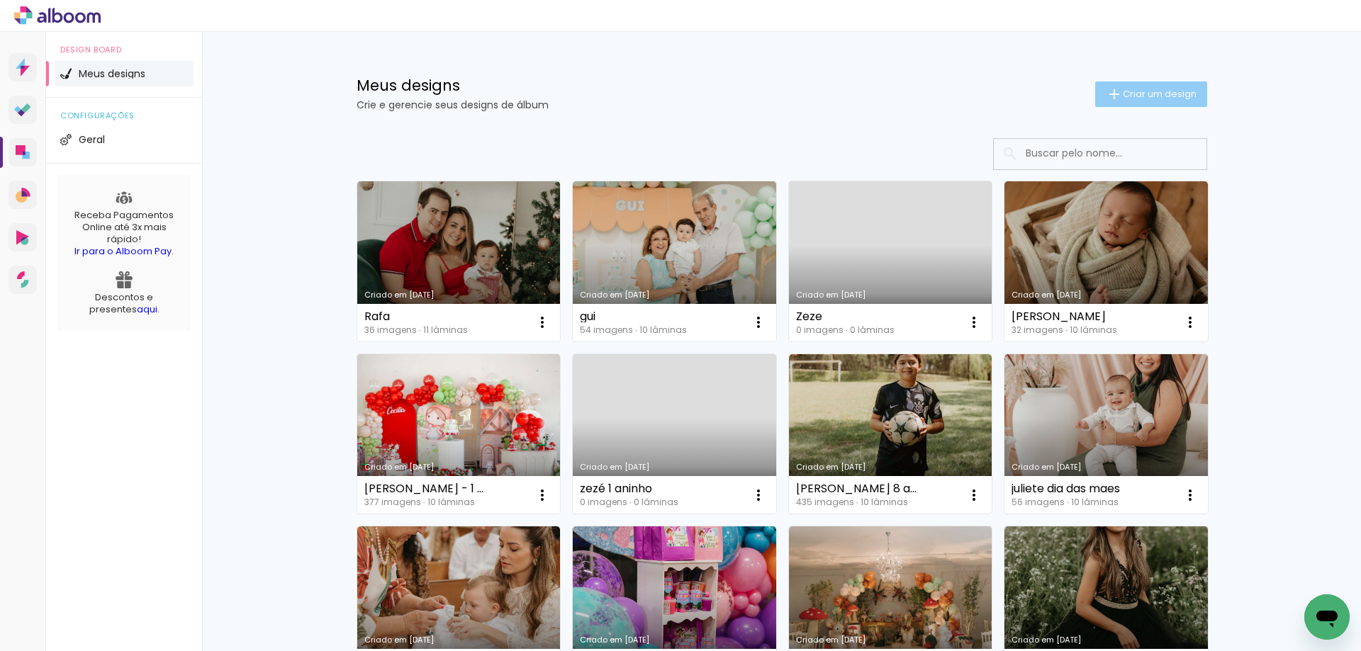
click at [1159, 89] on span "Criar um design" at bounding box center [1160, 93] width 74 height 9
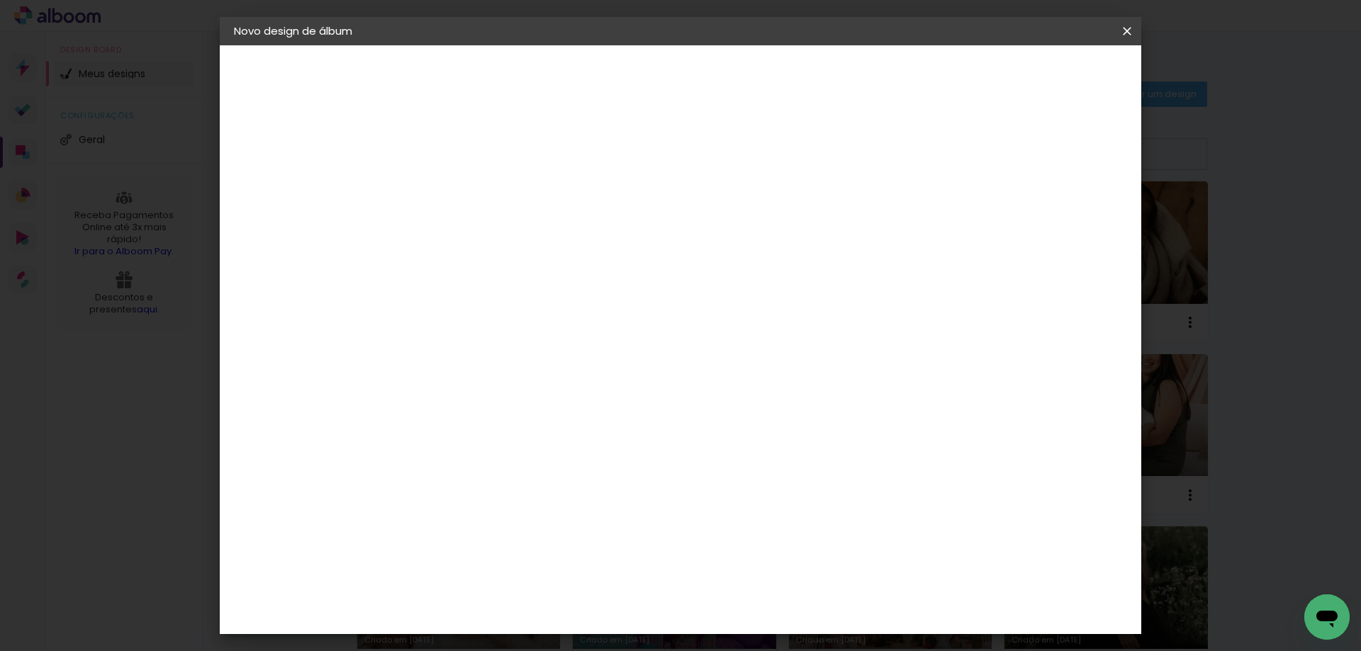
click at [466, 192] on input at bounding box center [466, 190] width 0 height 22
type input "[PERSON_NAME] 1 [PERSON_NAME]"
type paper-input "[PERSON_NAME] 1 [PERSON_NAME]"
click at [0, 0] on slot "Avançar" at bounding box center [0, 0] width 0 height 0
click at [731, 218] on paper-item "Tamanho Livre" at bounding box center [663, 215] width 136 height 31
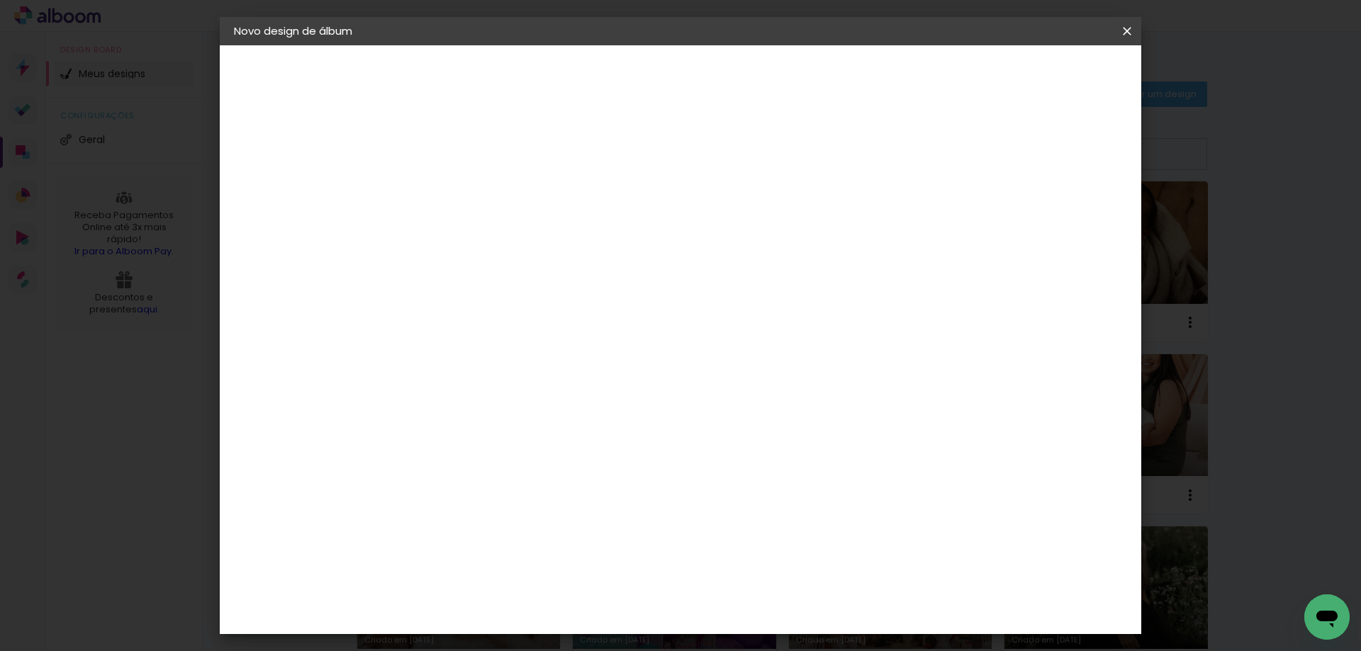
click at [0, 0] on slot "Avançar" at bounding box center [0, 0] width 0 height 0
click at [1038, 72] on span "Iniciar design" at bounding box center [1006, 75] width 64 height 10
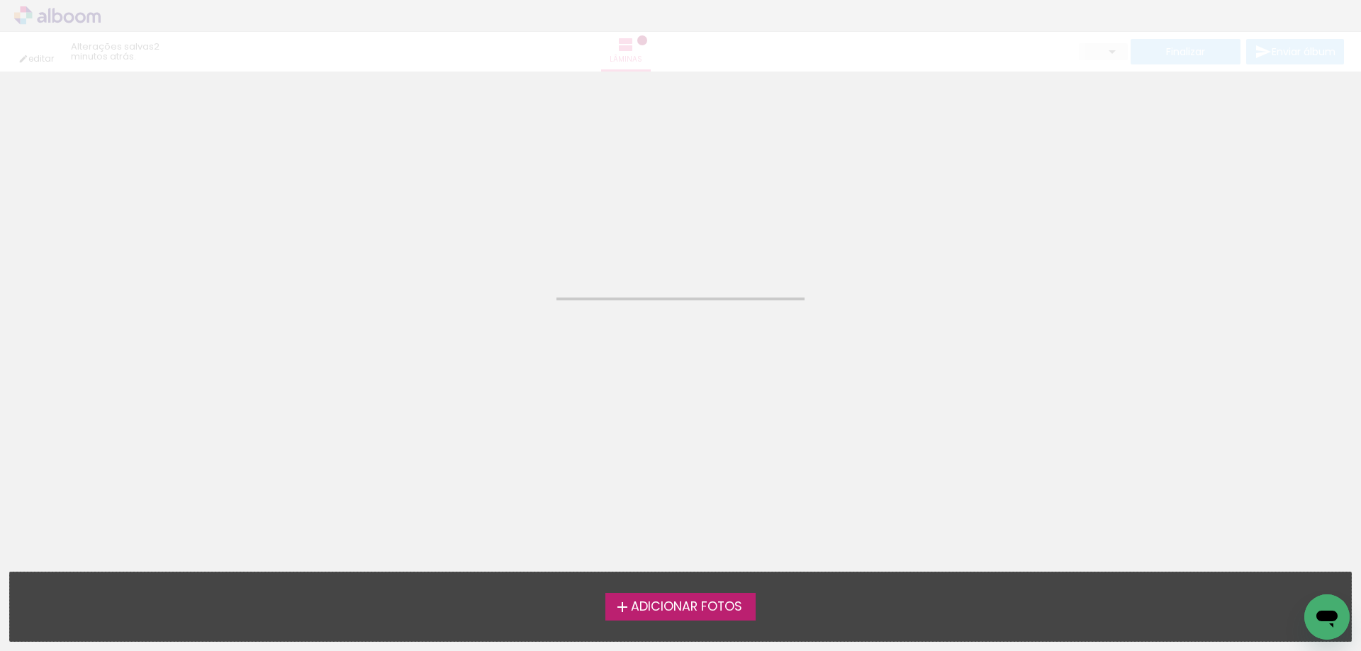
click at [677, 602] on span "Adicionar Fotos" at bounding box center [686, 607] width 111 height 13
click at [0, 0] on input "file" at bounding box center [0, 0] width 0 height 0
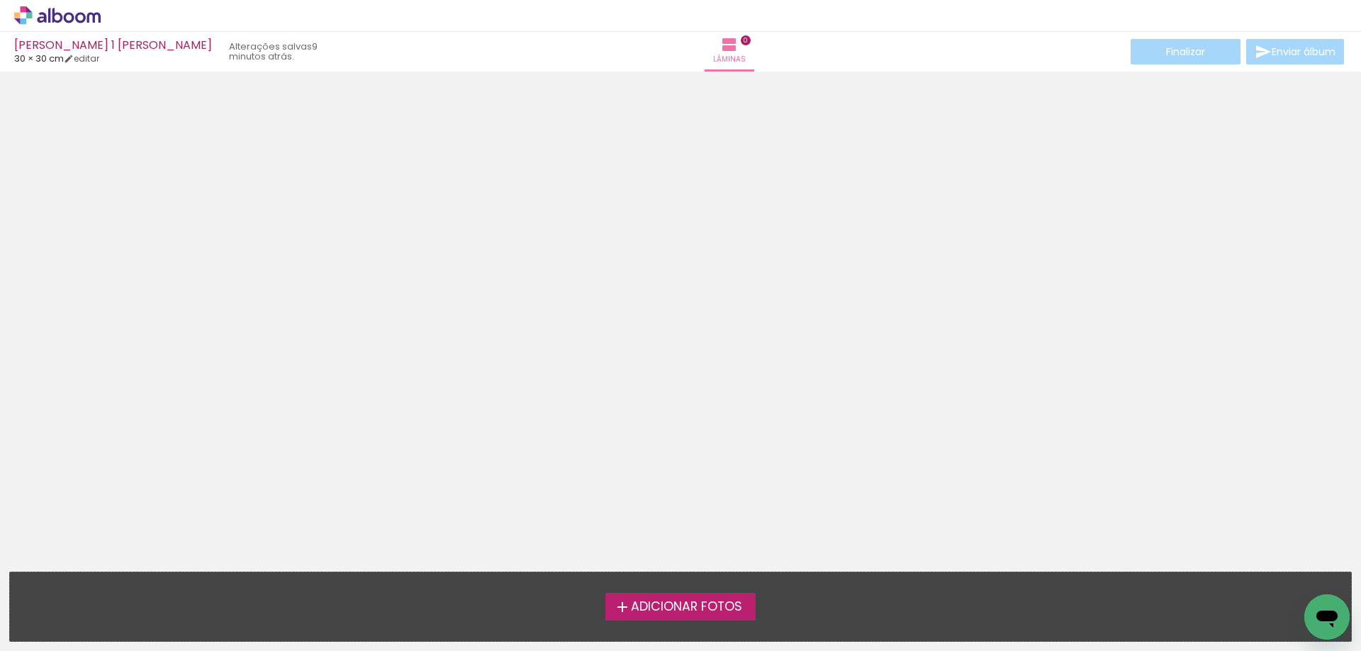
scroll to position [45, 0]
click at [658, 601] on span "Adicionar Fotos" at bounding box center [686, 607] width 111 height 13
click at [0, 0] on input "file" at bounding box center [0, 0] width 0 height 0
click at [52, 15] on icon at bounding box center [57, 15] width 11 height 15
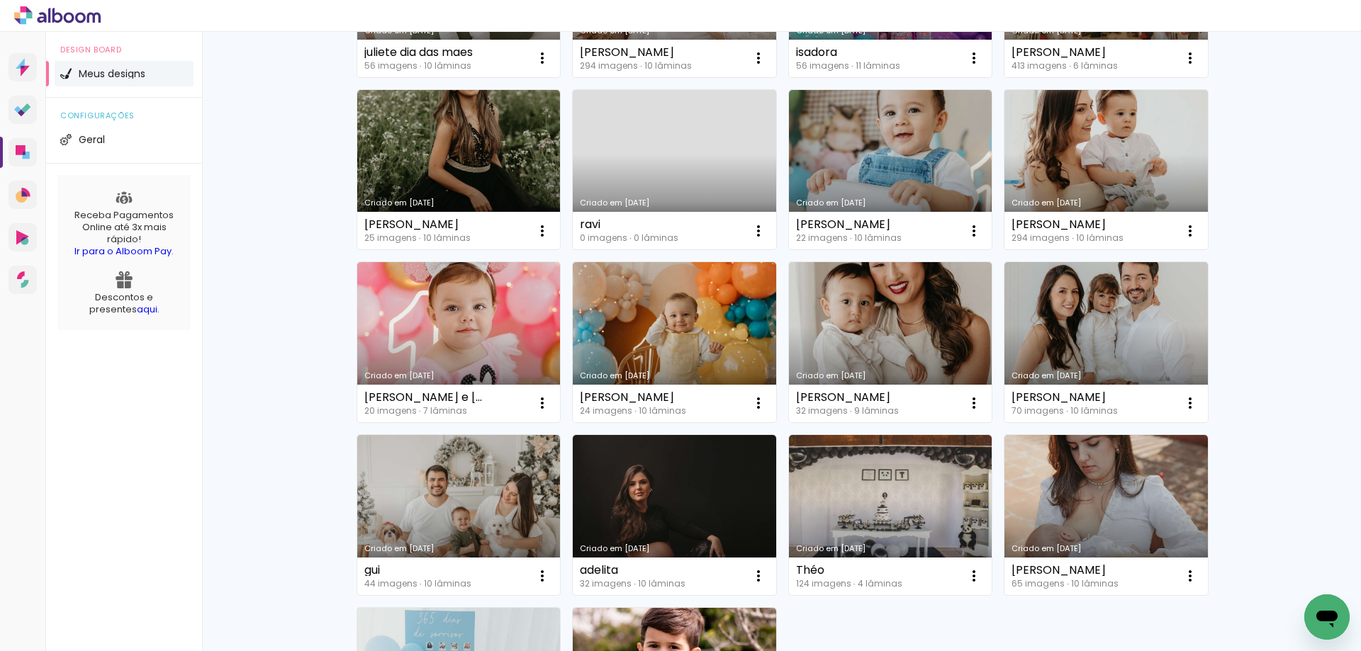
scroll to position [604, 0]
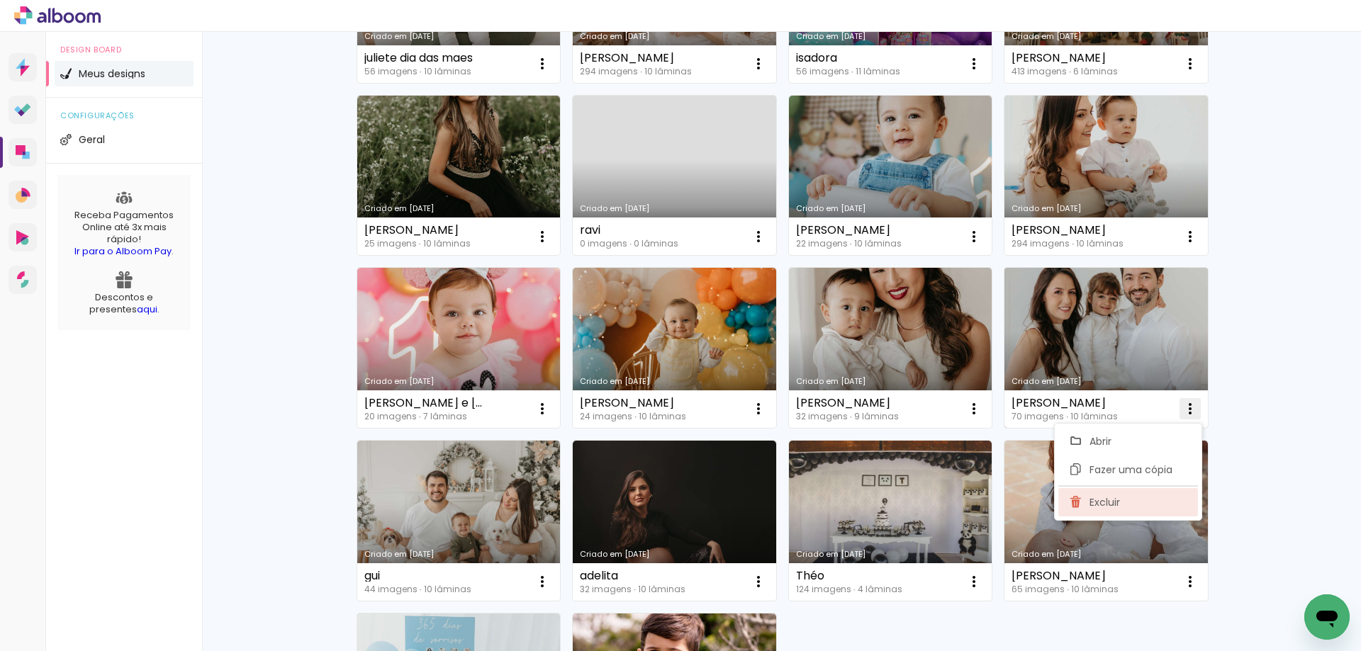
click at [1102, 507] on span "Excluir" at bounding box center [1104, 503] width 30 height 10
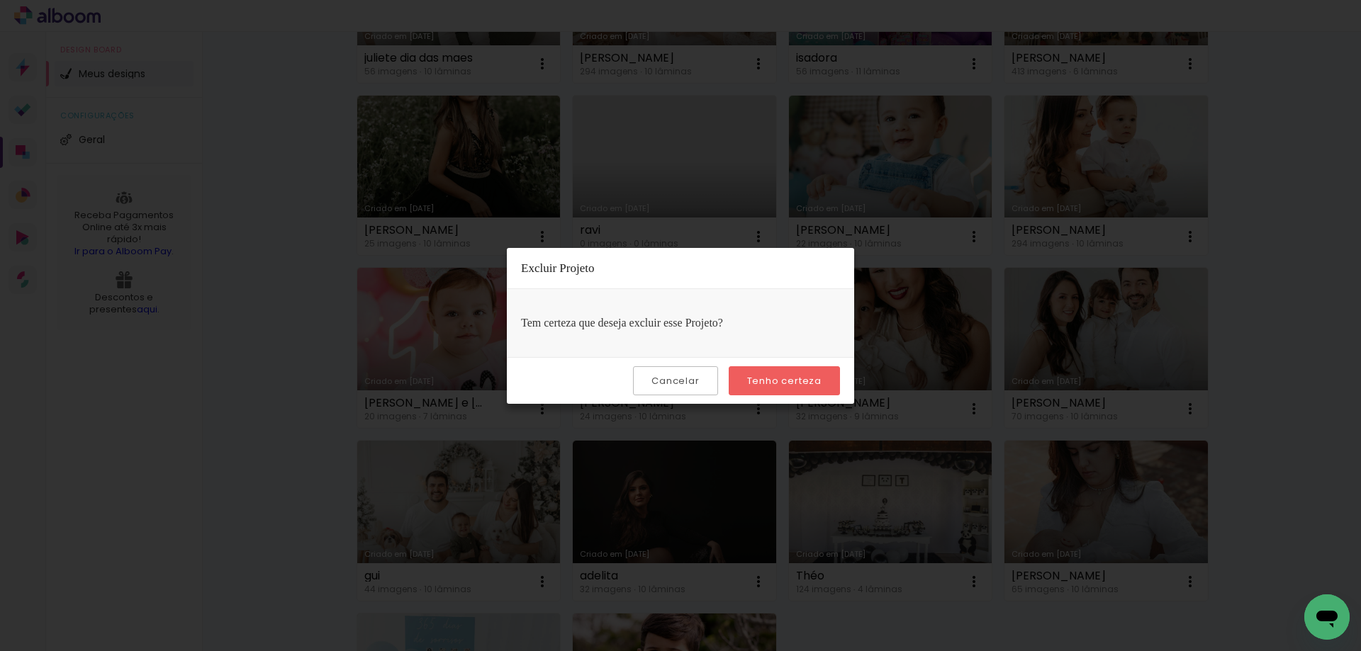
click at [0, 0] on slot "Tenho certeza" at bounding box center [0, 0] width 0 height 0
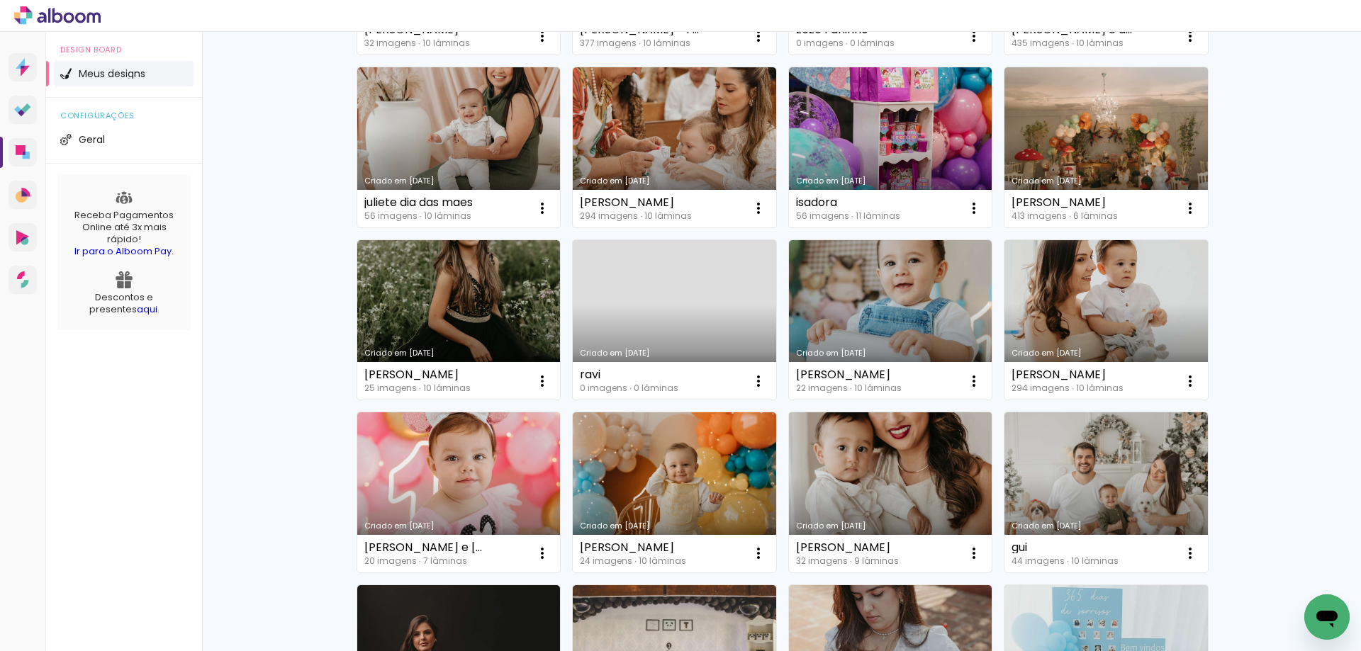
scroll to position [391, 0]
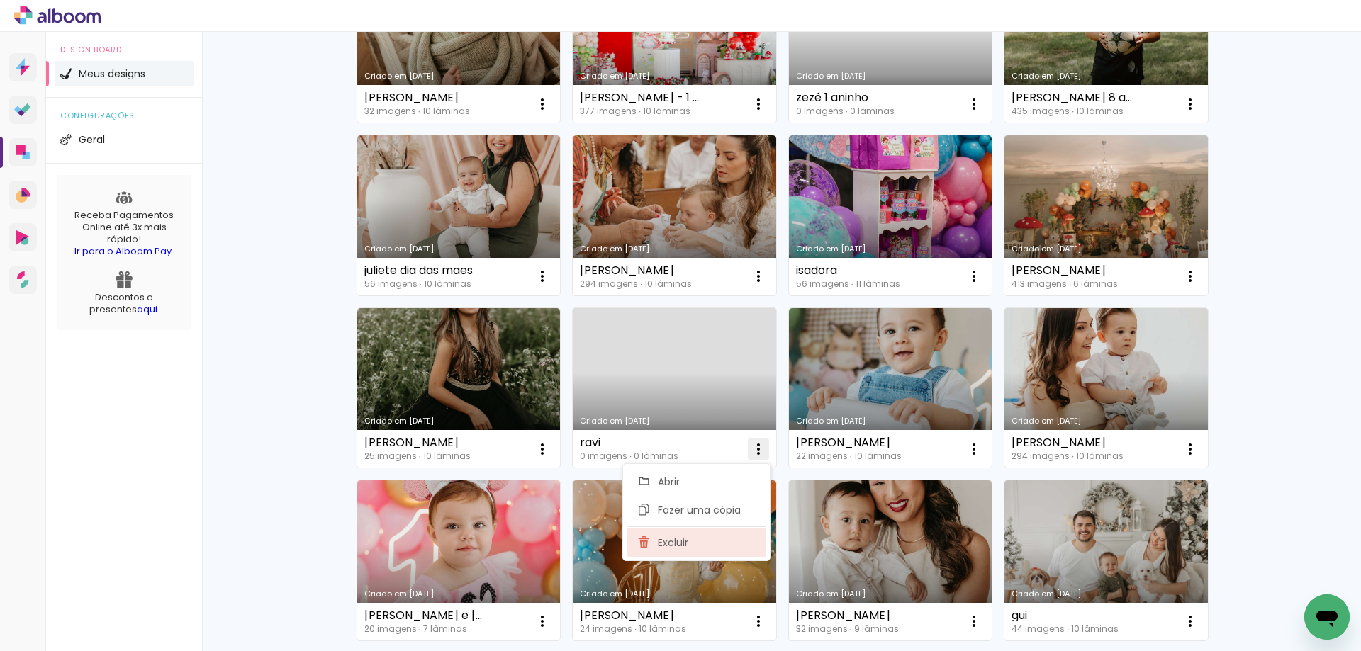
click at [662, 538] on span "Excluir" at bounding box center [673, 543] width 30 height 10
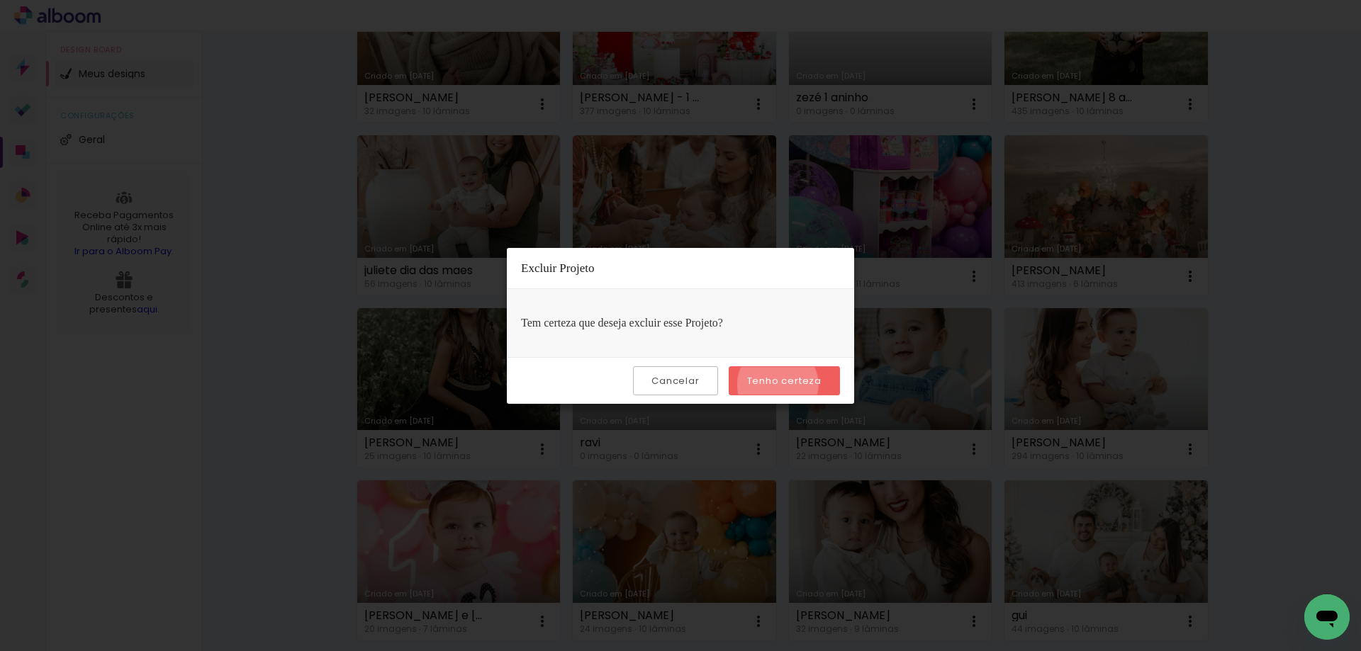
click at [0, 0] on slot "Tenho certeza" at bounding box center [0, 0] width 0 height 0
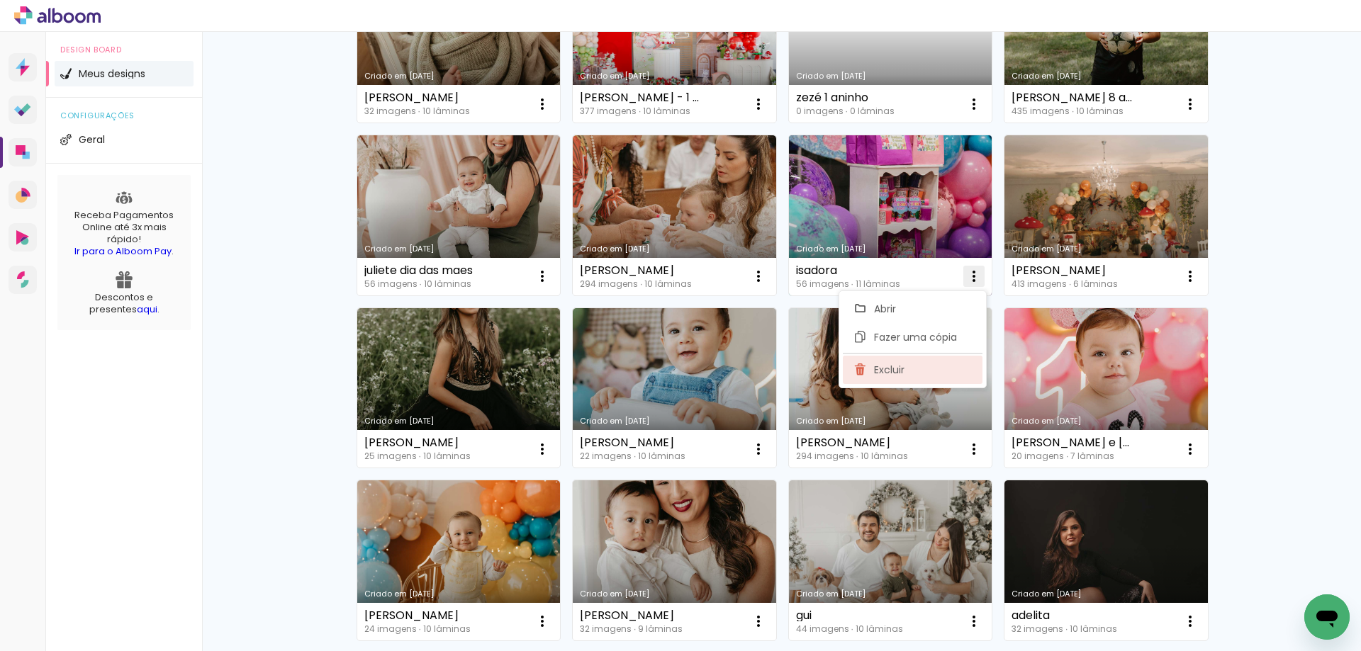
click at [882, 370] on span "Excluir" at bounding box center [889, 370] width 30 height 10
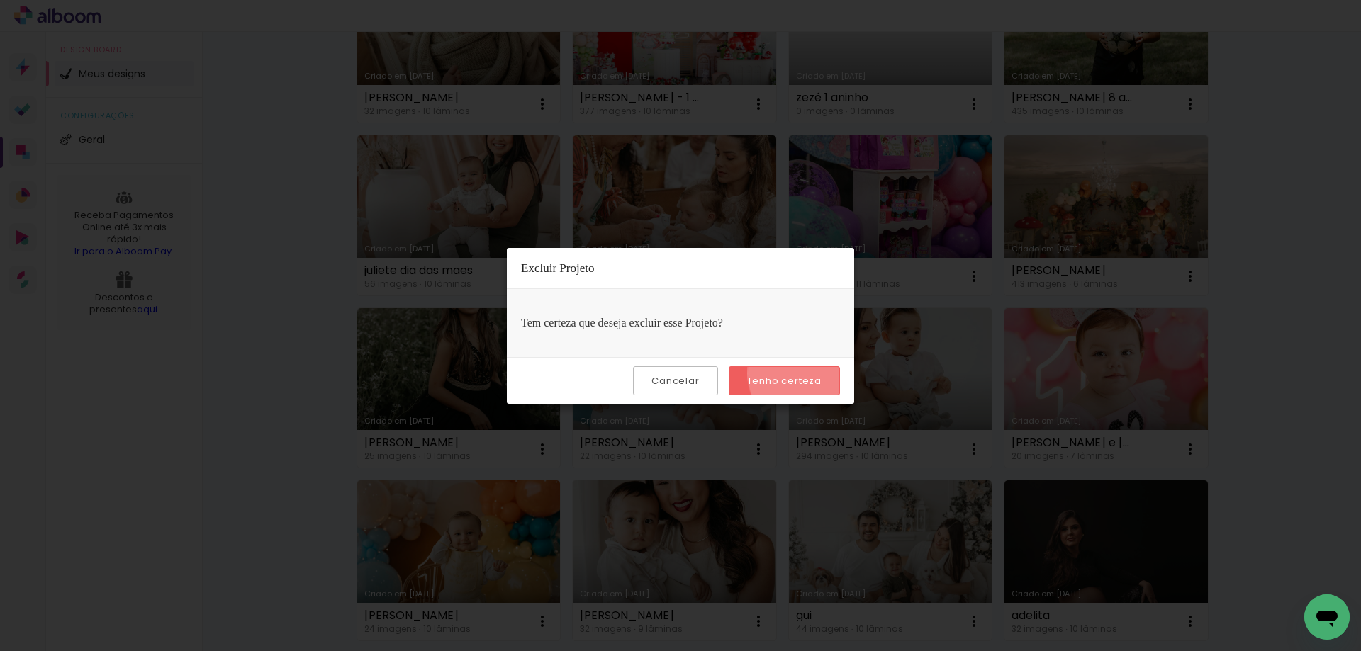
click at [812, 373] on paper-button "Tenho certeza" at bounding box center [784, 380] width 111 height 29
click at [0, 0] on slot "Tenho certeza" at bounding box center [0, 0] width 0 height 0
click at [783, 378] on body "link( href="../../bower_components/polymer/polymer.html" rel="import" ) picture…" at bounding box center [680, 325] width 1361 height 651
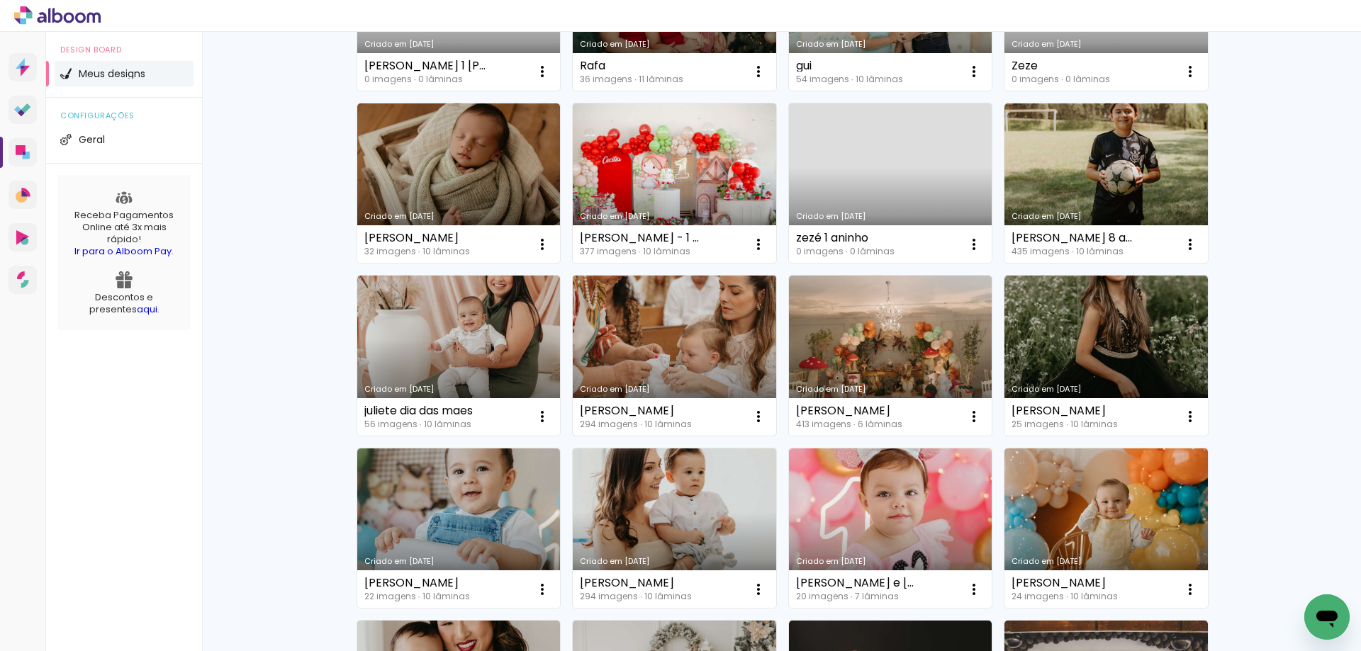
scroll to position [249, 0]
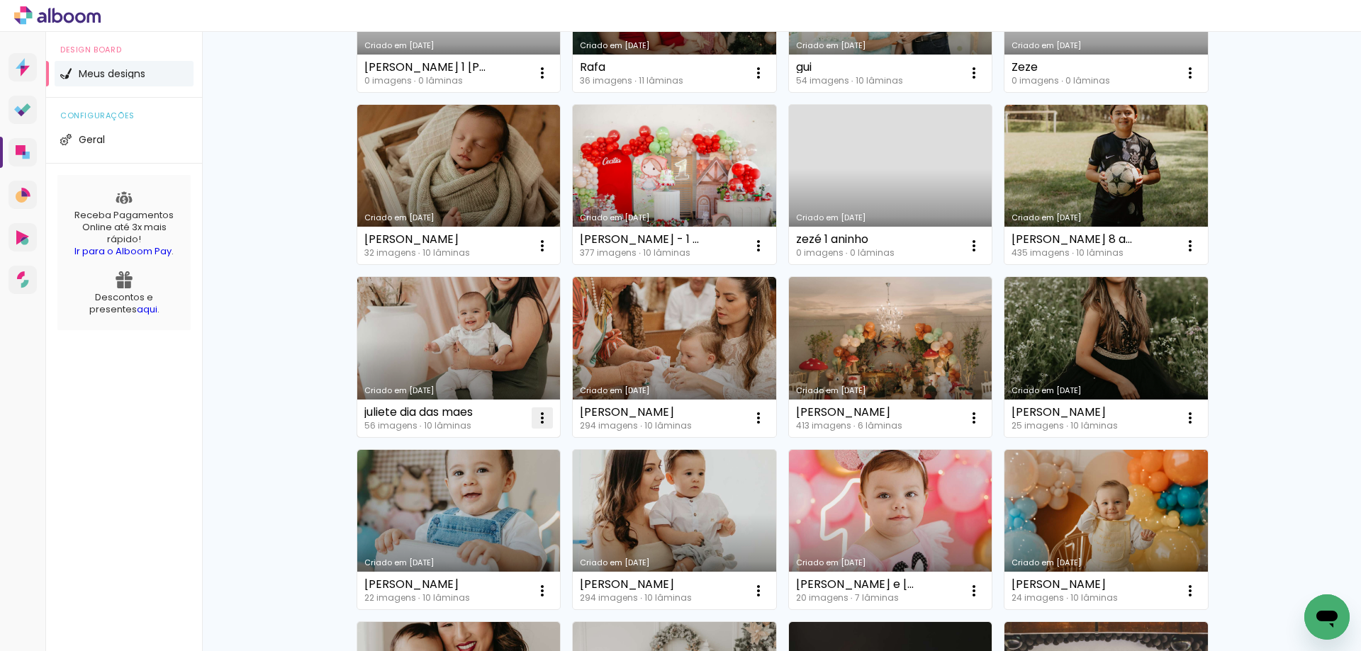
click at [537, 82] on iron-icon at bounding box center [542, 72] width 17 height 17
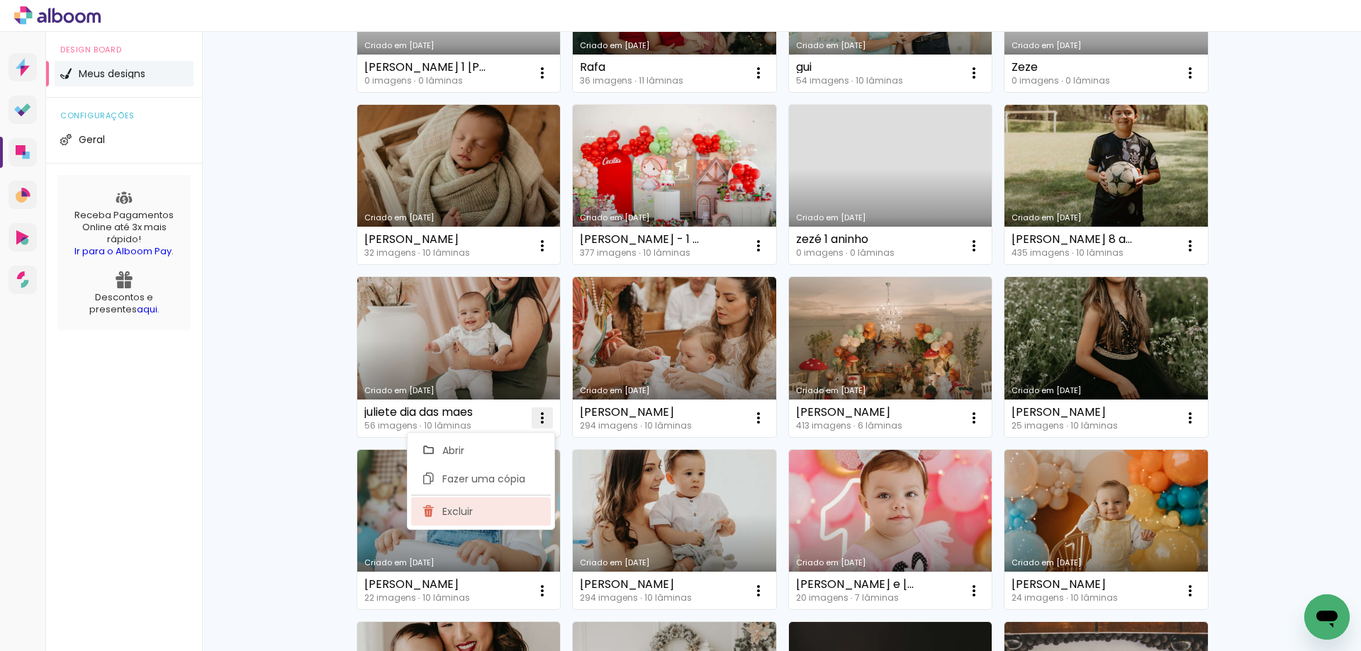
click at [460, 515] on span "Excluir" at bounding box center [457, 512] width 30 height 10
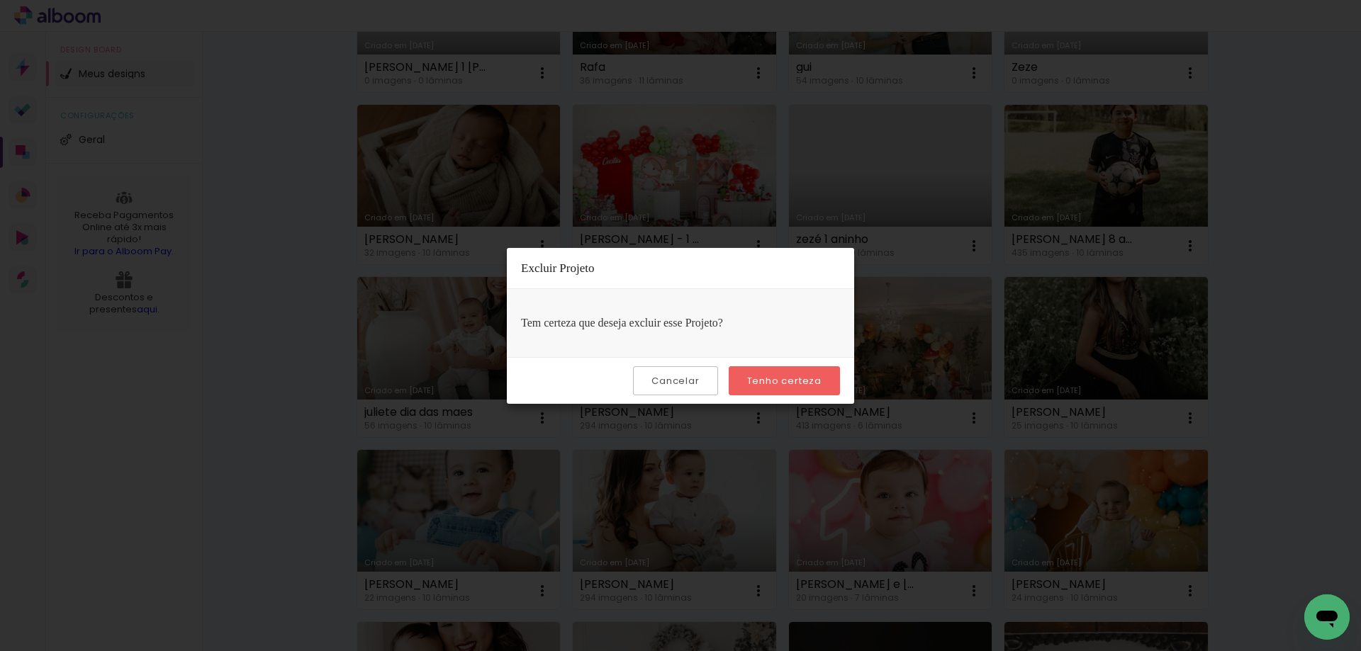
click at [0, 0] on slot "Tenho certeza" at bounding box center [0, 0] width 0 height 0
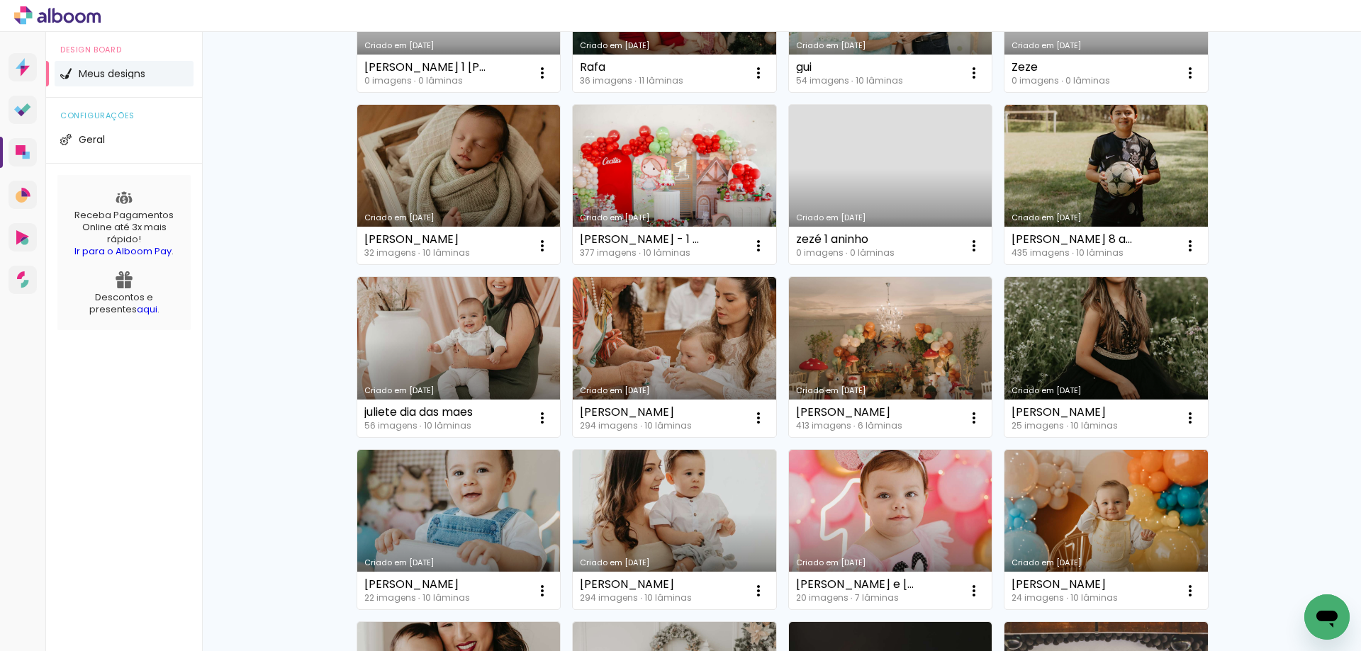
click at [782, 375] on div "Criado em 09/06/25 samuel 413 imagens ∙ 6 lâminas Abrir Fazer uma cópia Excluir" at bounding box center [890, 356] width 216 height 173
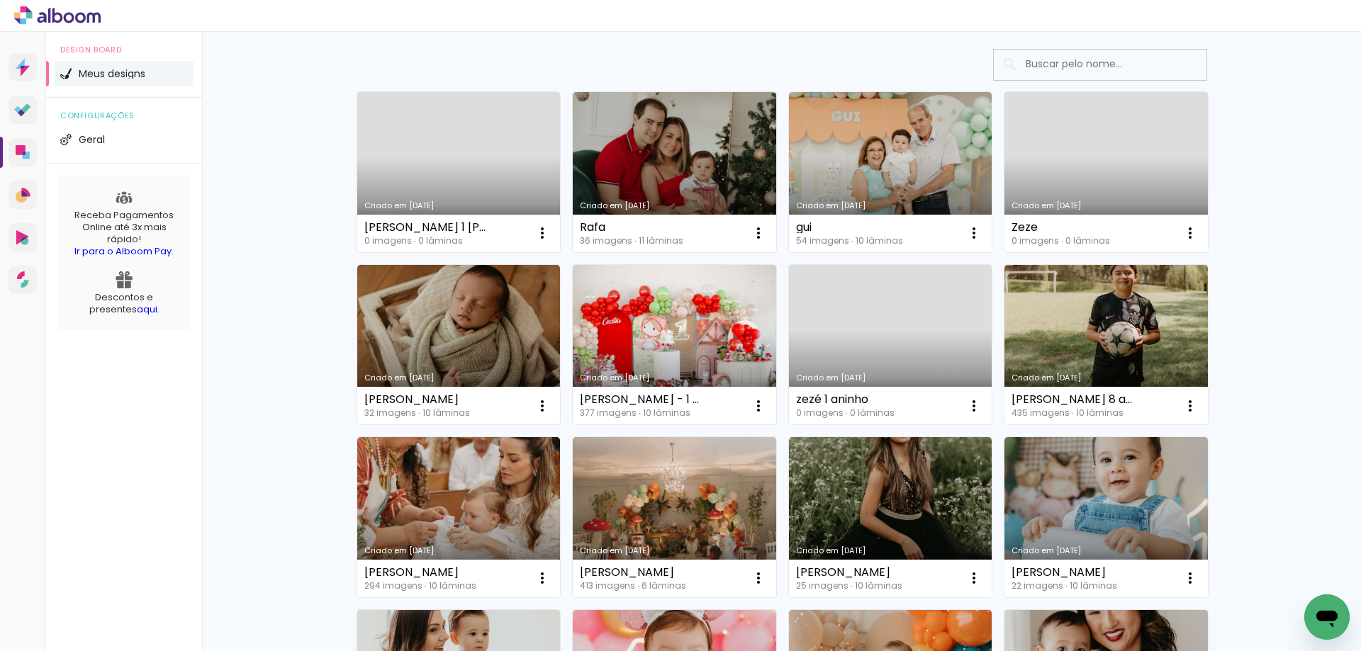
scroll to position [37, 0]
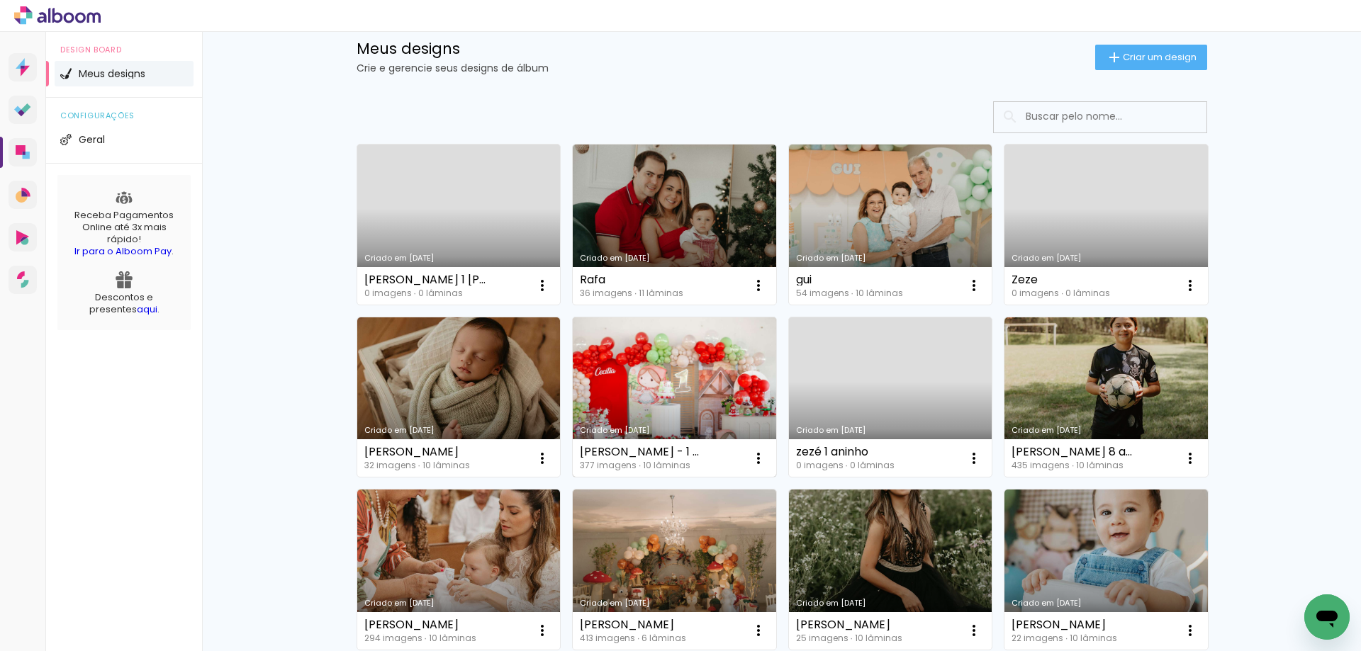
click at [726, 364] on link "Criado em [DATE]" at bounding box center [674, 398] width 203 height 160
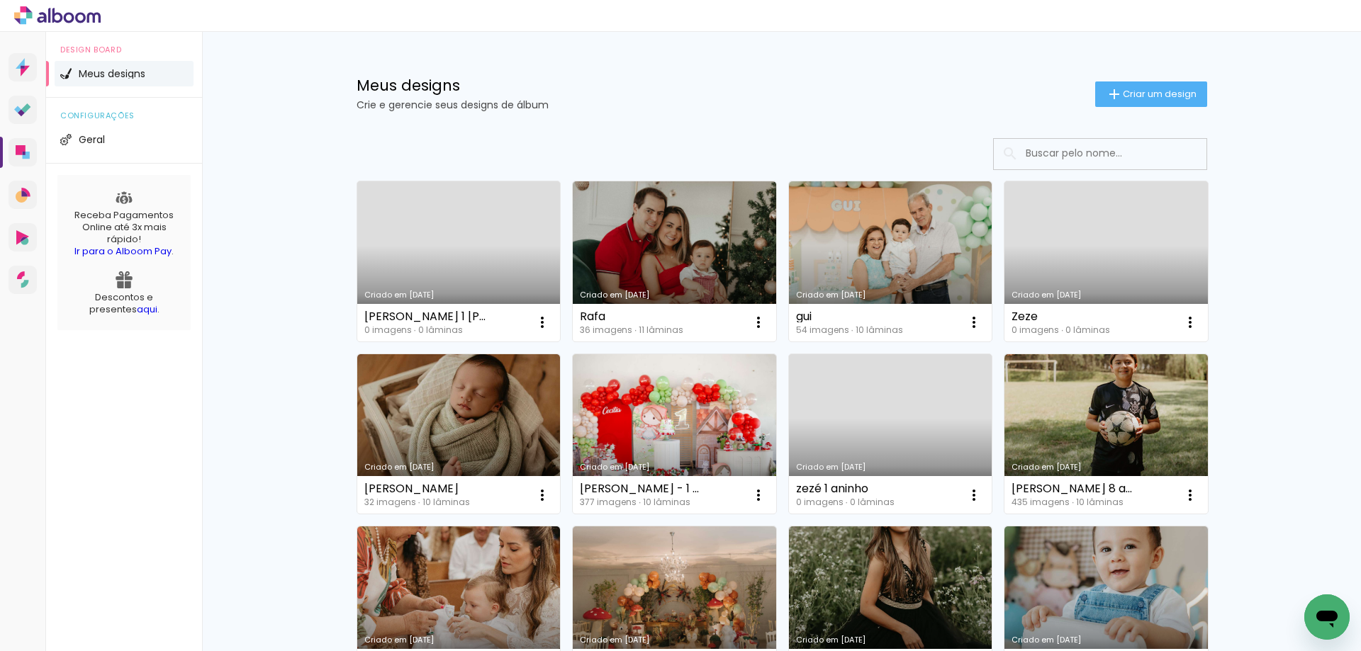
click at [475, 263] on link "Criado em [DATE]" at bounding box center [458, 261] width 203 height 160
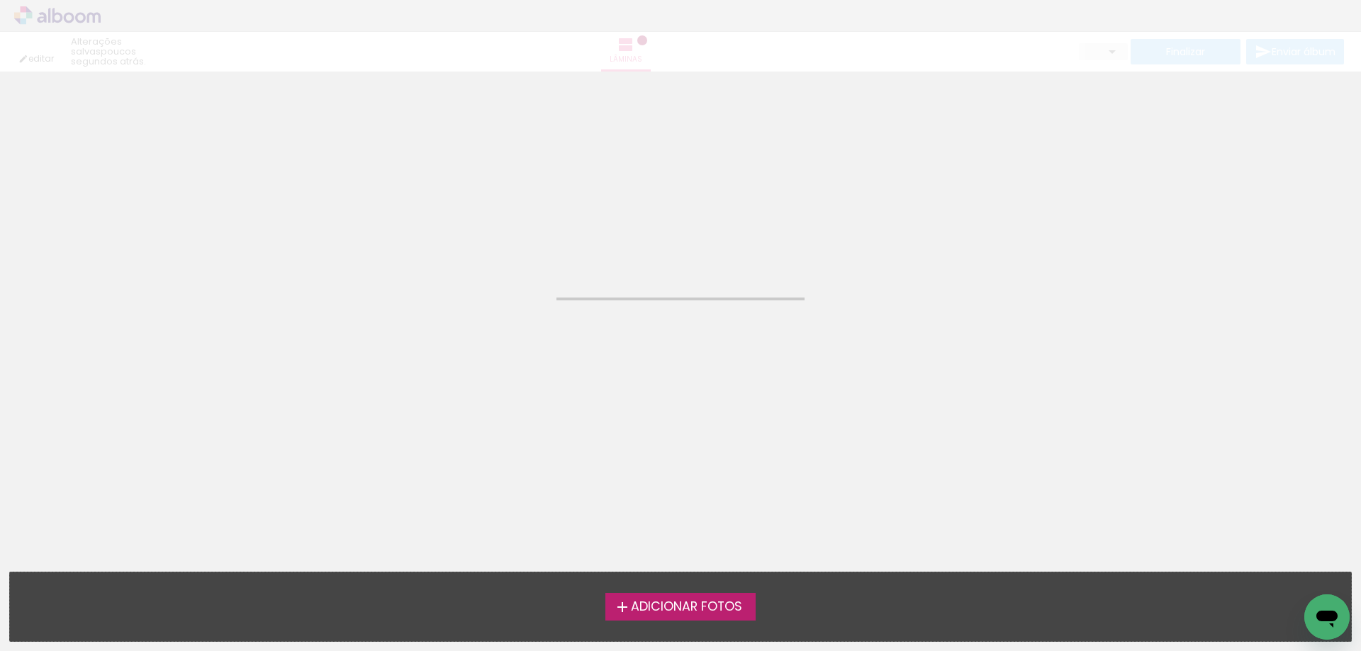
click at [672, 607] on span "Adicionar Fotos" at bounding box center [686, 607] width 111 height 13
click at [0, 0] on input "file" at bounding box center [0, 0] width 0 height 0
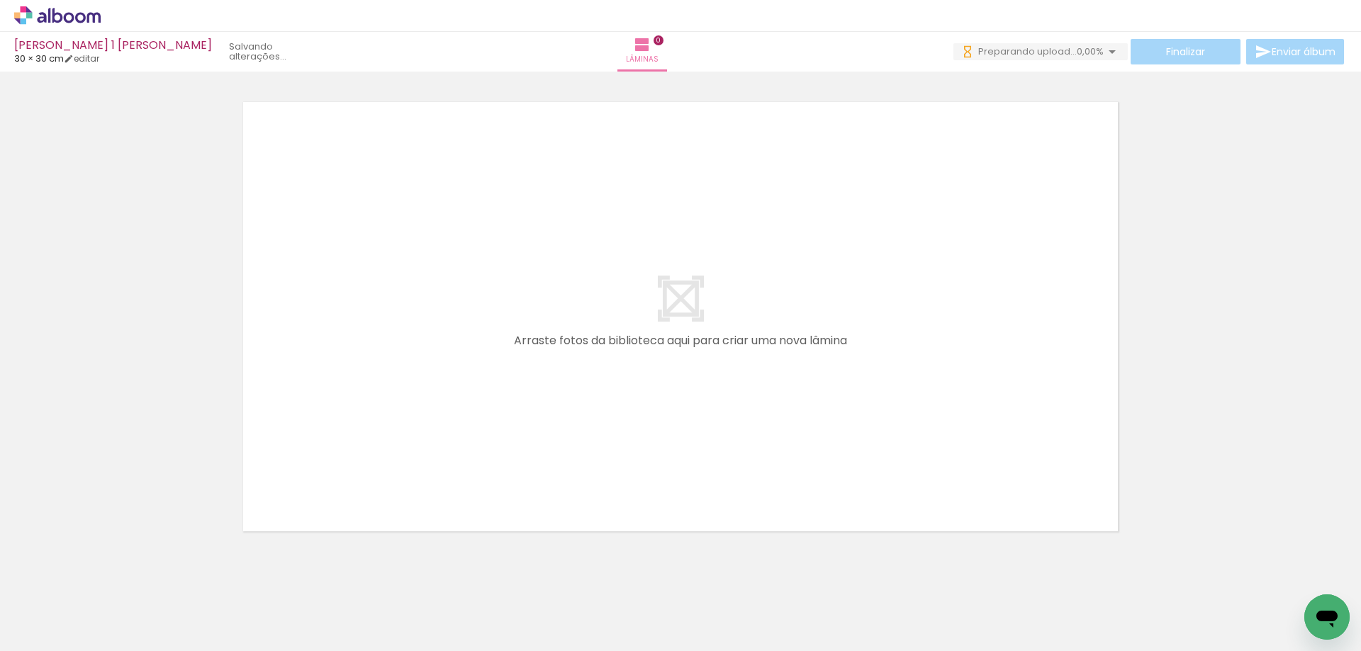
click at [55, 636] on span "Adicionar Fotos" at bounding box center [50, 632] width 43 height 16
click at [0, 0] on input "file" at bounding box center [0, 0] width 0 height 0
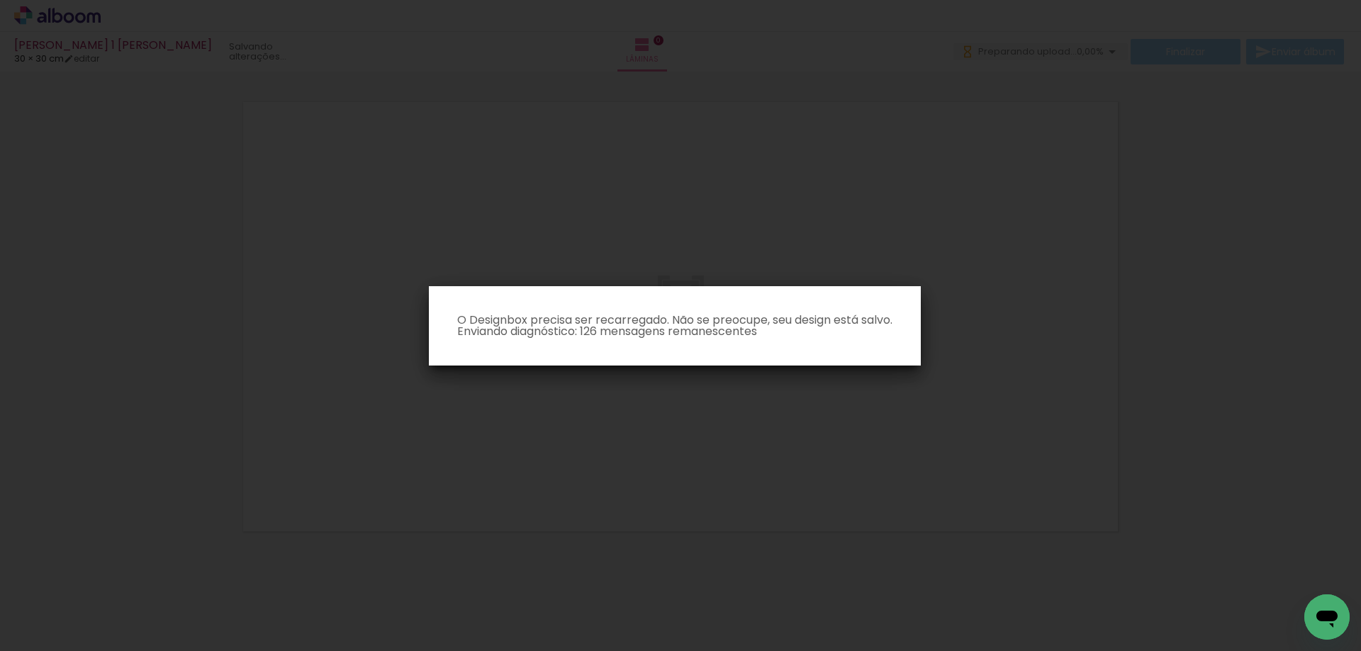
click at [917, 481] on iron-overlay-backdrop at bounding box center [680, 325] width 1361 height 651
